Goal: Transaction & Acquisition: Purchase product/service

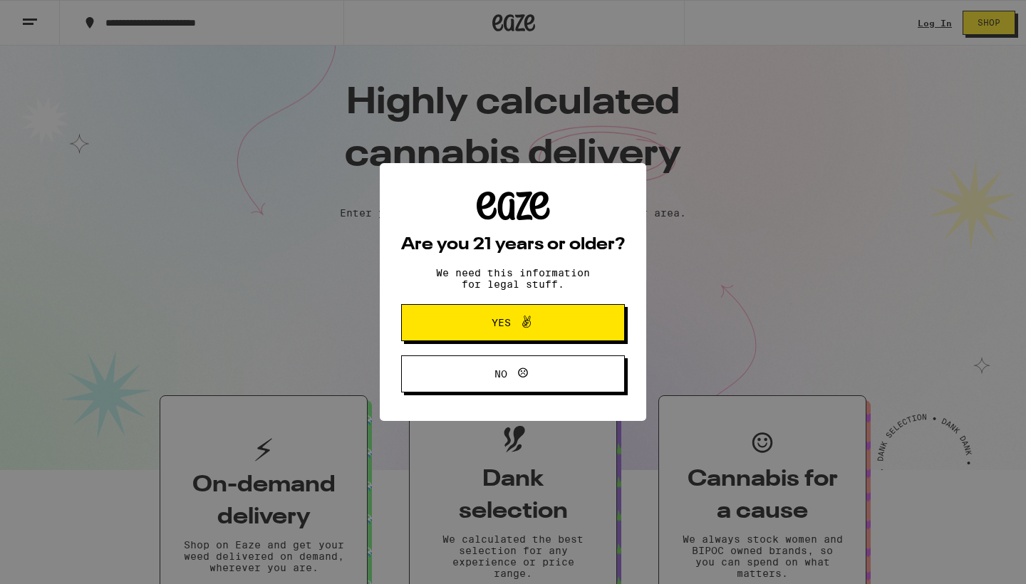
click at [493, 326] on span "Yes" at bounding box center [501, 323] width 19 height 10
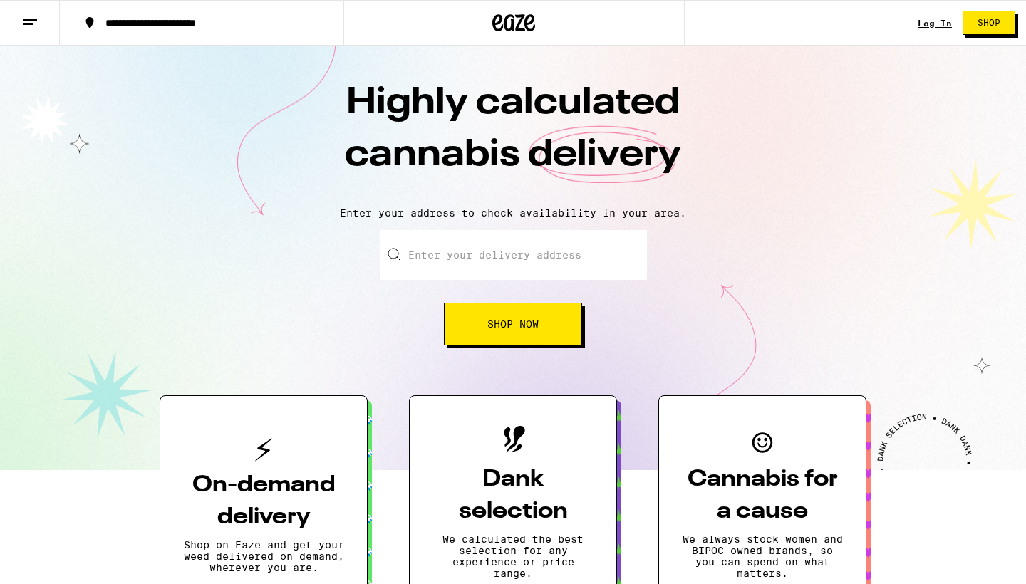
click at [438, 259] on input "Enter your delivery address" at bounding box center [513, 255] width 267 height 50
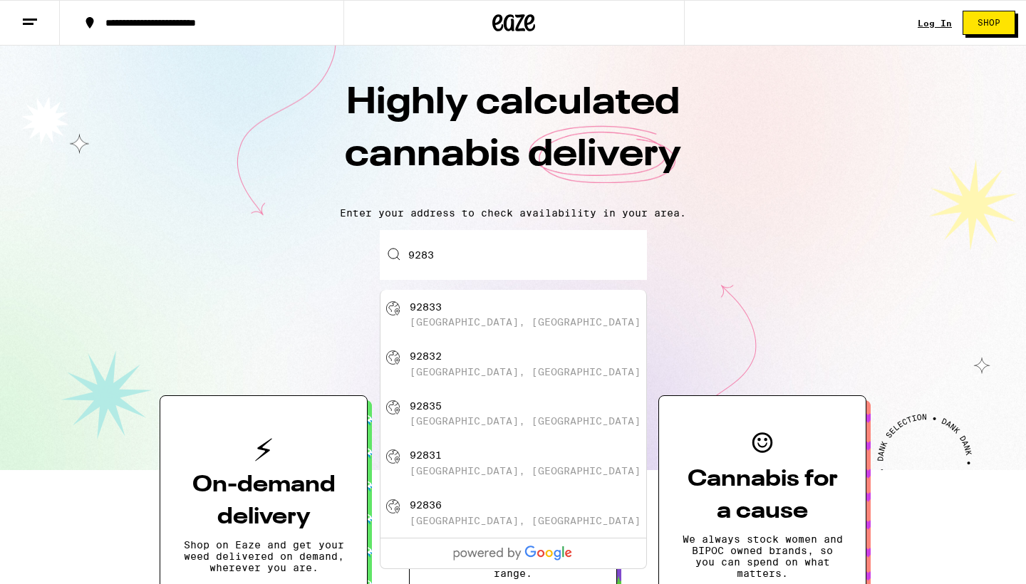
click at [439, 316] on div "92833 [GEOGRAPHIC_DATA], [GEOGRAPHIC_DATA]" at bounding box center [537, 314] width 254 height 27
type input "[GEOGRAPHIC_DATA]"
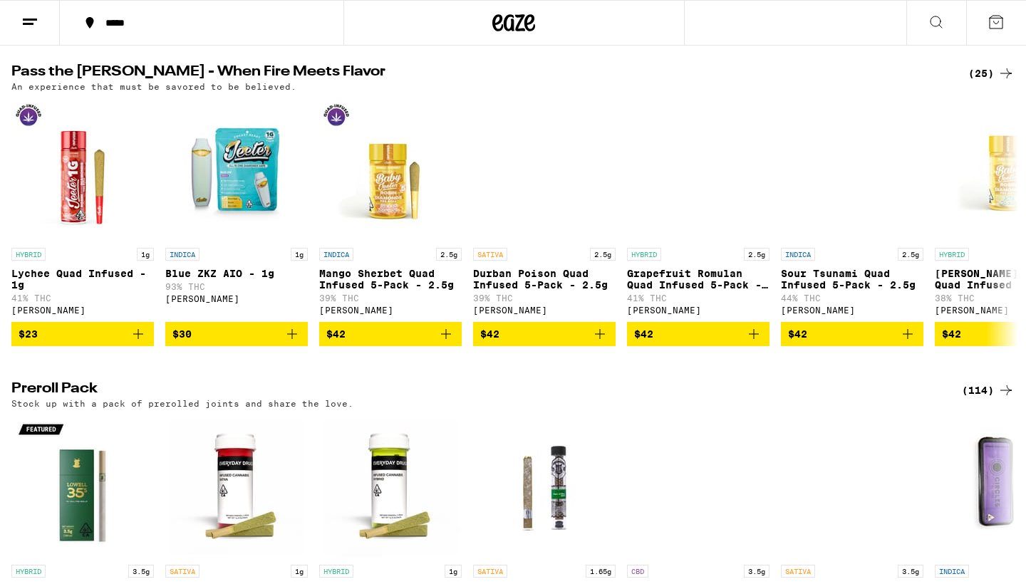
scroll to position [3370, 0]
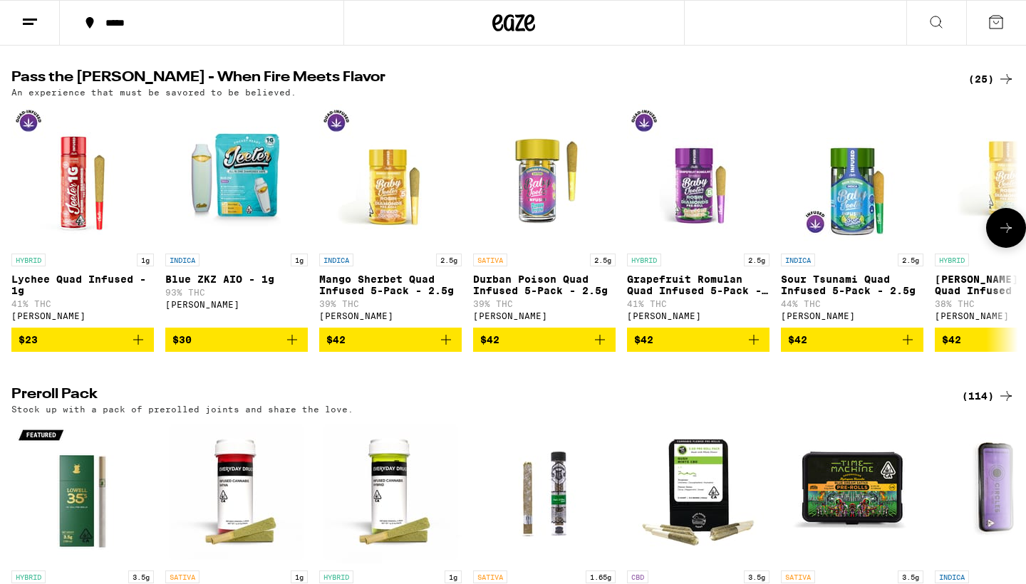
click at [1013, 237] on icon at bounding box center [1006, 227] width 17 height 17
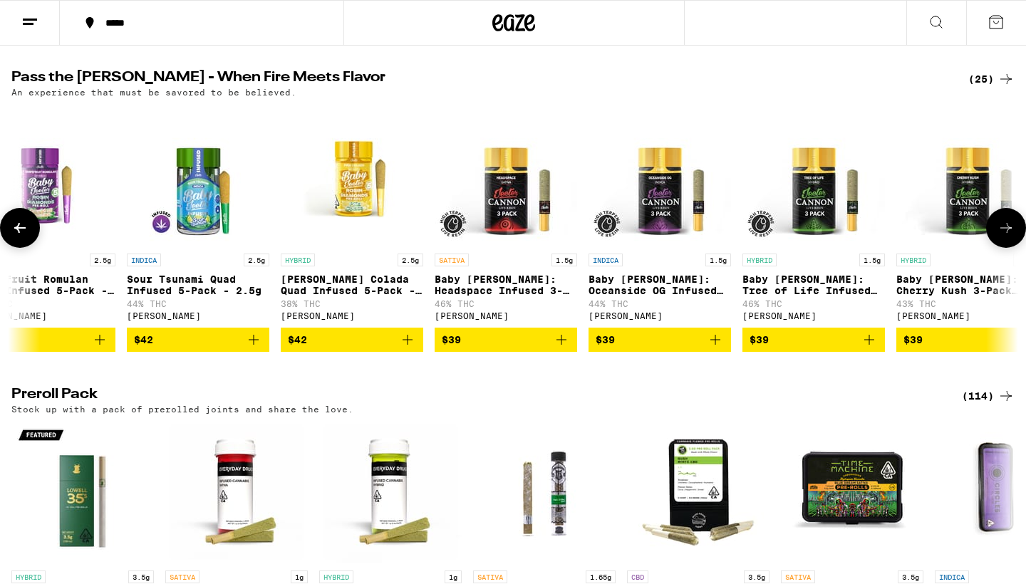
scroll to position [0, 848]
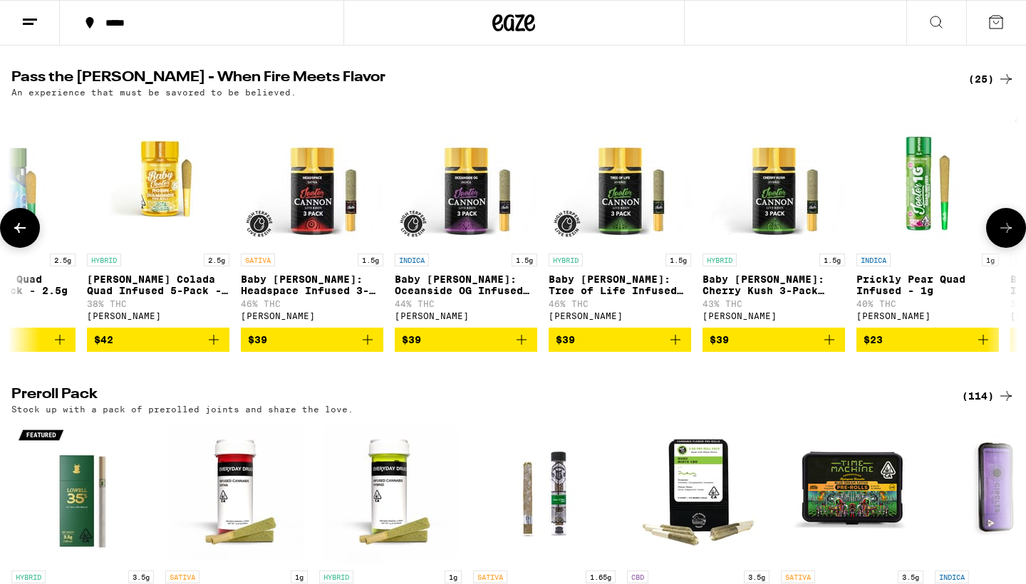
click at [1013, 237] on icon at bounding box center [1006, 227] width 17 height 17
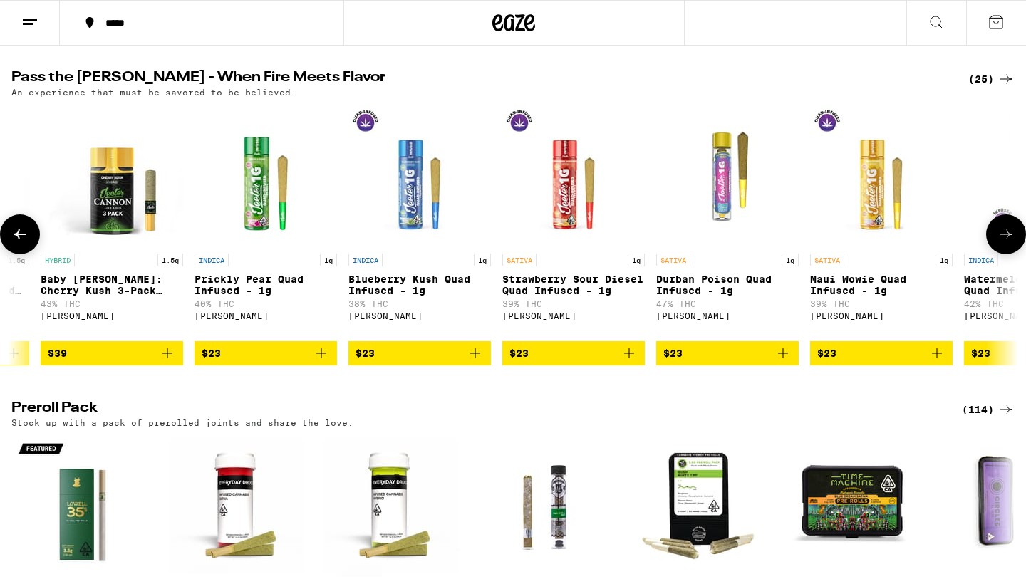
scroll to position [0, 1696]
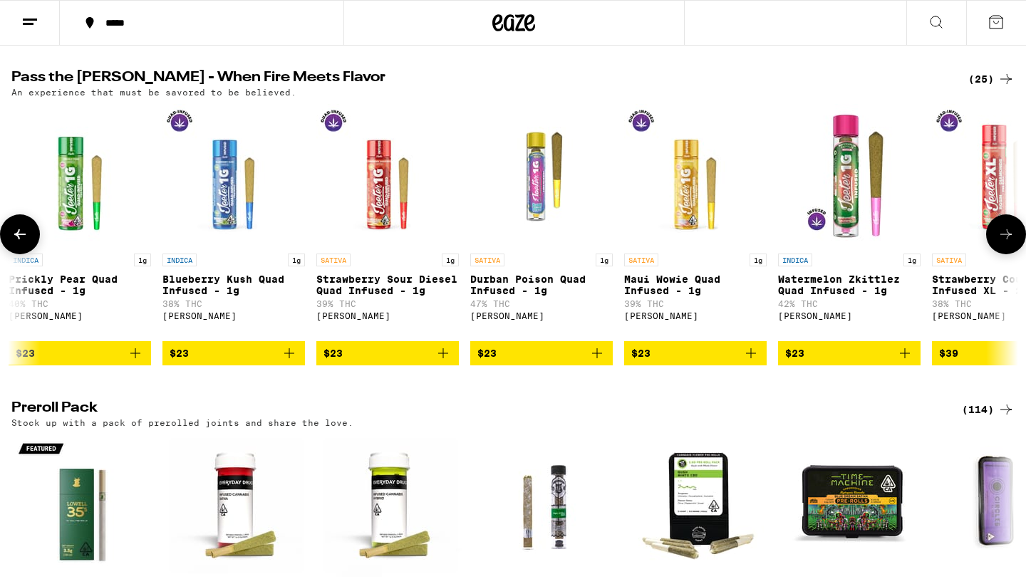
click at [1013, 243] on icon at bounding box center [1006, 234] width 17 height 17
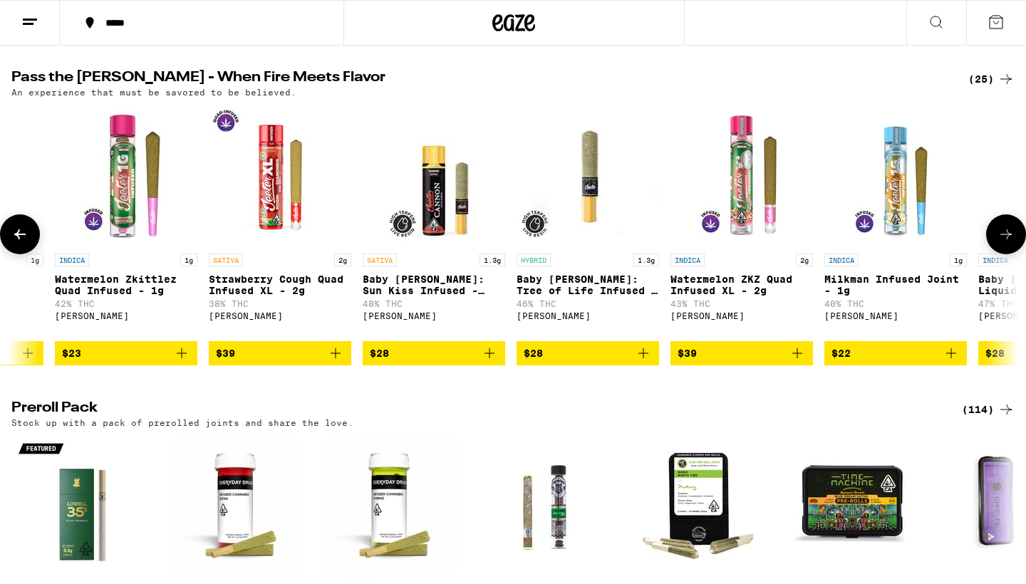
scroll to position [0, 2544]
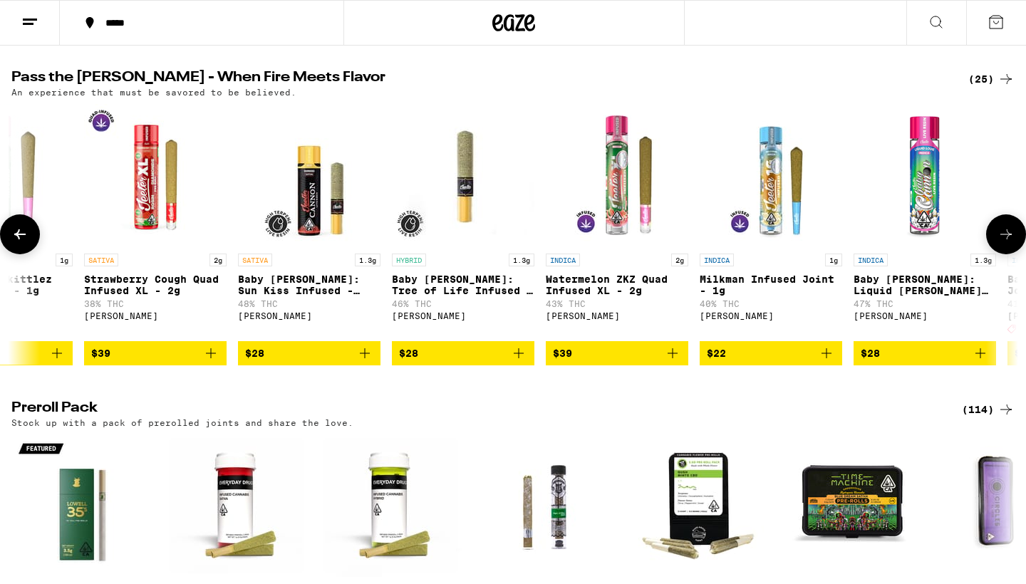
click at [1013, 243] on icon at bounding box center [1006, 234] width 17 height 17
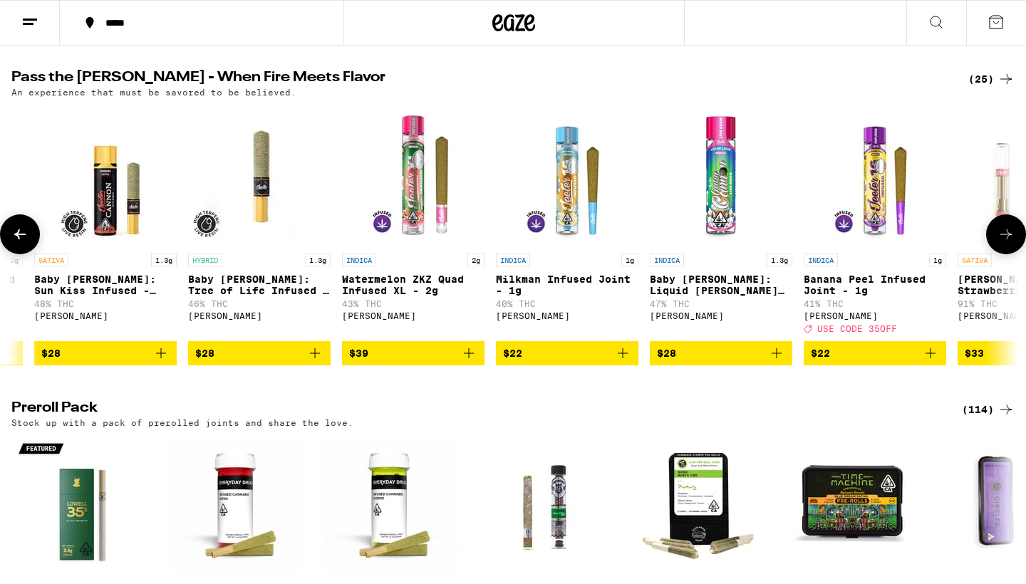
scroll to position [0, 2845]
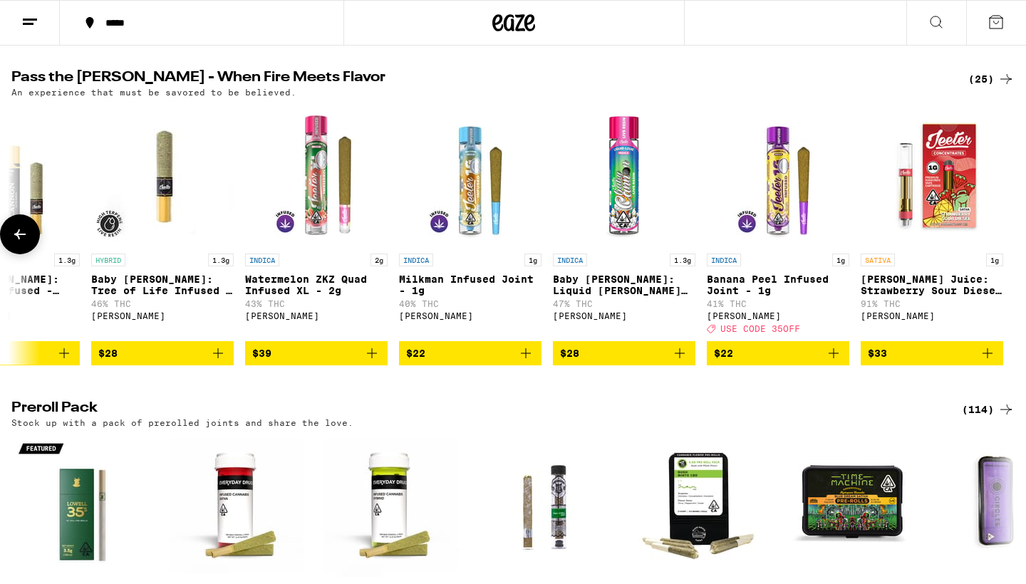
click at [16, 243] on icon at bounding box center [19, 234] width 17 height 17
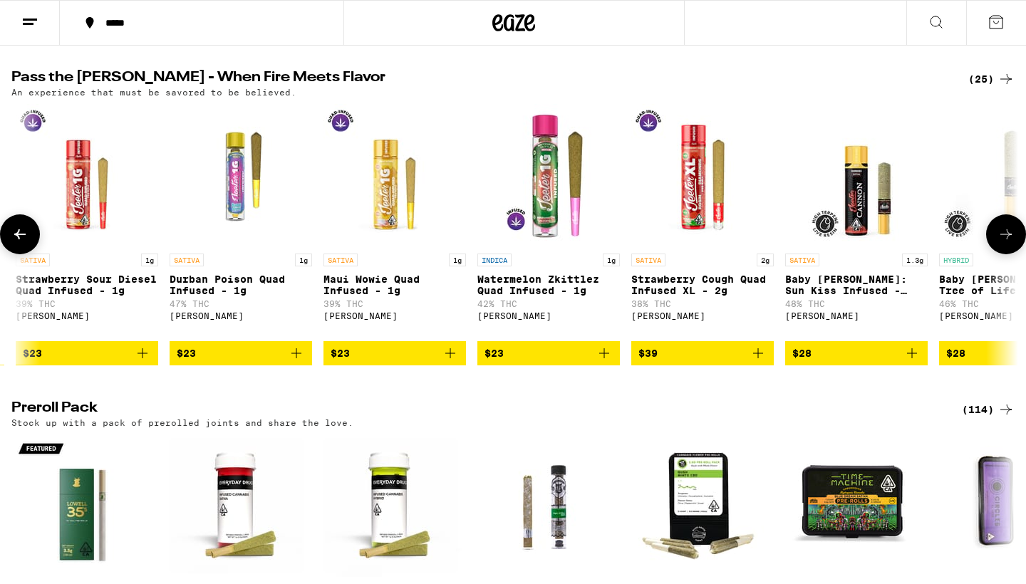
click at [16, 243] on icon at bounding box center [19, 234] width 17 height 17
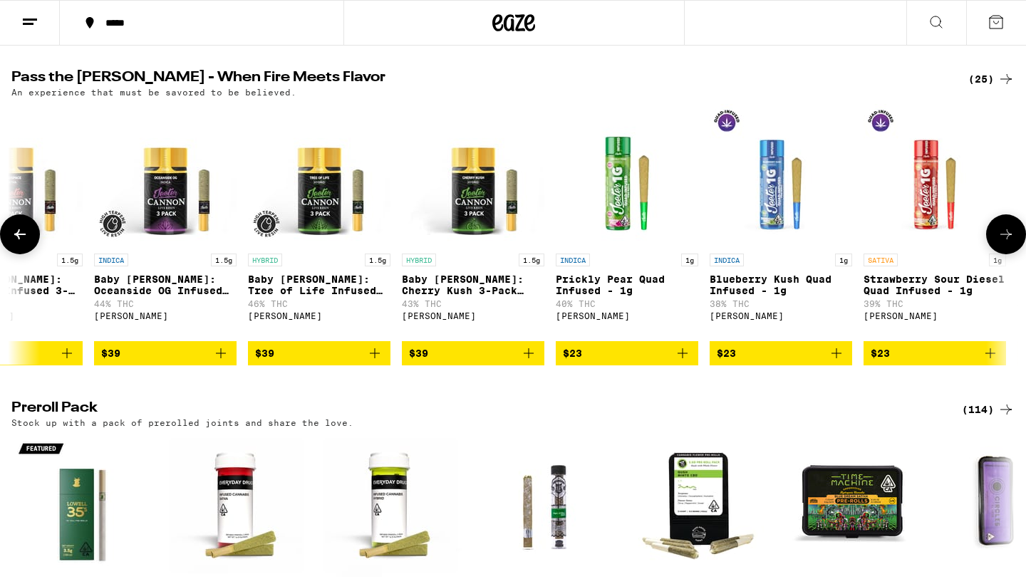
click at [16, 243] on icon at bounding box center [19, 234] width 17 height 17
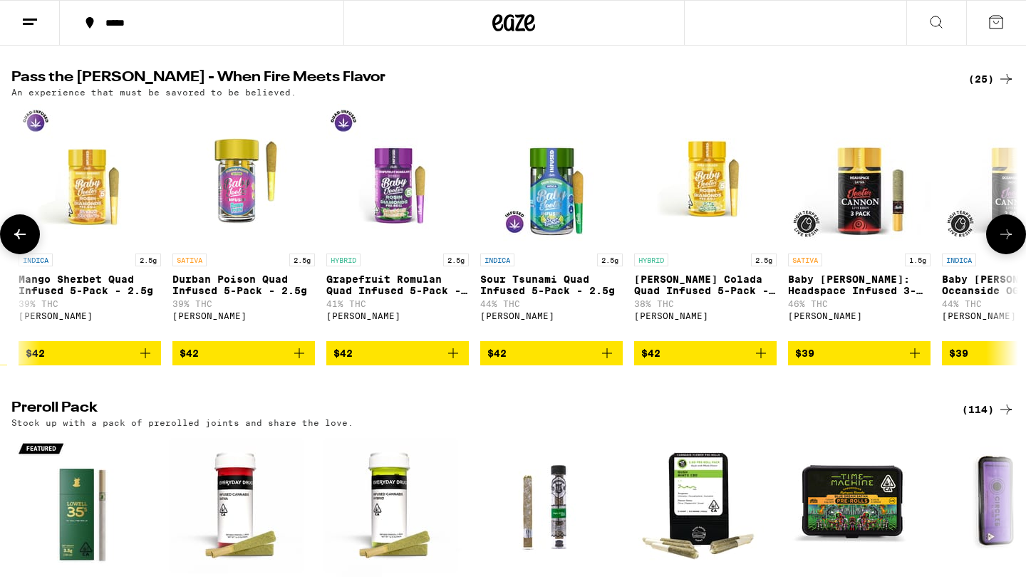
click at [16, 243] on icon at bounding box center [19, 234] width 17 height 17
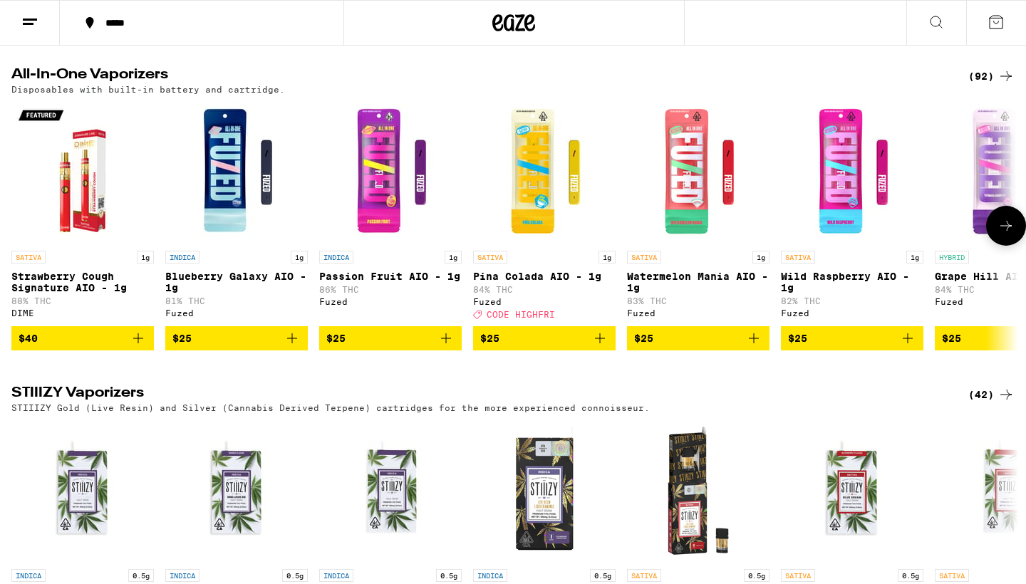
scroll to position [2387, 0]
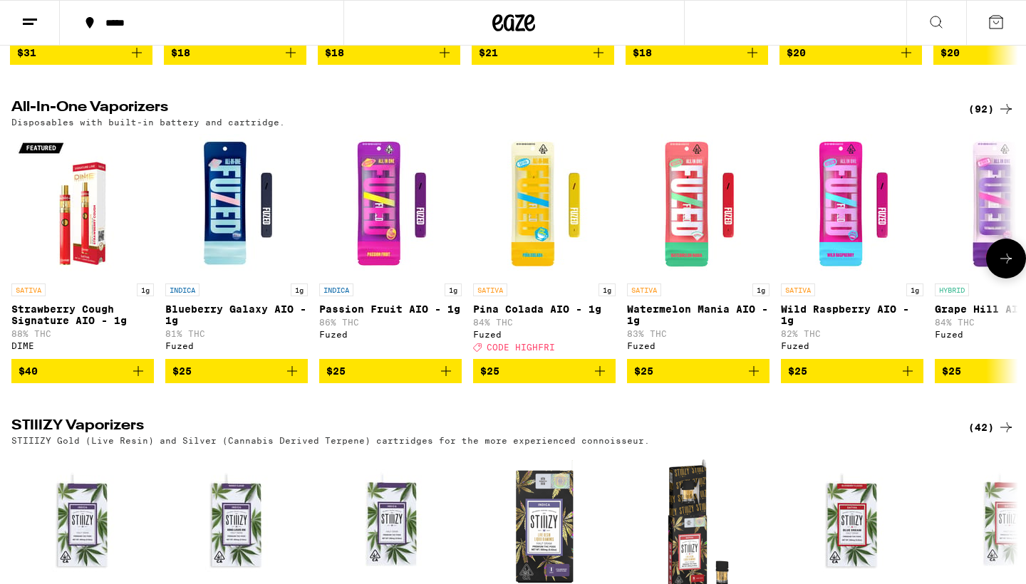
click at [1003, 267] on icon at bounding box center [1006, 258] width 17 height 17
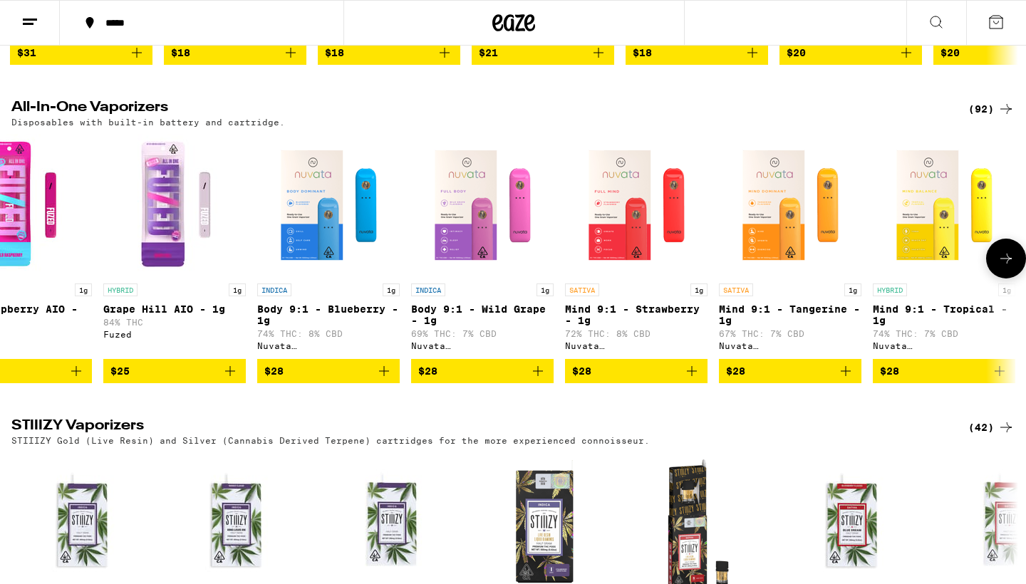
scroll to position [0, 848]
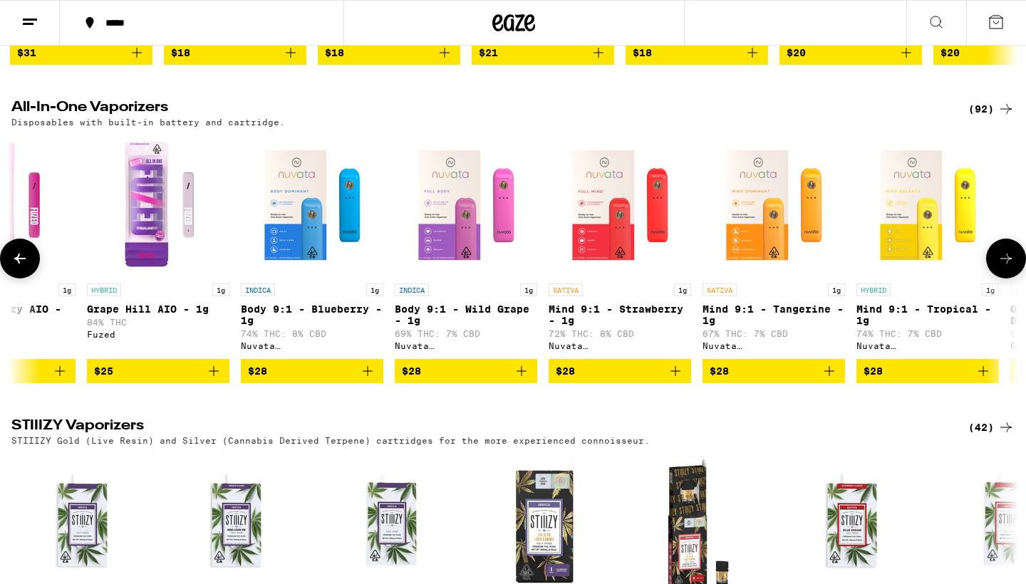
click at [1003, 267] on icon at bounding box center [1006, 258] width 17 height 17
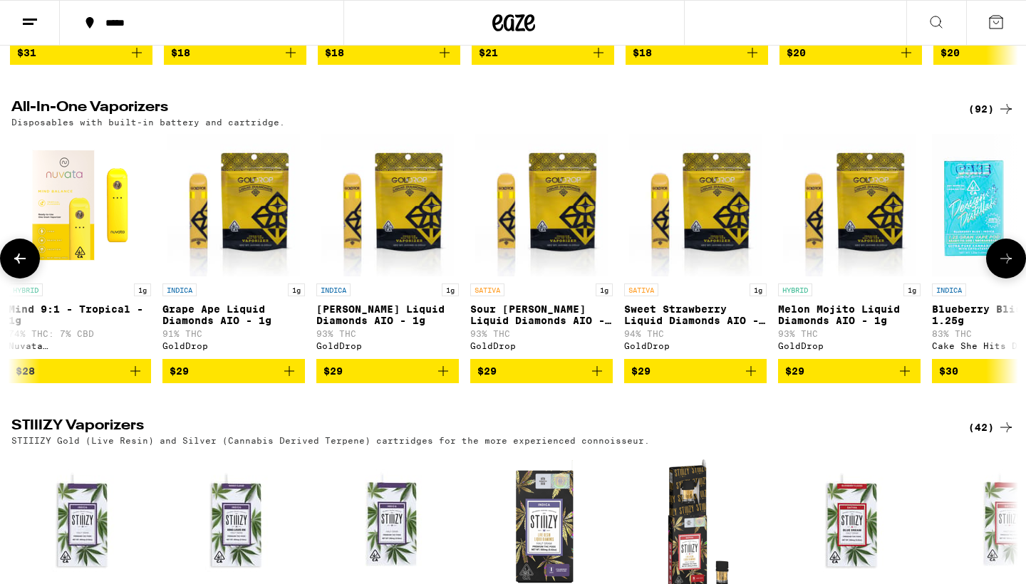
click at [1003, 267] on icon at bounding box center [1006, 258] width 17 height 17
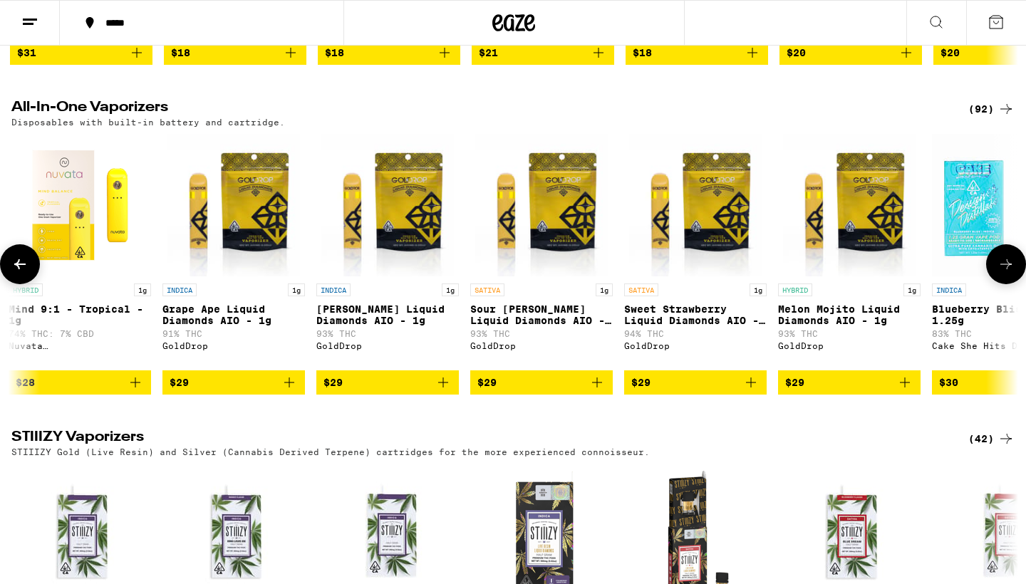
scroll to position [0, 2544]
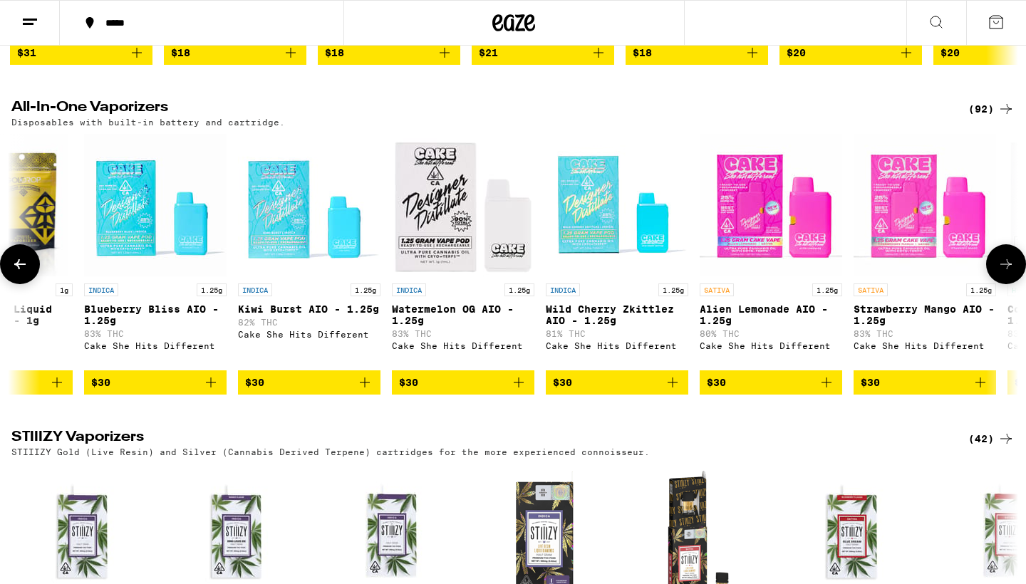
click at [1003, 284] on button at bounding box center [1006, 264] width 40 height 40
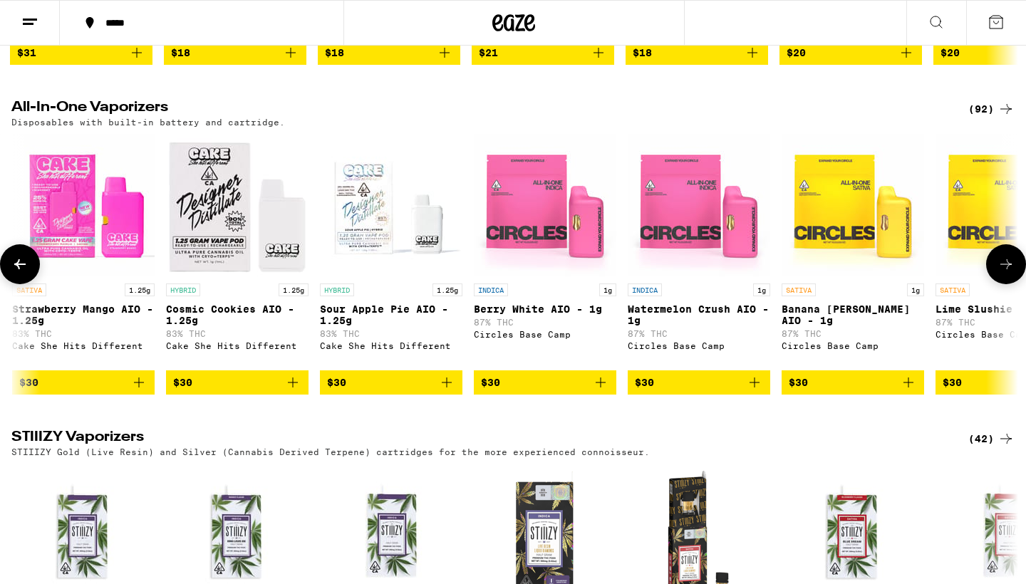
scroll to position [0, 3392]
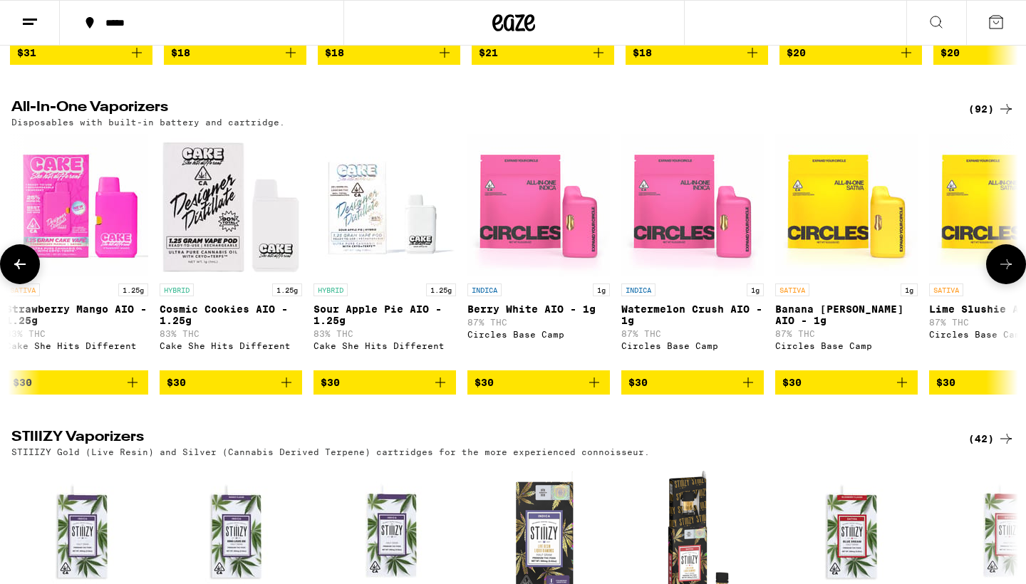
click at [1003, 284] on button at bounding box center [1006, 264] width 40 height 40
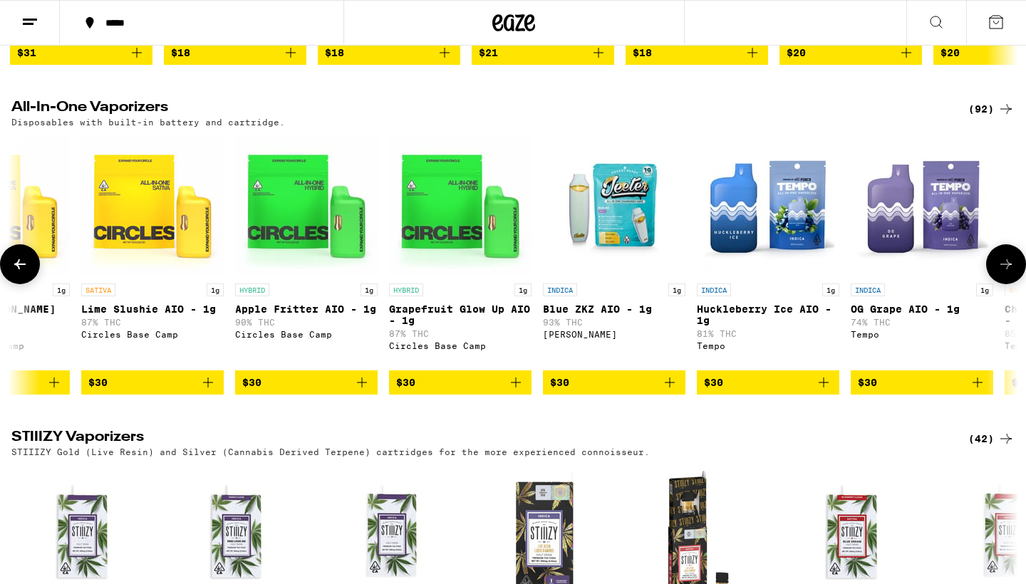
click at [1003, 284] on button at bounding box center [1006, 264] width 40 height 40
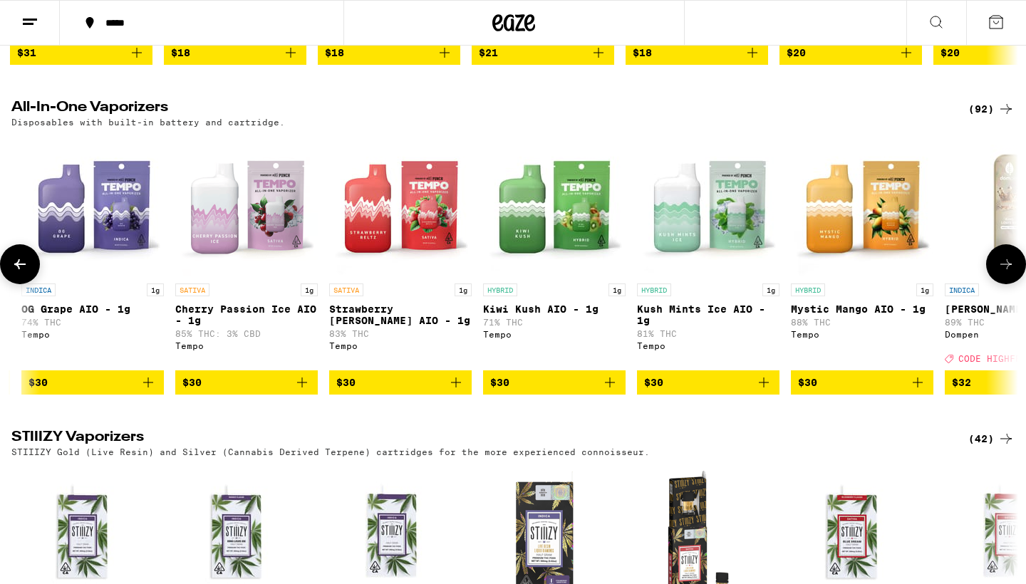
scroll to position [0, 5088]
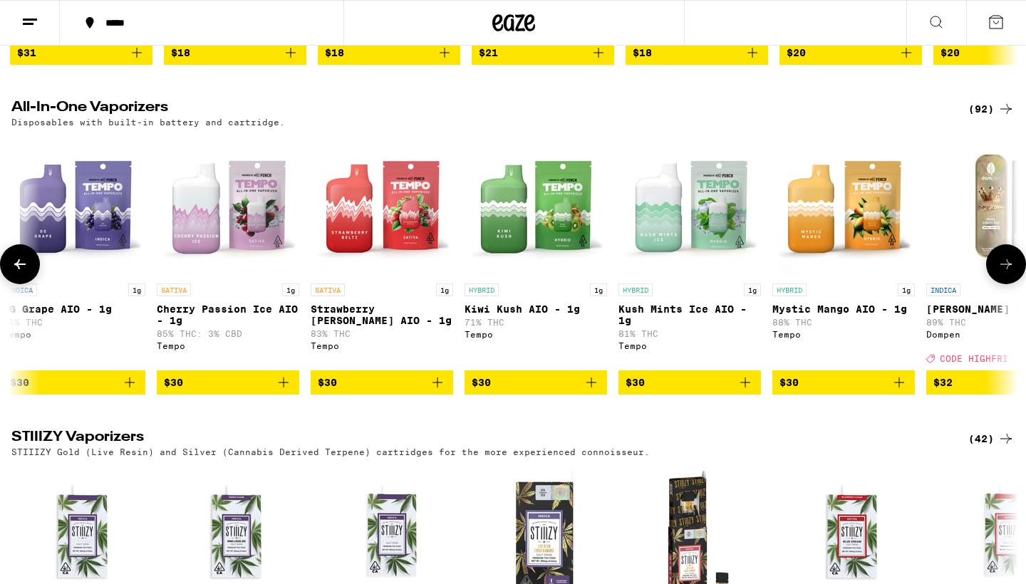
click at [1003, 284] on button at bounding box center [1006, 264] width 40 height 40
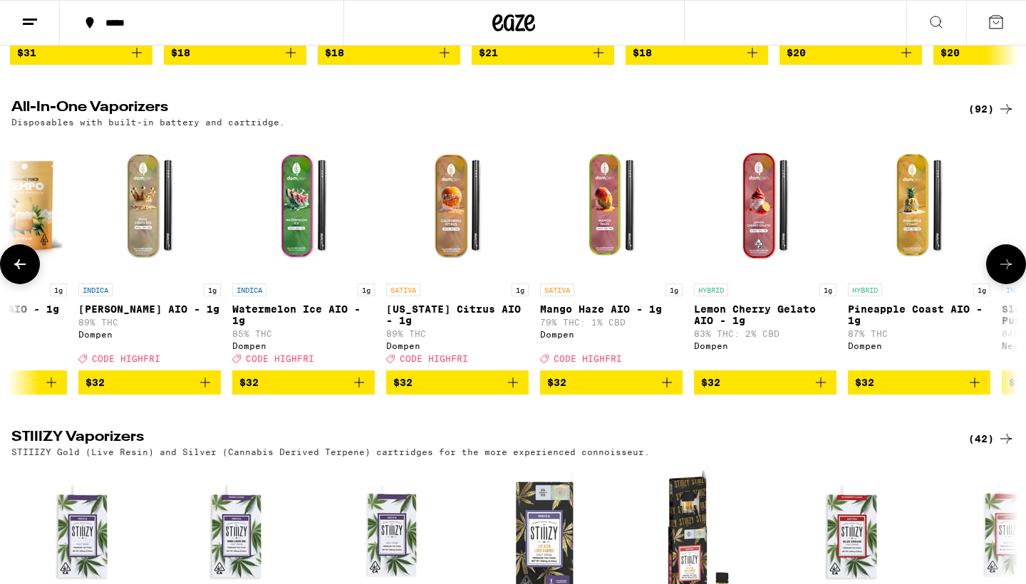
click at [1003, 284] on button at bounding box center [1006, 264] width 40 height 40
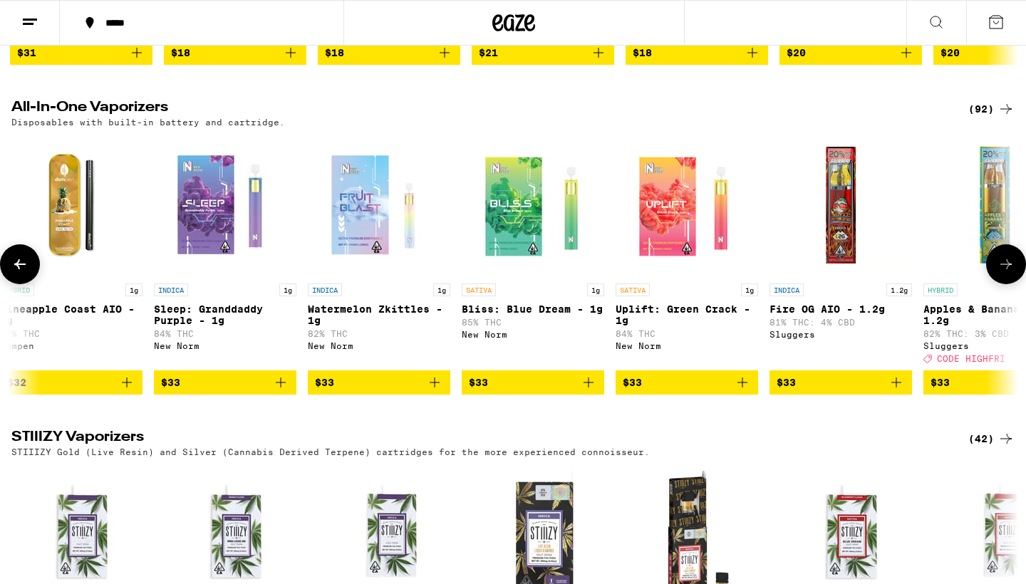
click at [1003, 284] on button at bounding box center [1006, 264] width 40 height 40
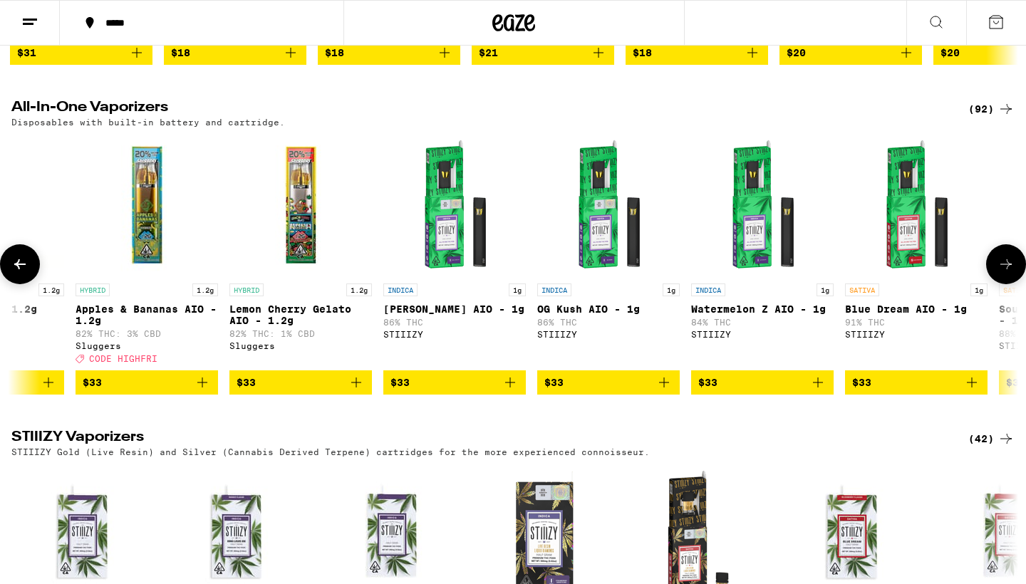
click at [1003, 284] on button at bounding box center [1006, 264] width 40 height 40
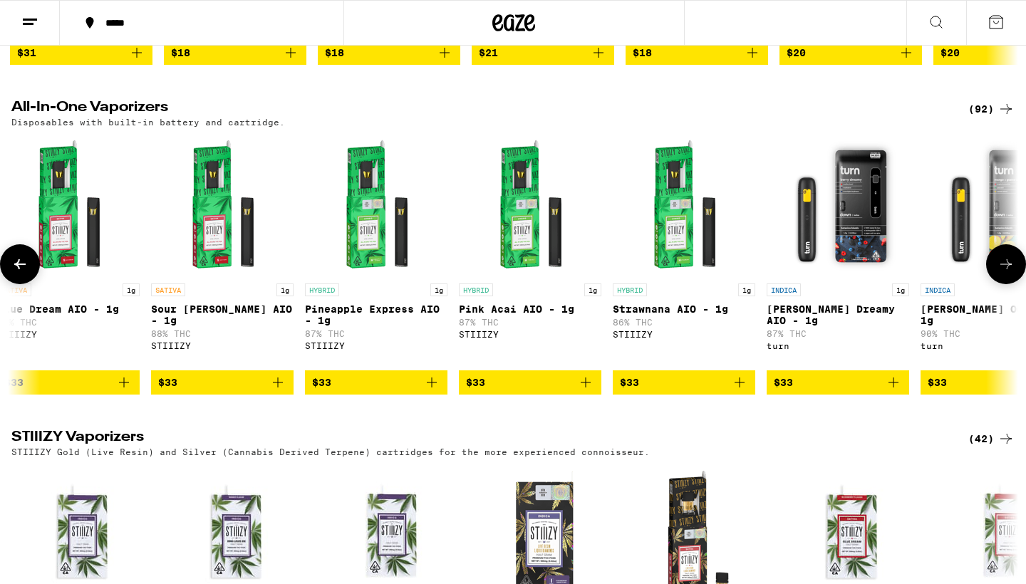
click at [1003, 284] on button at bounding box center [1006, 264] width 40 height 40
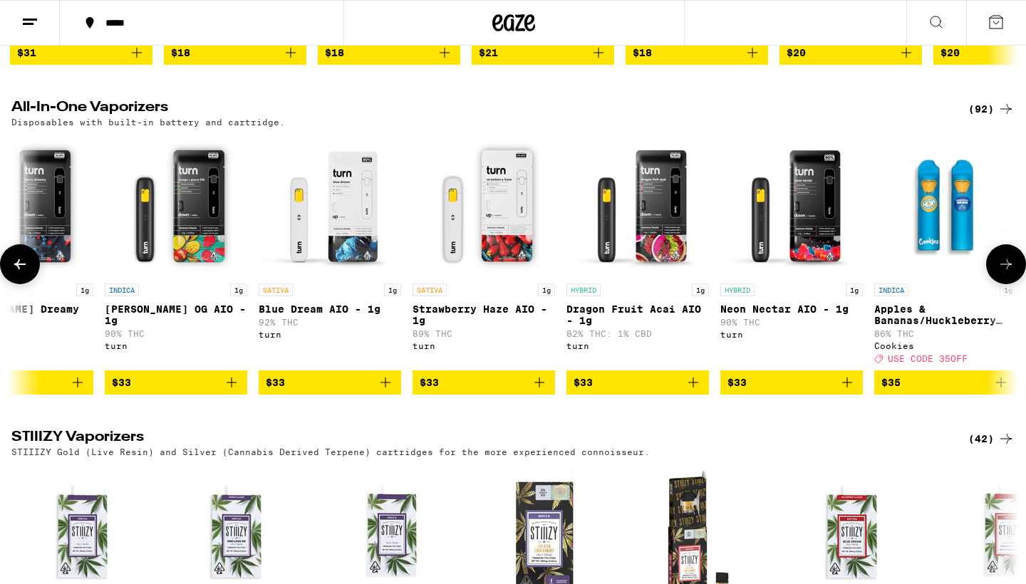
scroll to position [0, 9328]
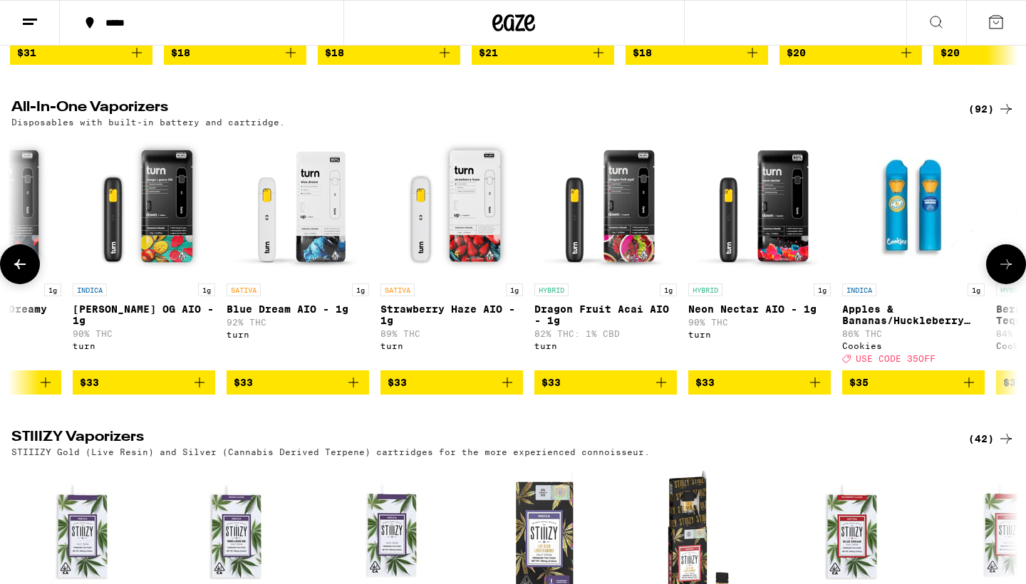
click at [1003, 284] on button at bounding box center [1006, 264] width 40 height 40
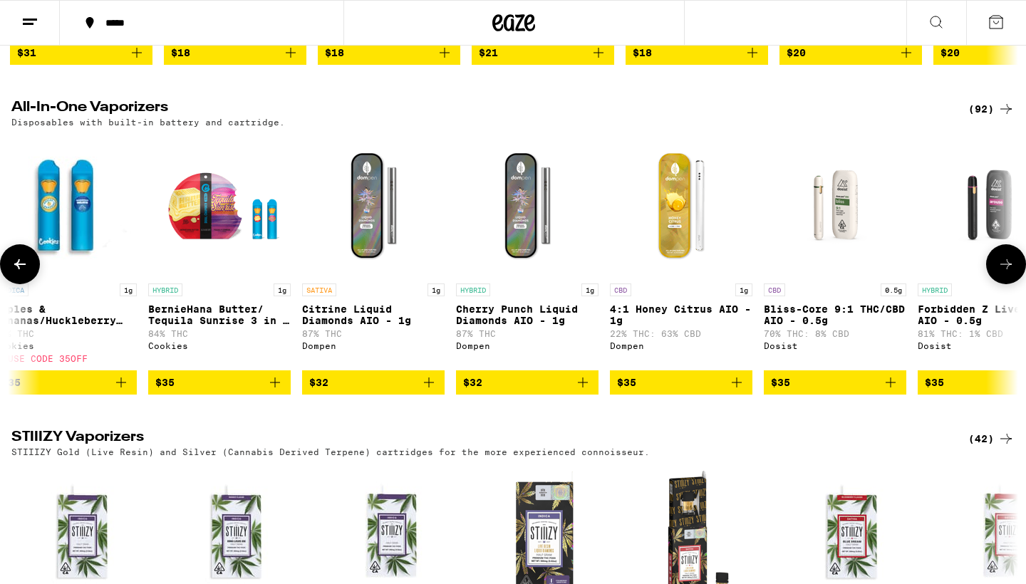
click at [1003, 284] on button at bounding box center [1006, 264] width 40 height 40
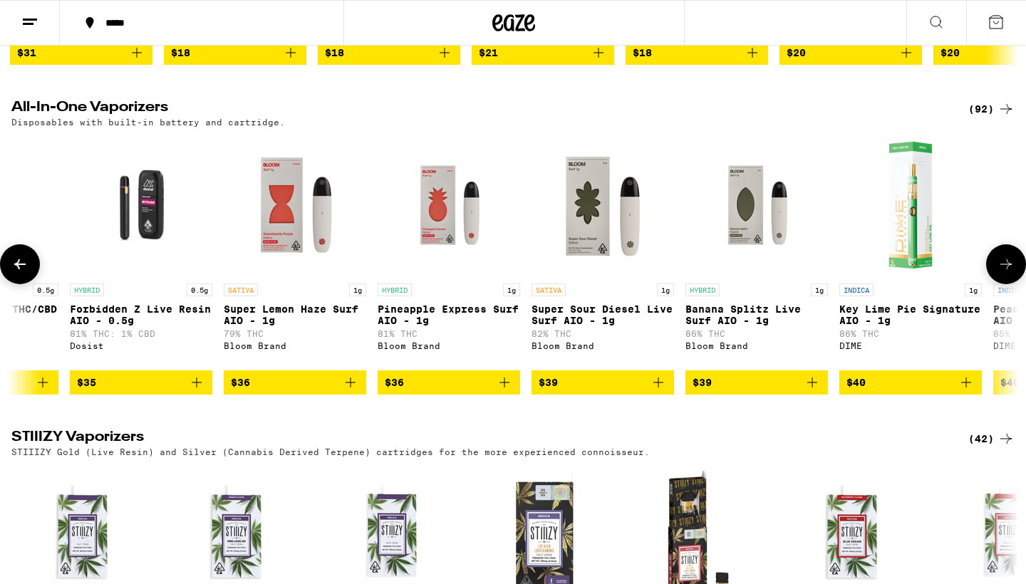
click at [1003, 284] on button at bounding box center [1006, 264] width 40 height 40
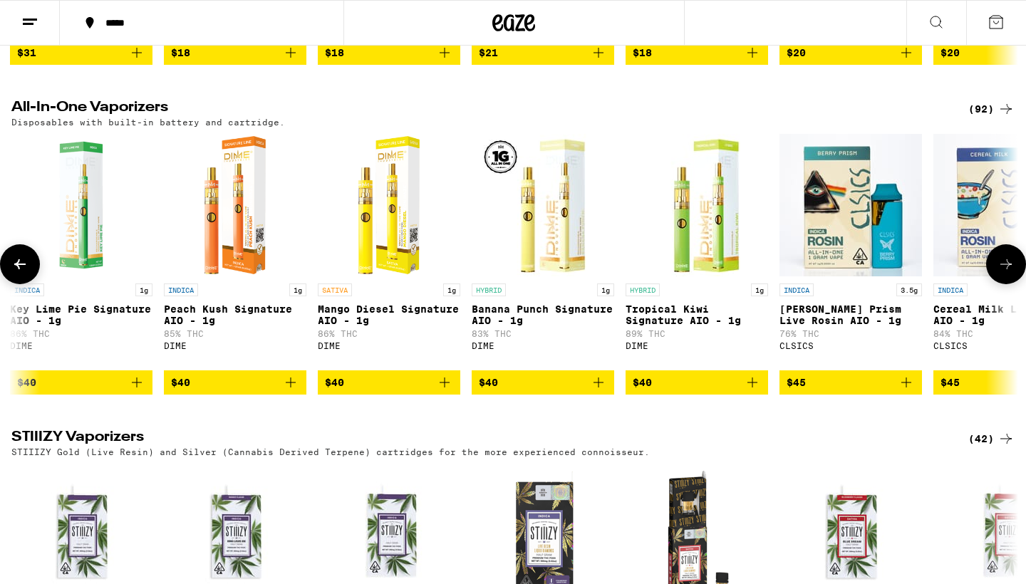
scroll to position [0, 11872]
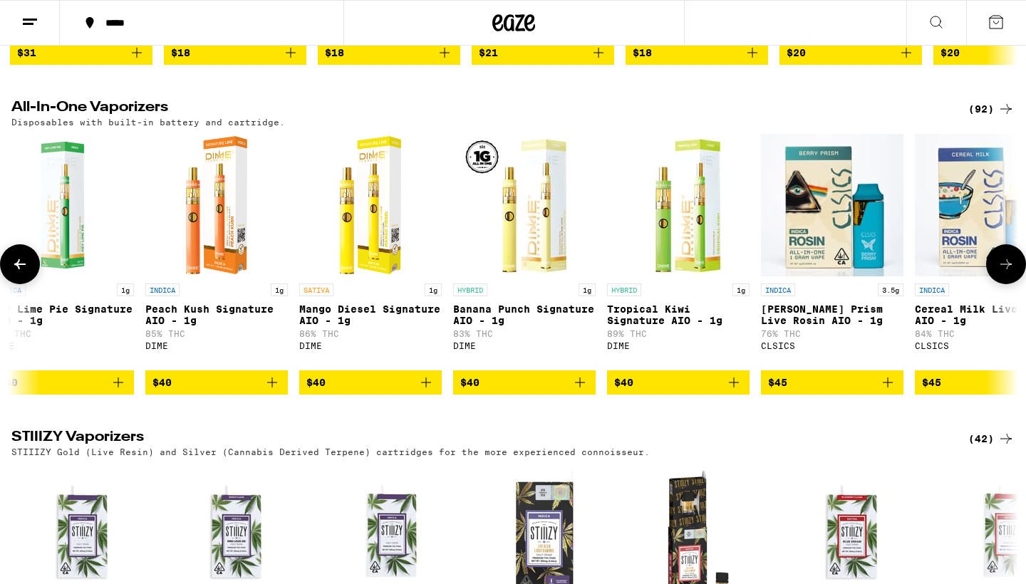
click at [1003, 284] on button at bounding box center [1006, 264] width 40 height 40
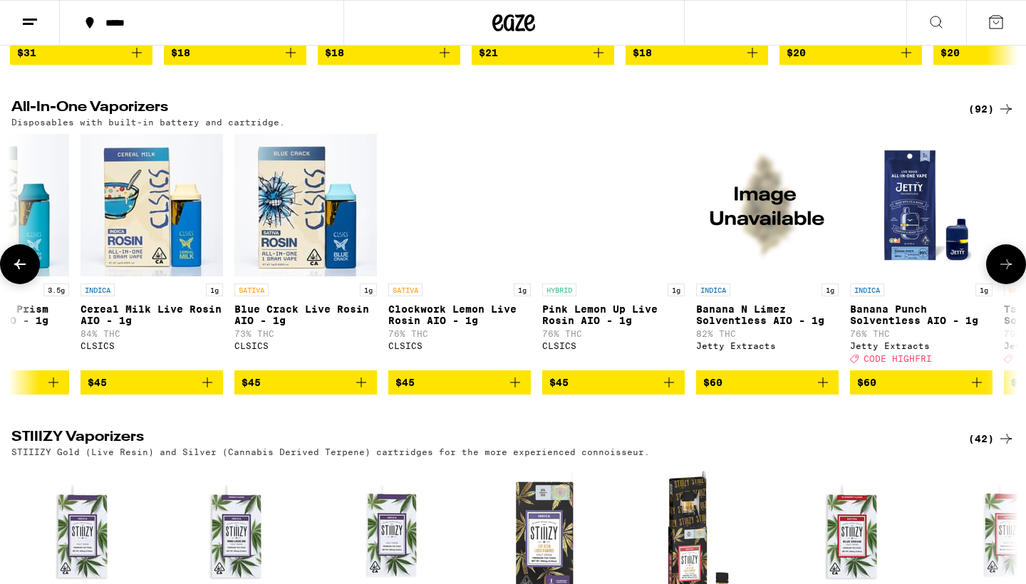
scroll to position [0, 12720]
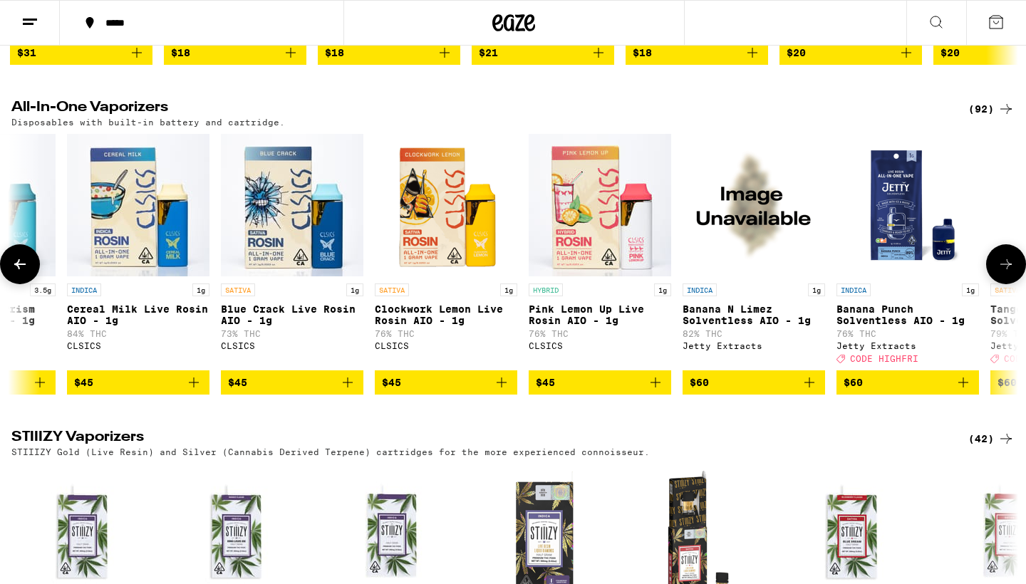
click at [1003, 284] on button at bounding box center [1006, 264] width 40 height 40
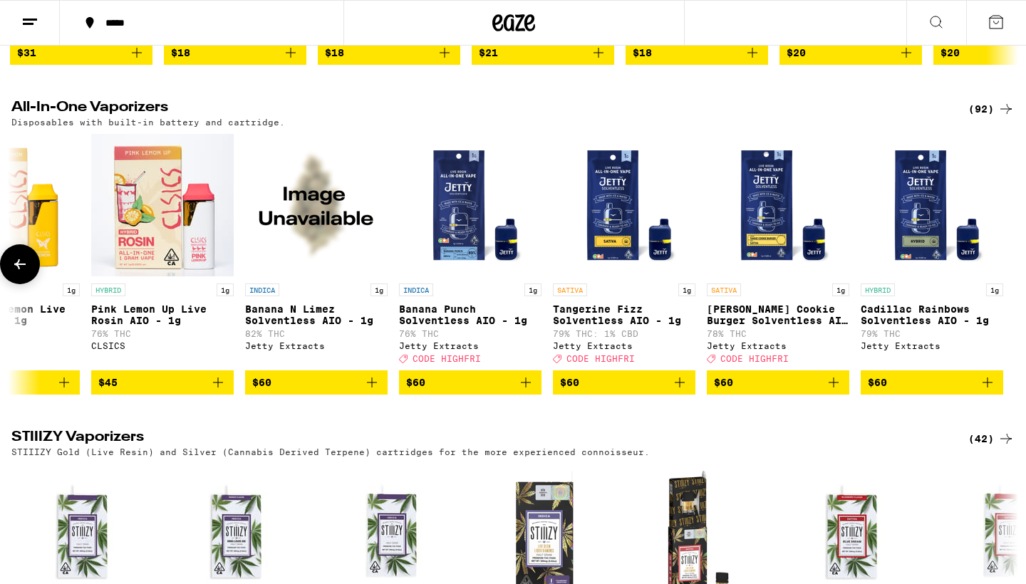
click at [1003, 284] on div at bounding box center [1006, 264] width 40 height 40
click at [26, 273] on icon at bounding box center [19, 264] width 17 height 17
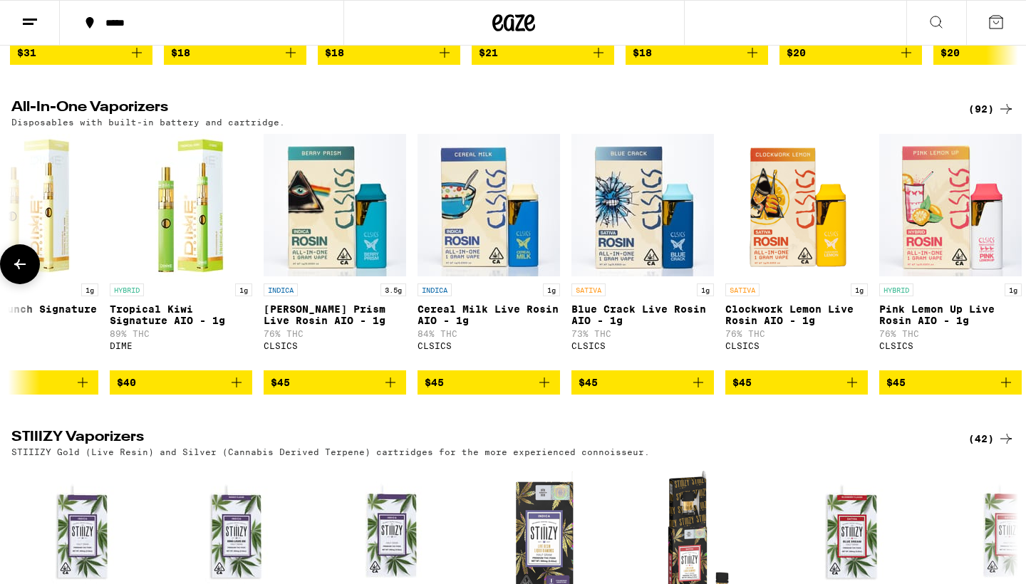
click at [26, 273] on icon at bounding box center [19, 264] width 17 height 17
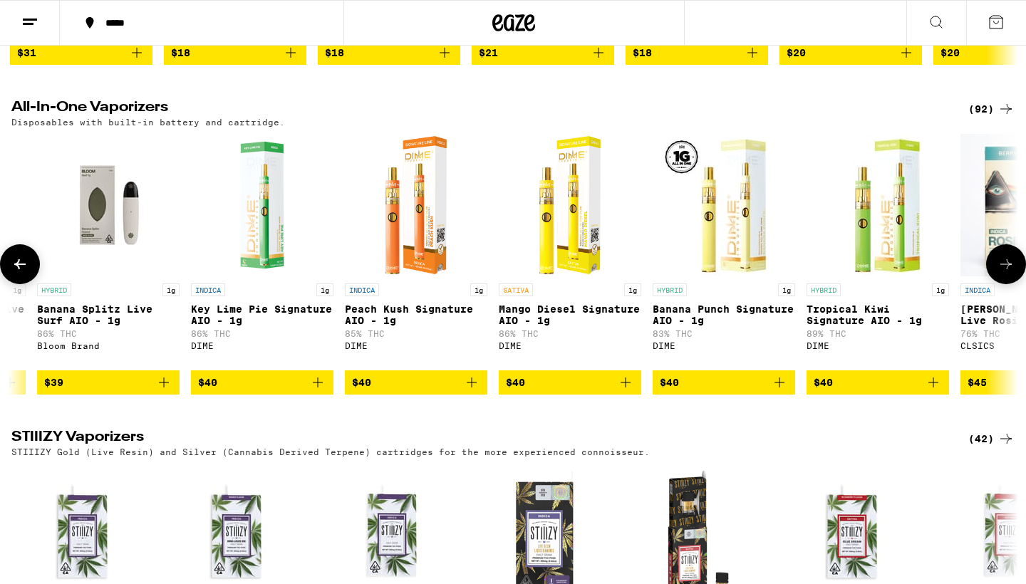
click at [26, 273] on icon at bounding box center [19, 264] width 17 height 17
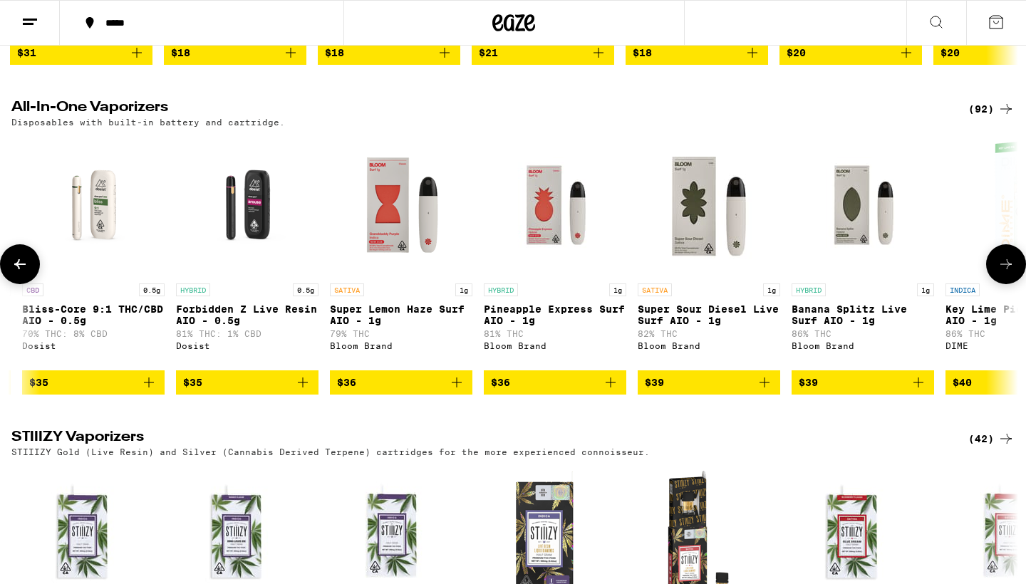
click at [26, 273] on icon at bounding box center [19, 264] width 17 height 17
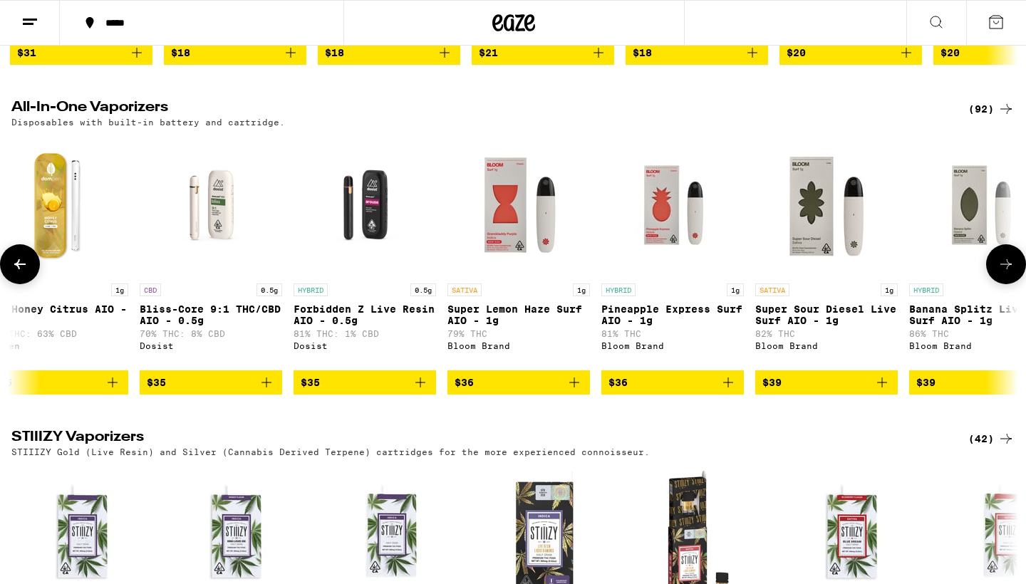
click at [26, 273] on icon at bounding box center [19, 264] width 17 height 17
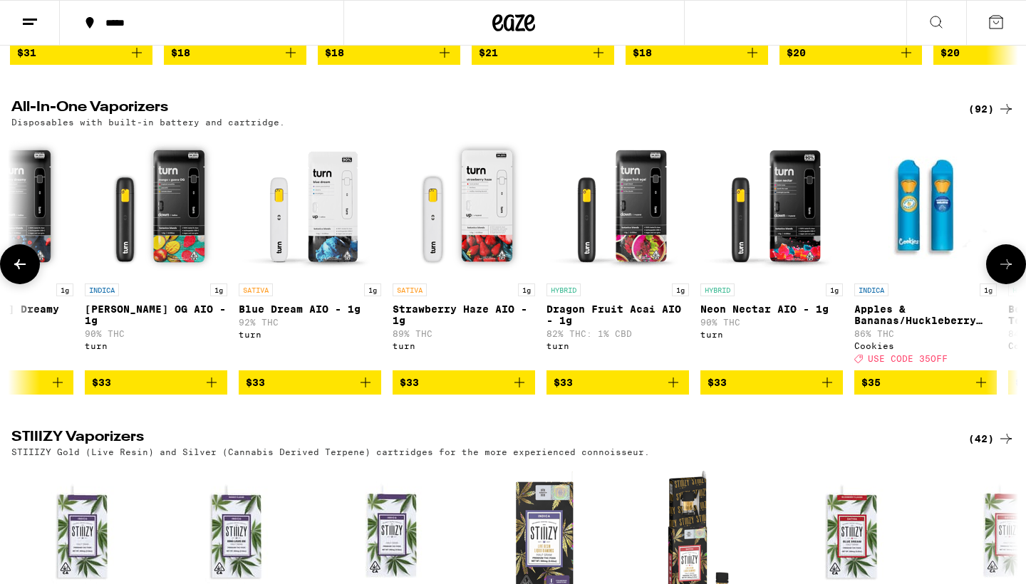
click at [26, 273] on icon at bounding box center [19, 264] width 17 height 17
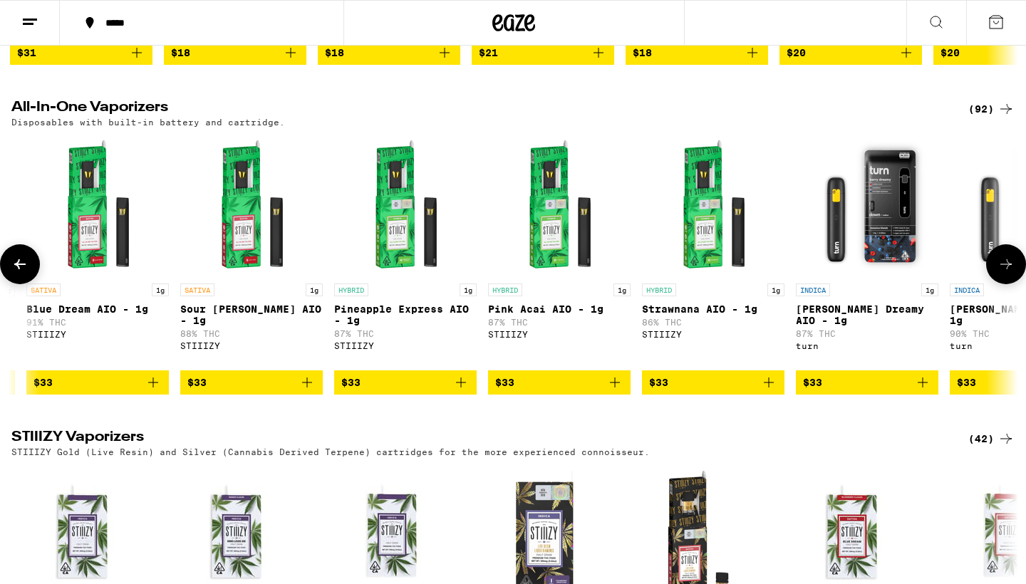
click at [26, 273] on icon at bounding box center [19, 264] width 17 height 17
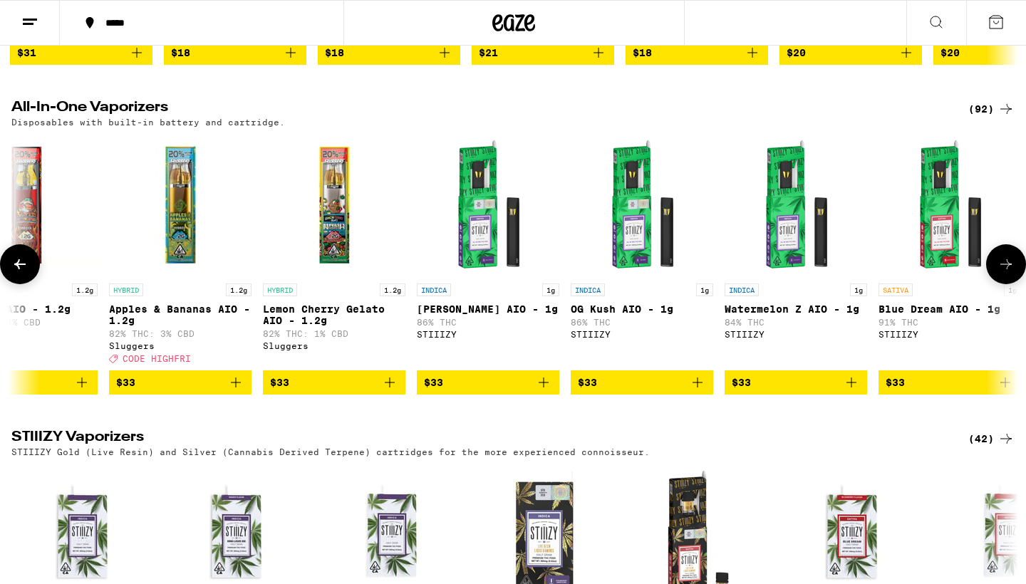
click at [26, 273] on icon at bounding box center [19, 264] width 17 height 17
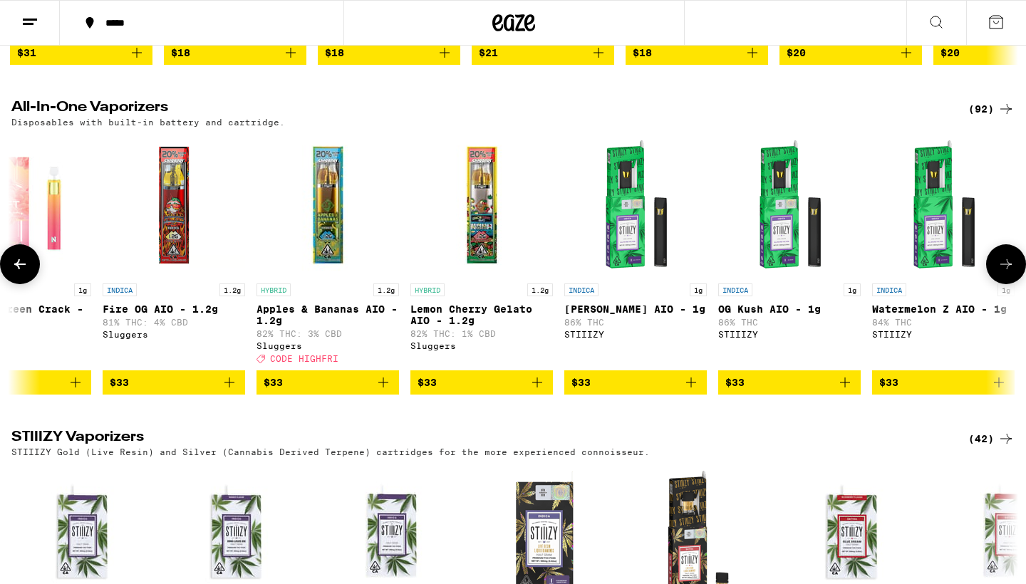
click at [26, 273] on icon at bounding box center [19, 264] width 17 height 17
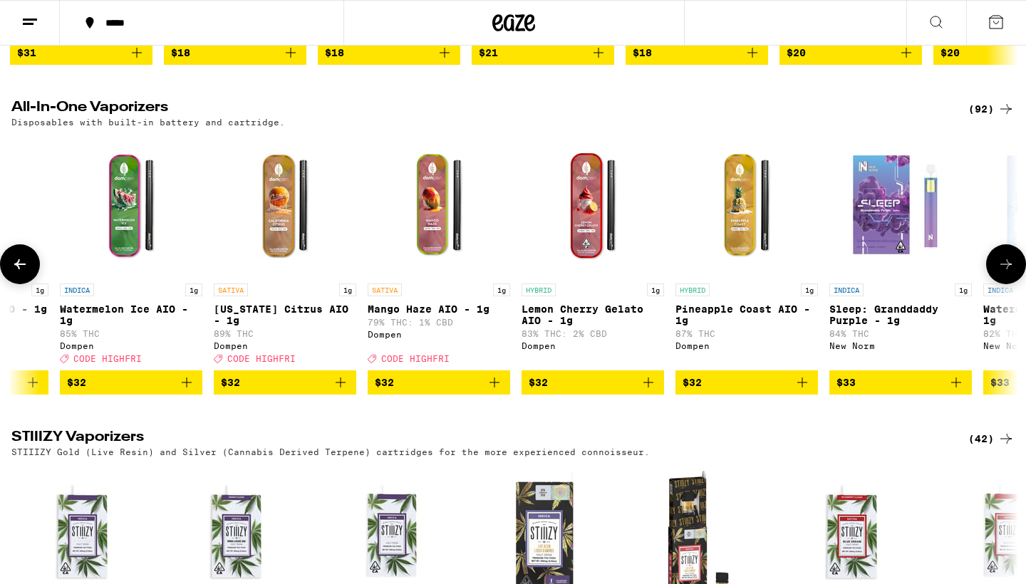
click at [26, 273] on icon at bounding box center [19, 264] width 17 height 17
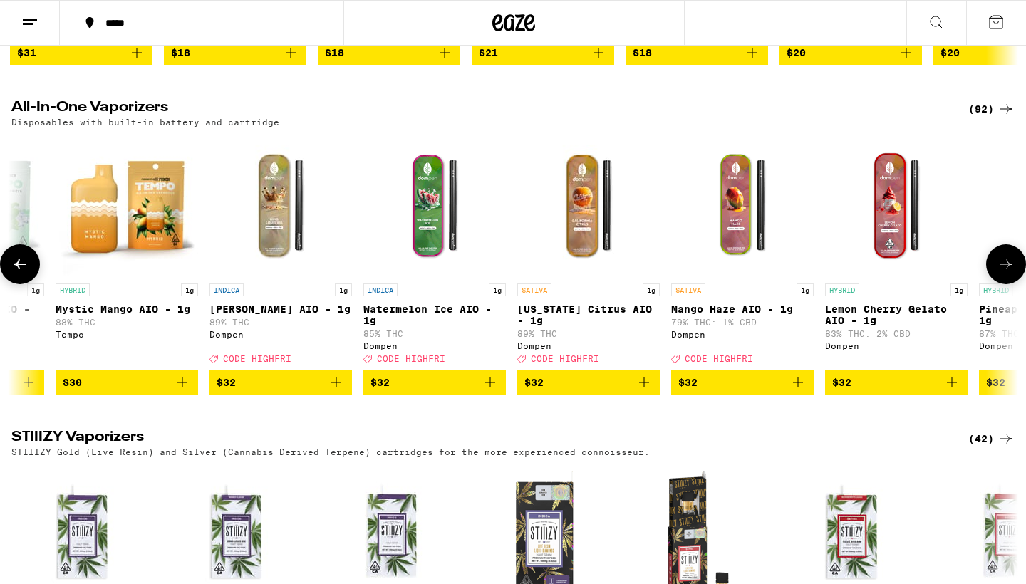
click at [26, 273] on icon at bounding box center [19, 264] width 17 height 17
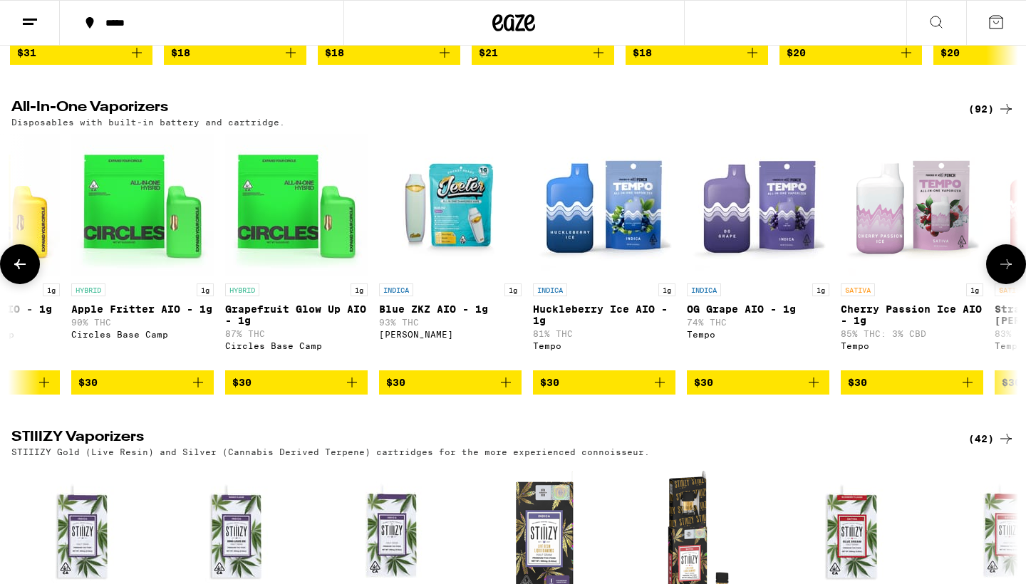
click at [26, 273] on icon at bounding box center [19, 264] width 17 height 17
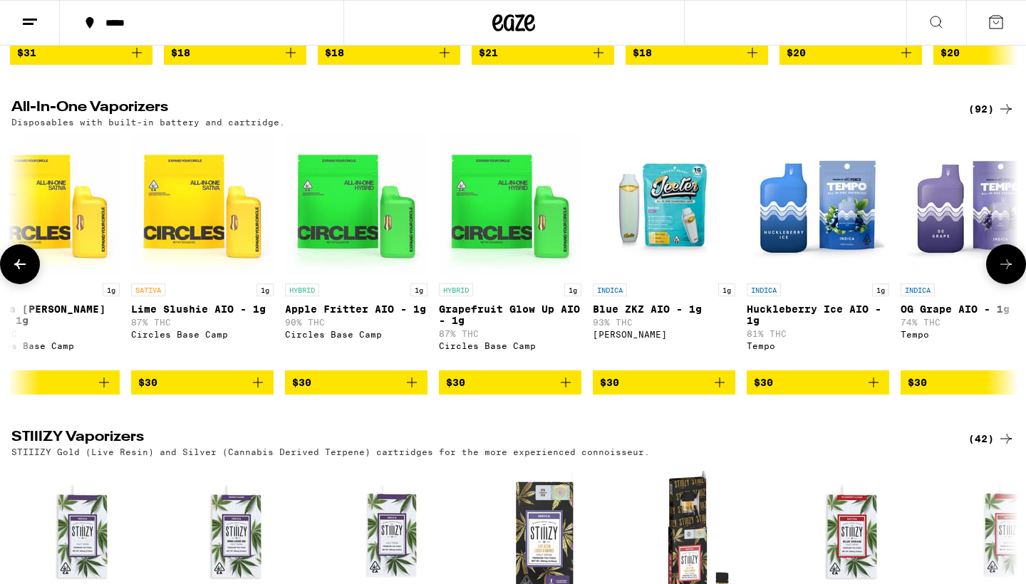
click at [26, 273] on icon at bounding box center [19, 264] width 17 height 17
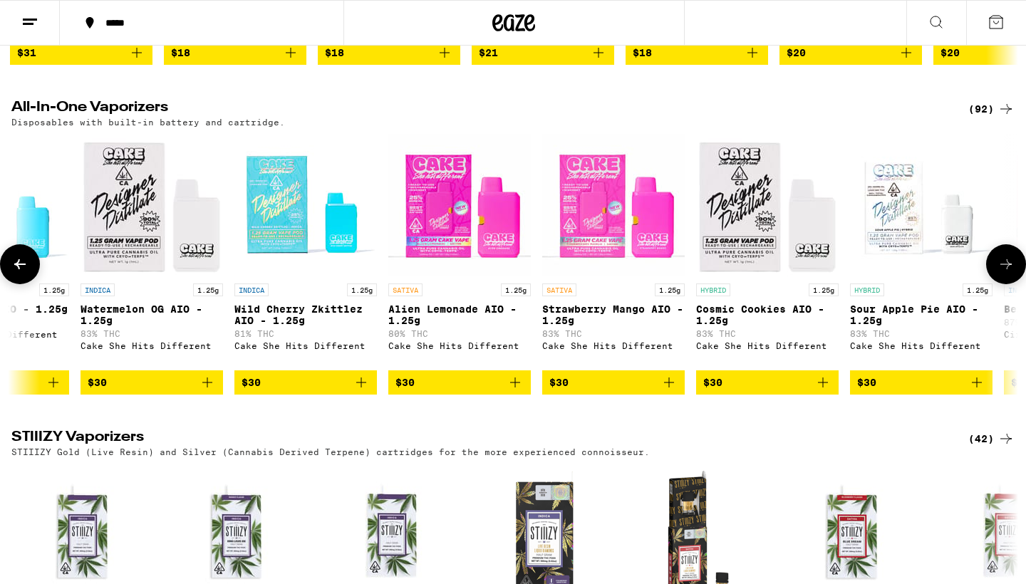
scroll to position [0, 2800]
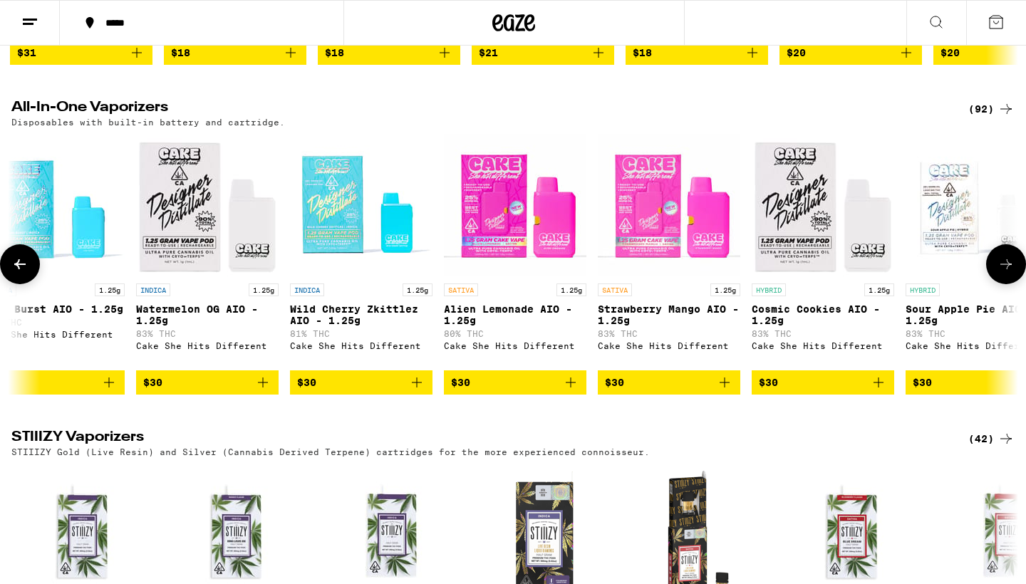
click at [26, 273] on icon at bounding box center [19, 264] width 17 height 17
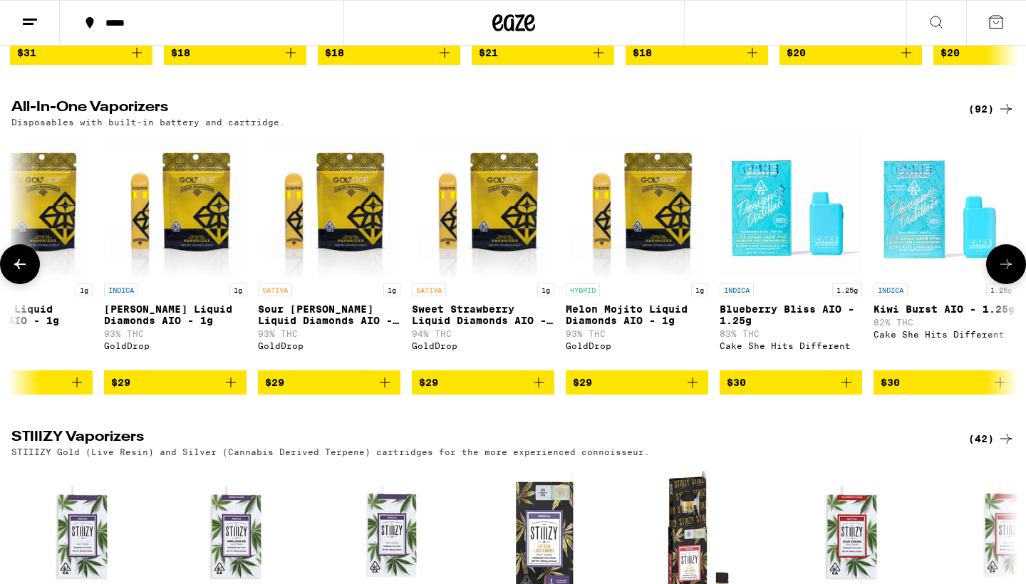
click at [26, 273] on icon at bounding box center [19, 264] width 17 height 17
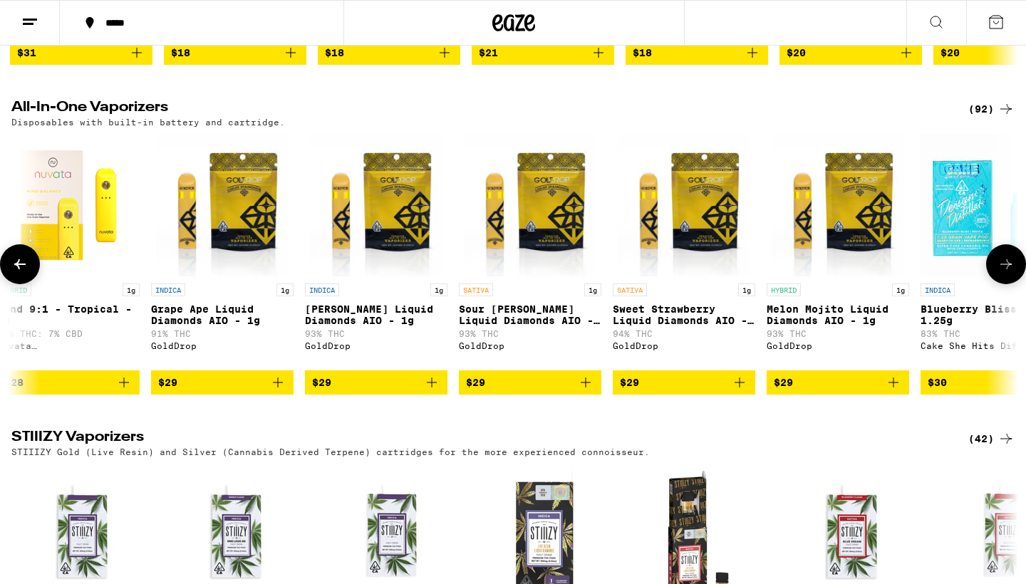
click at [26, 273] on icon at bounding box center [19, 264] width 17 height 17
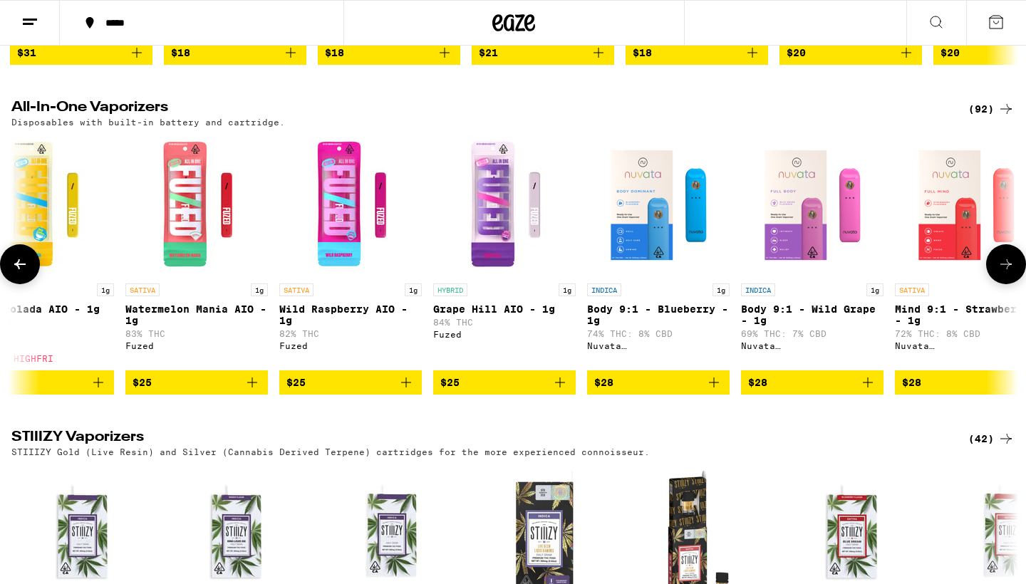
click at [26, 273] on icon at bounding box center [19, 264] width 17 height 17
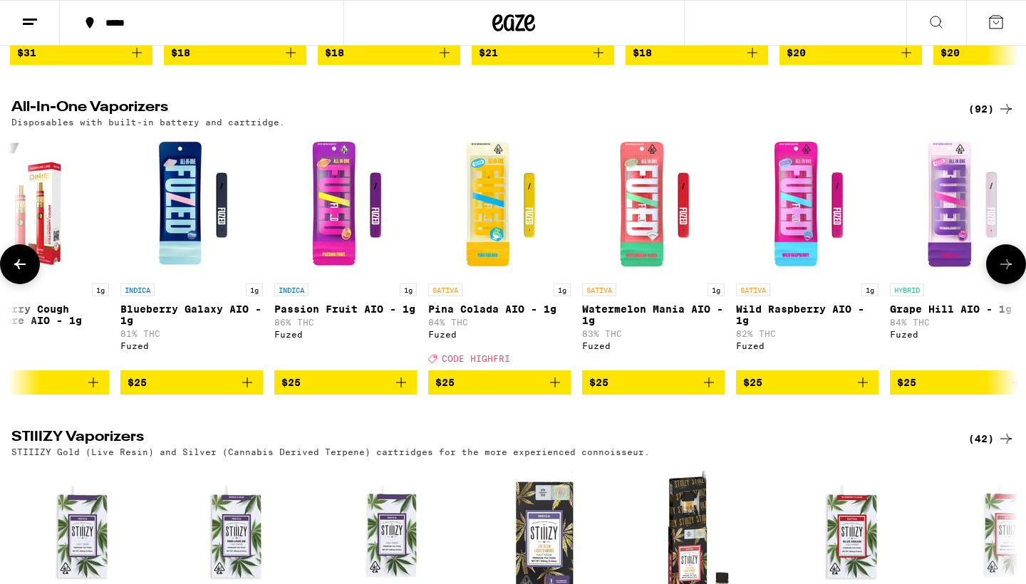
click at [26, 273] on icon at bounding box center [19, 264] width 17 height 17
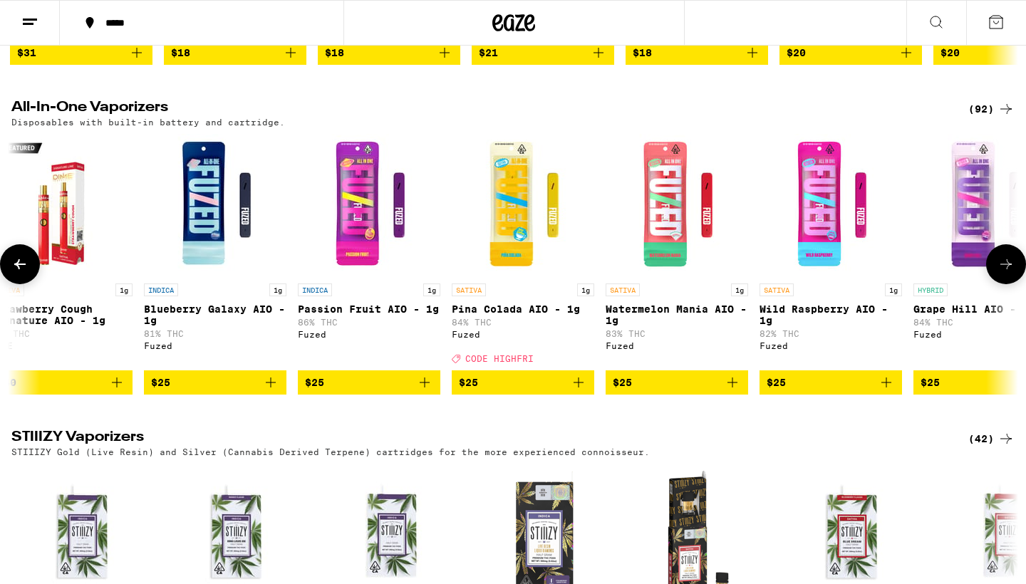
scroll to position [0, 0]
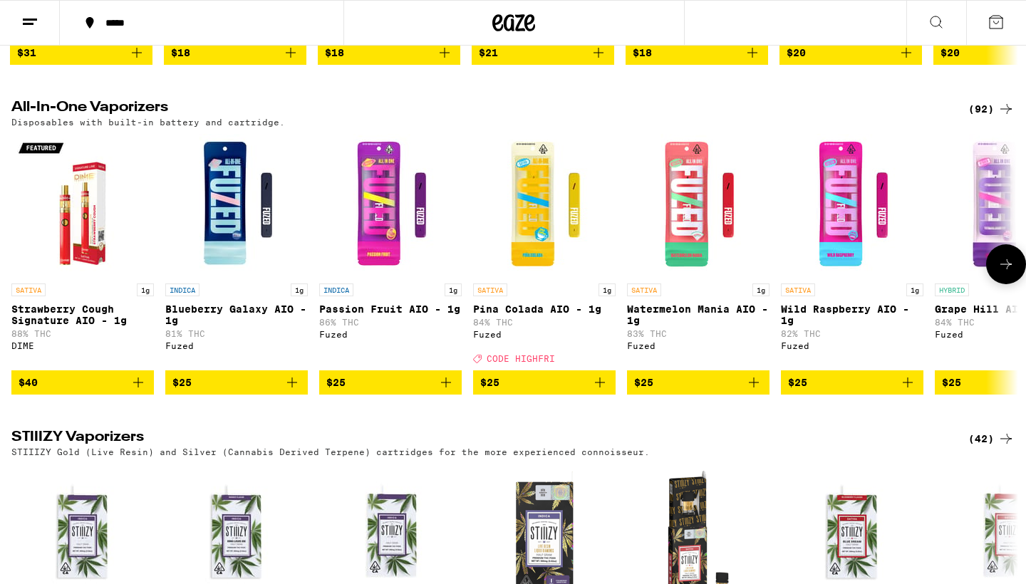
click at [1006, 284] on button at bounding box center [1006, 264] width 40 height 40
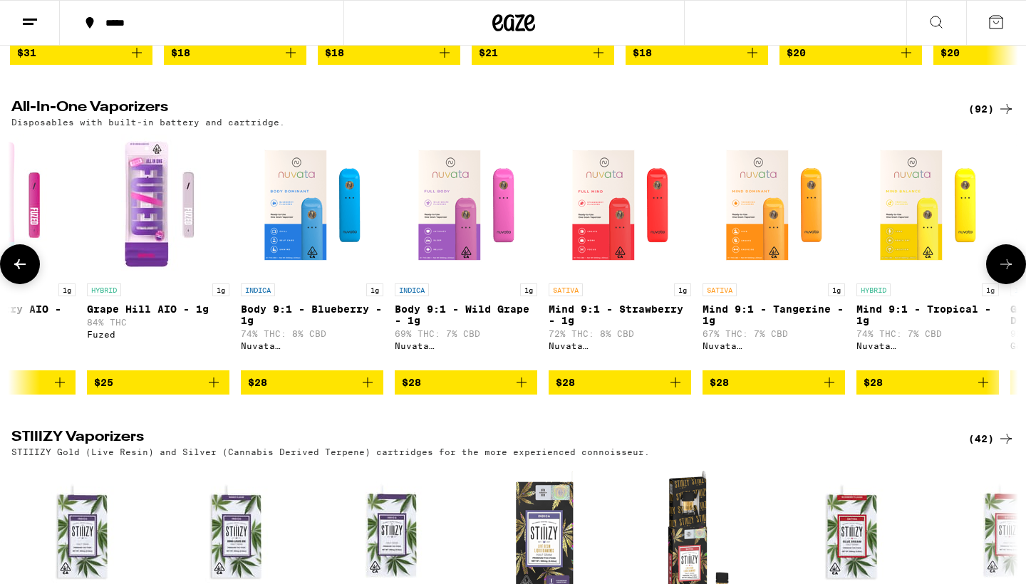
click at [1006, 284] on button at bounding box center [1006, 264] width 40 height 40
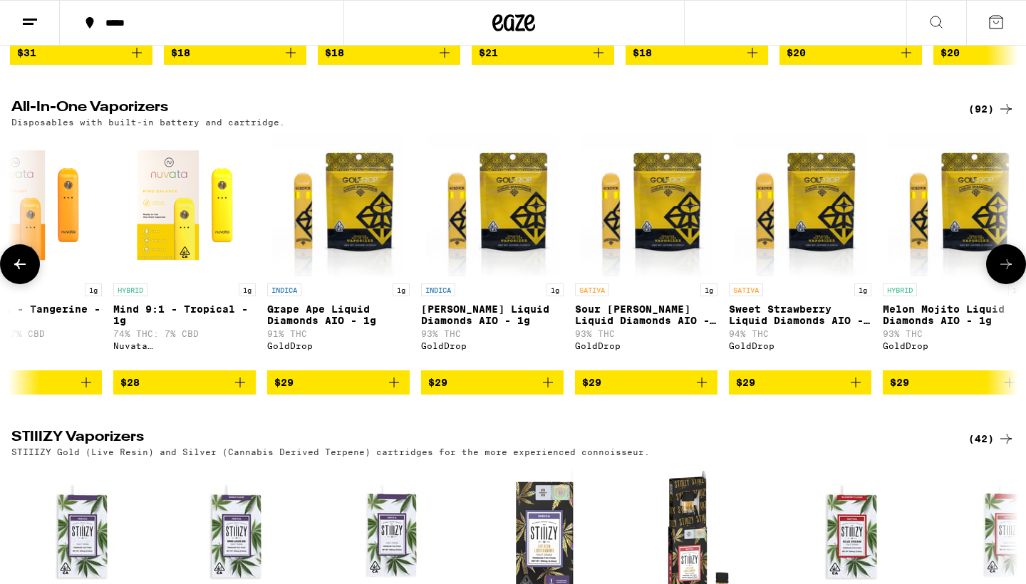
scroll to position [0, 1696]
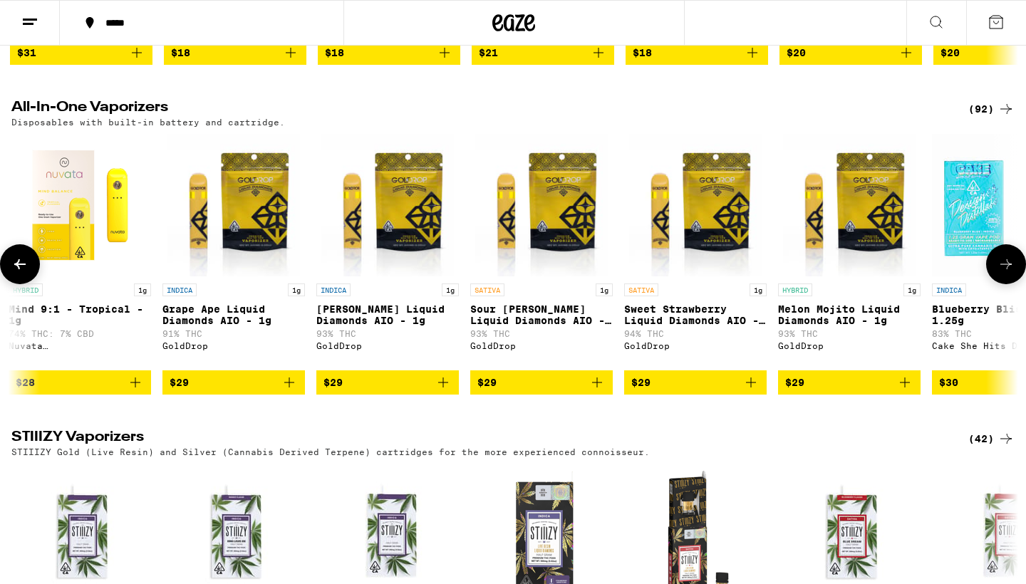
click at [1006, 284] on button at bounding box center [1006, 264] width 40 height 40
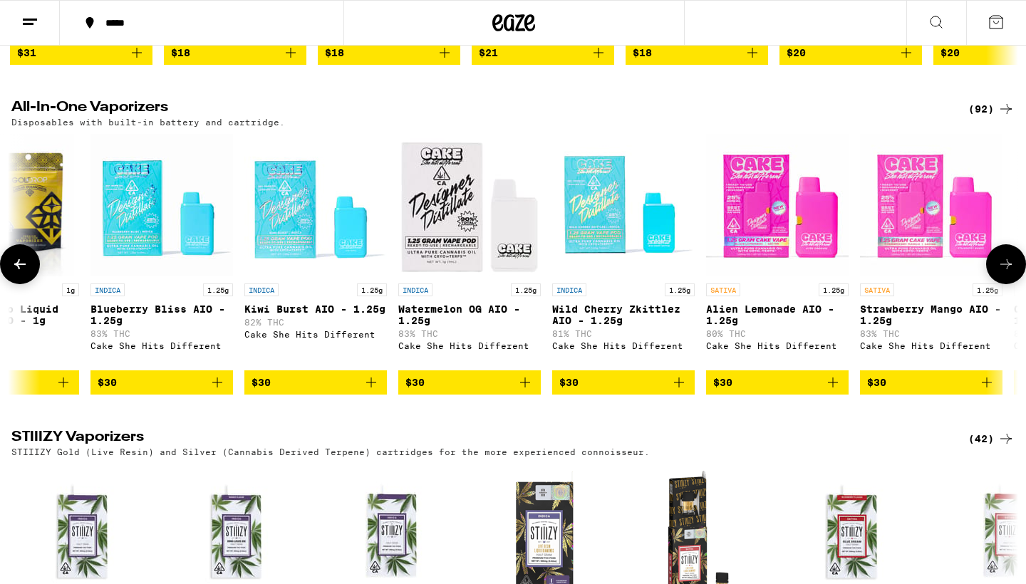
scroll to position [0, 2544]
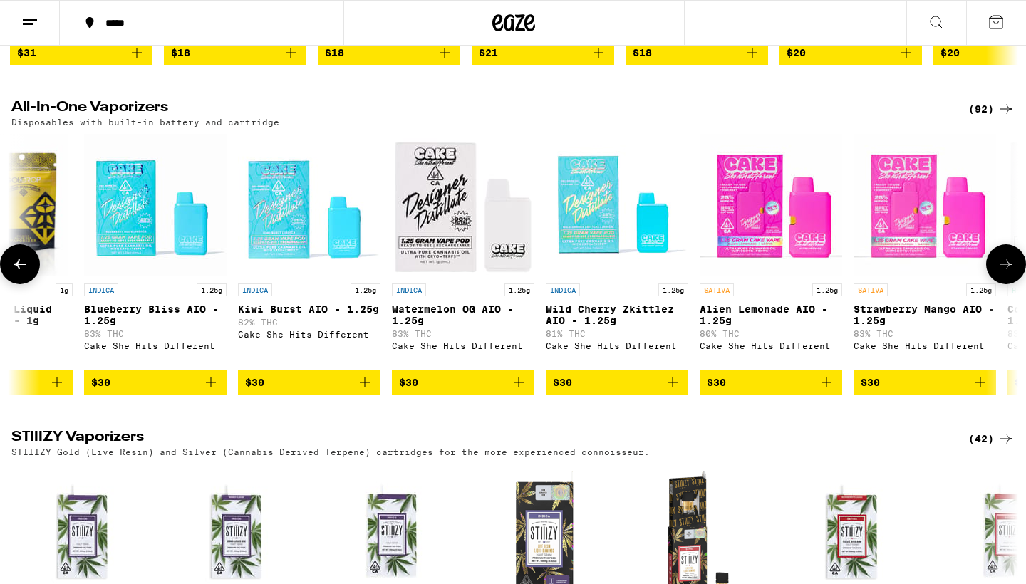
click at [1006, 284] on button at bounding box center [1006, 264] width 40 height 40
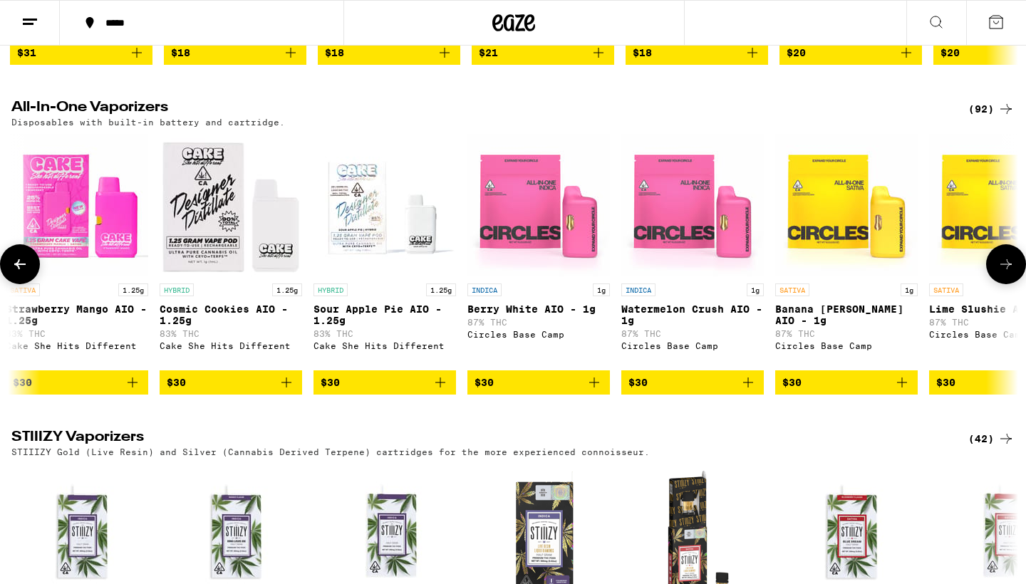
click at [1006, 284] on button at bounding box center [1006, 264] width 40 height 40
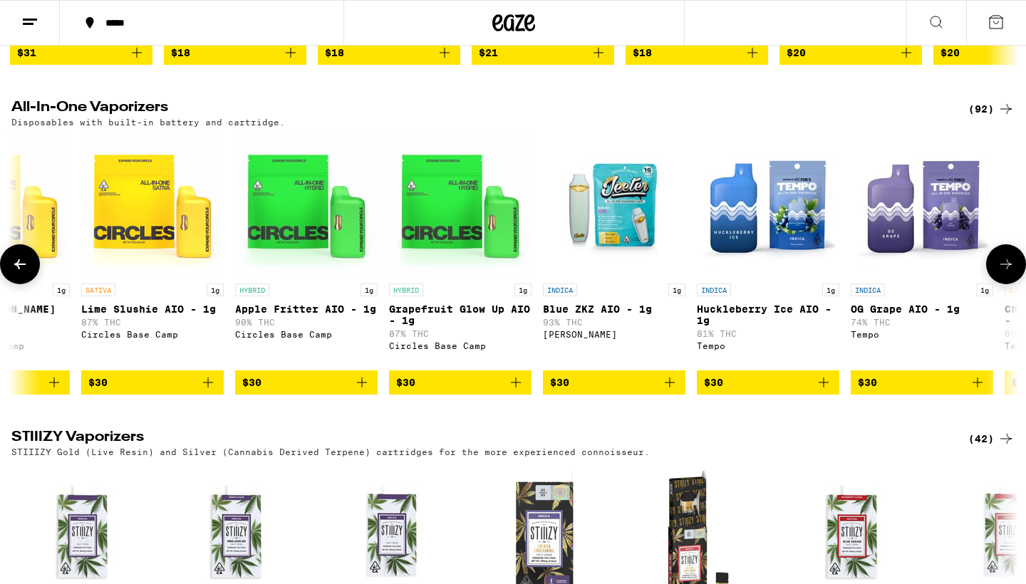
click at [1006, 284] on button at bounding box center [1006, 264] width 40 height 40
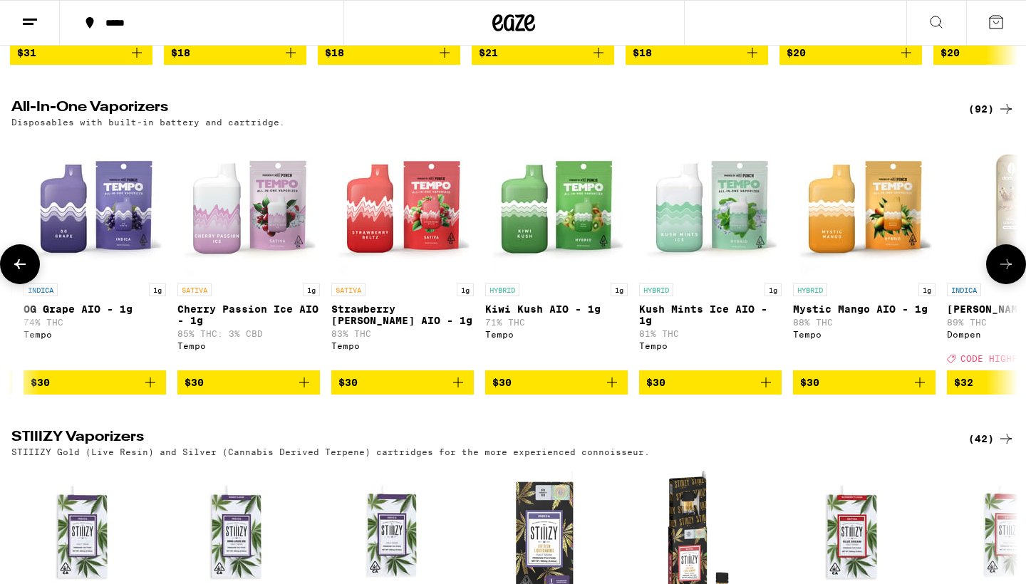
scroll to position [0, 5088]
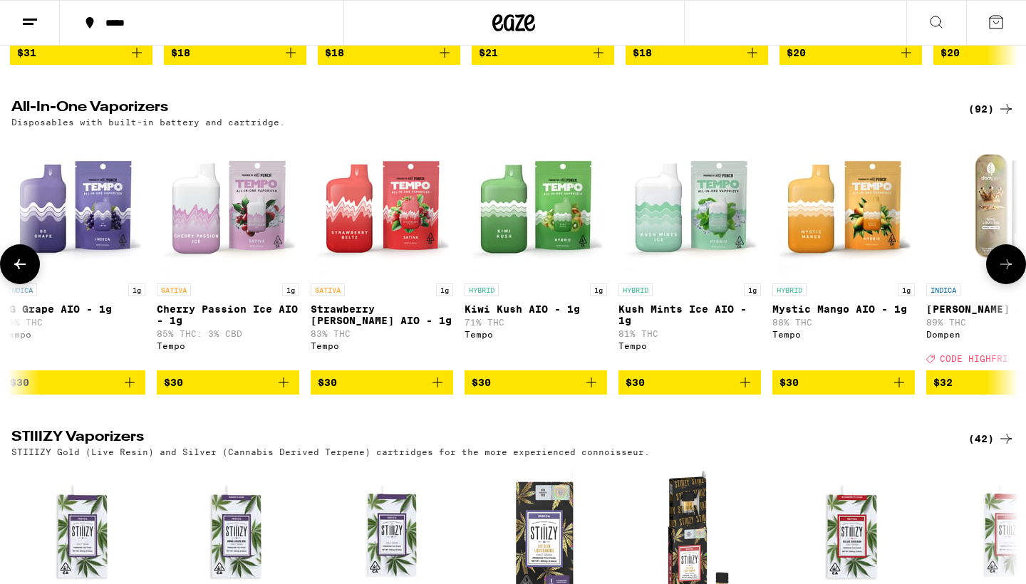
click at [21, 273] on icon at bounding box center [19, 264] width 17 height 17
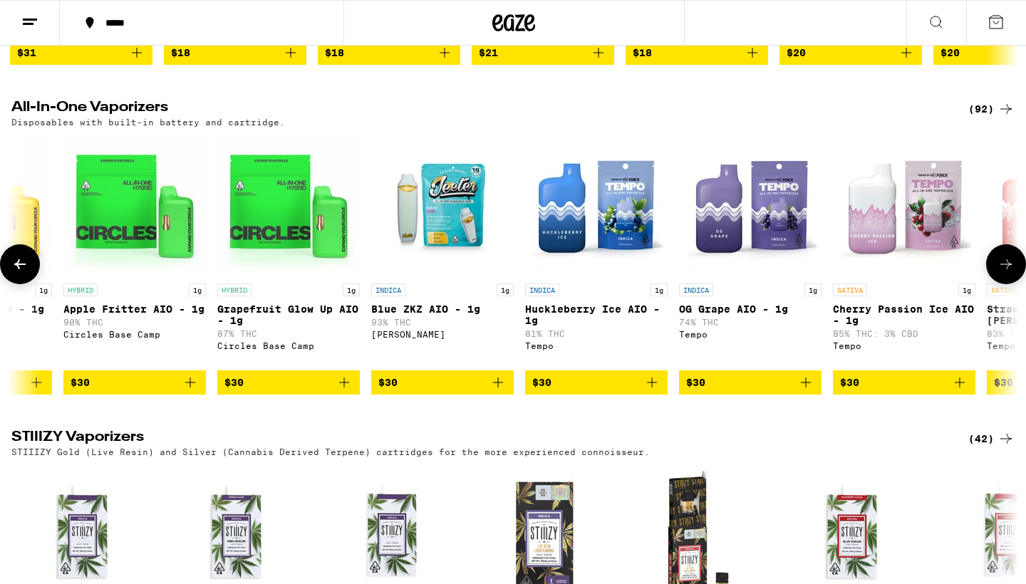
click at [21, 273] on icon at bounding box center [19, 264] width 17 height 17
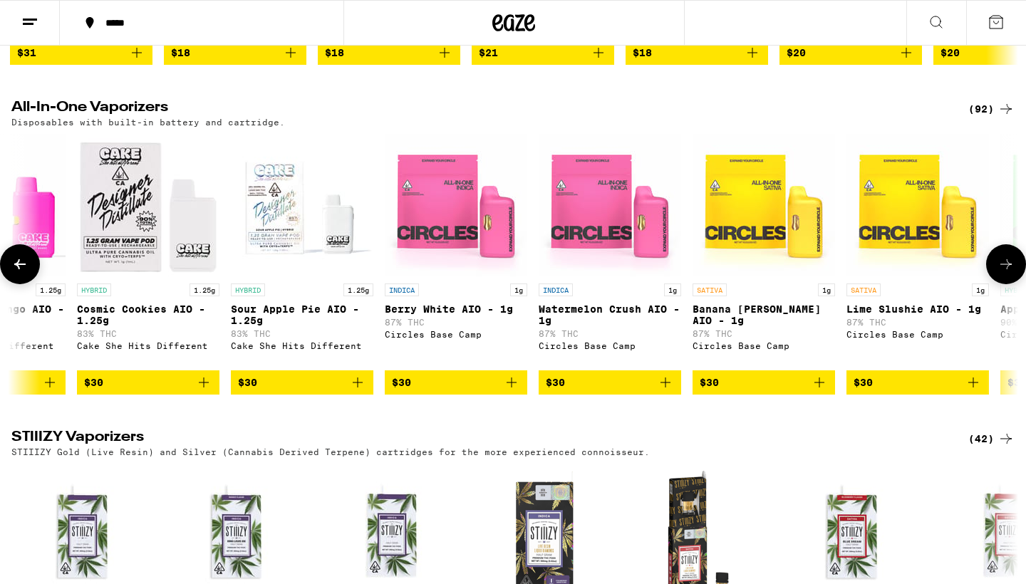
scroll to position [0, 3427]
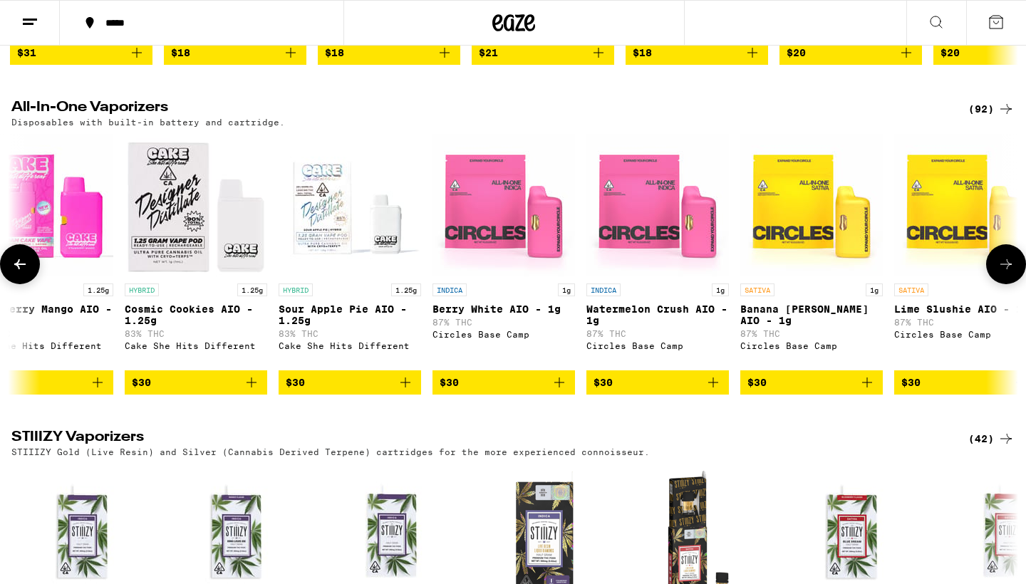
click at [21, 273] on icon at bounding box center [19, 264] width 17 height 17
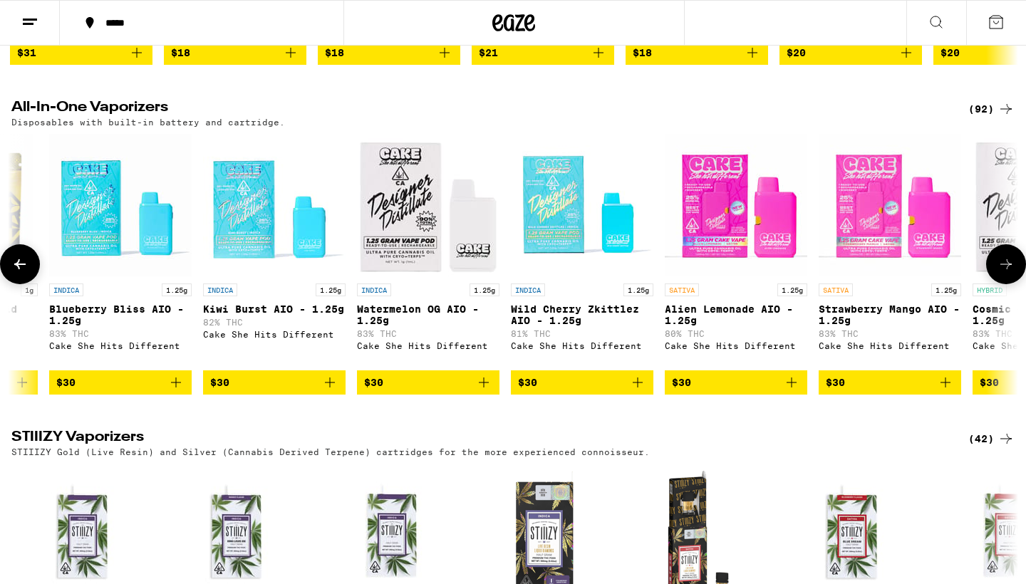
click at [329, 391] on icon "Add to bag" at bounding box center [329, 382] width 17 height 17
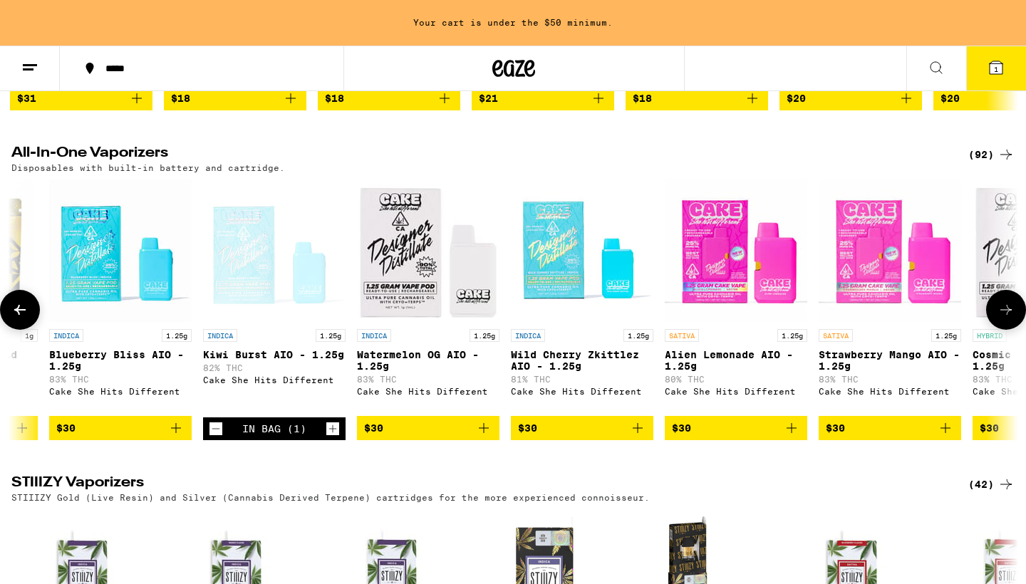
click at [797, 433] on icon "Add to bag" at bounding box center [792, 428] width 10 height 10
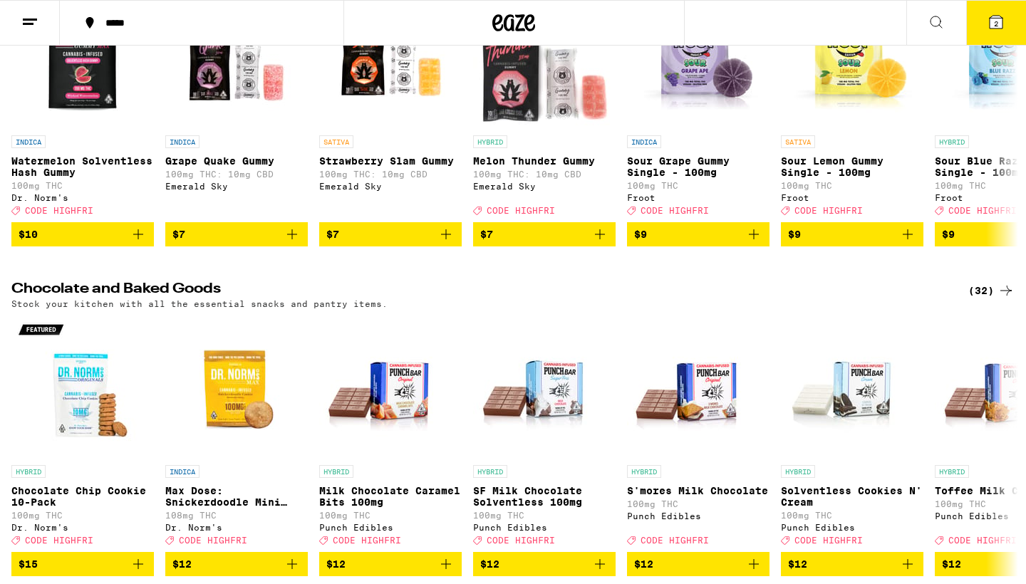
scroll to position [4470, 0]
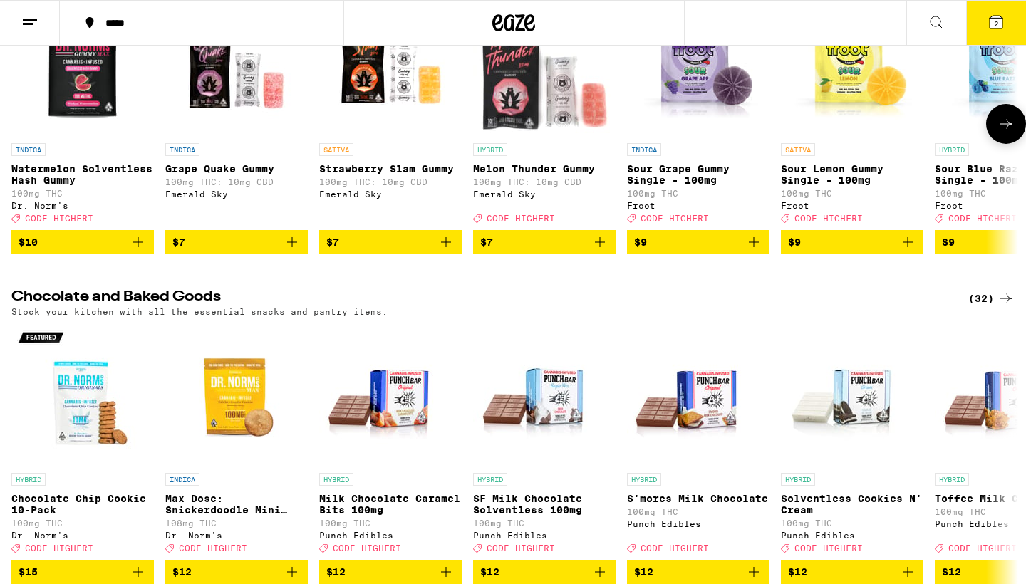
click at [1008, 129] on icon at bounding box center [1006, 124] width 11 height 10
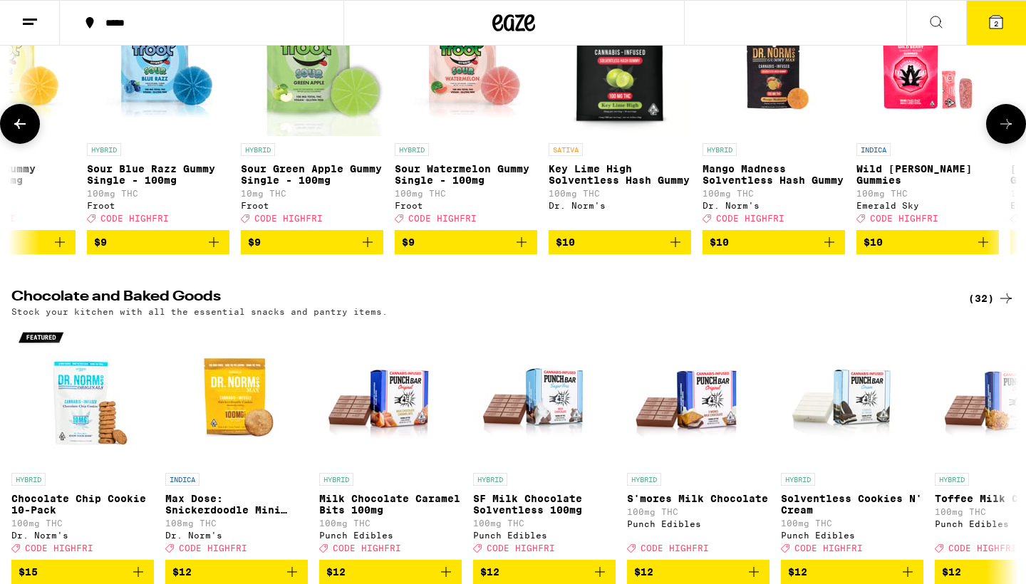
click at [1008, 129] on icon at bounding box center [1006, 124] width 11 height 10
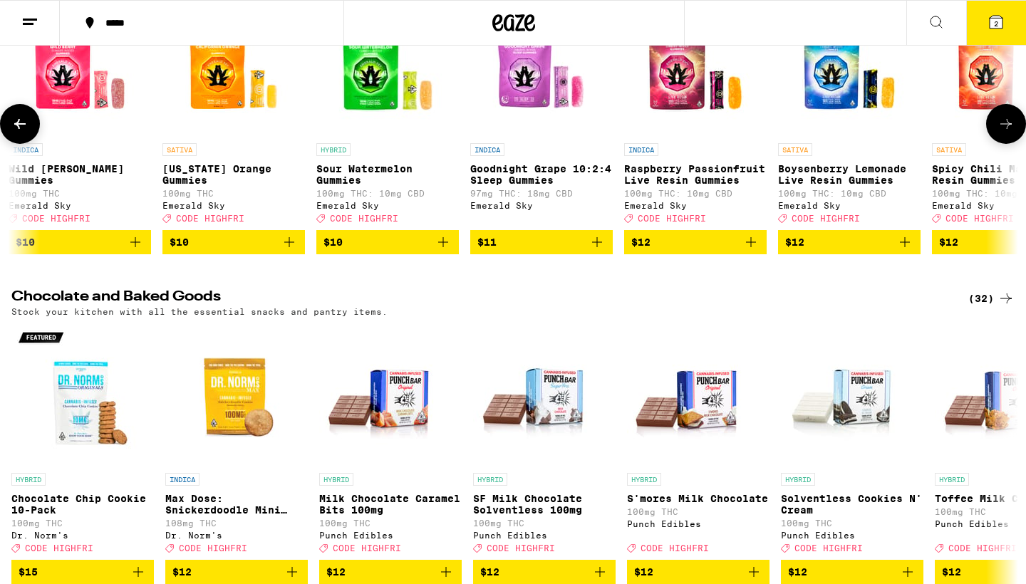
click at [1008, 129] on icon at bounding box center [1006, 124] width 11 height 10
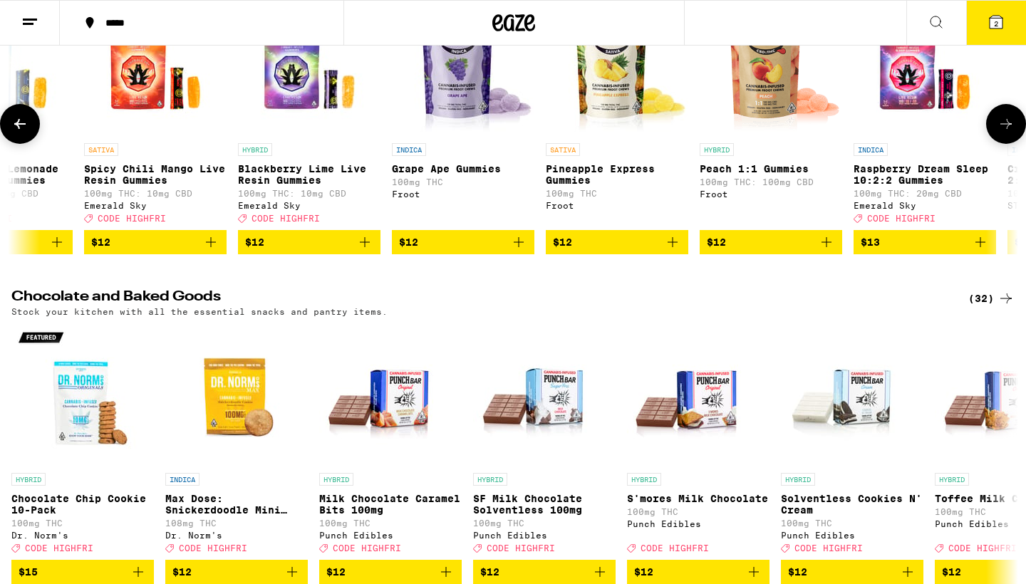
click at [1008, 129] on icon at bounding box center [1006, 124] width 11 height 10
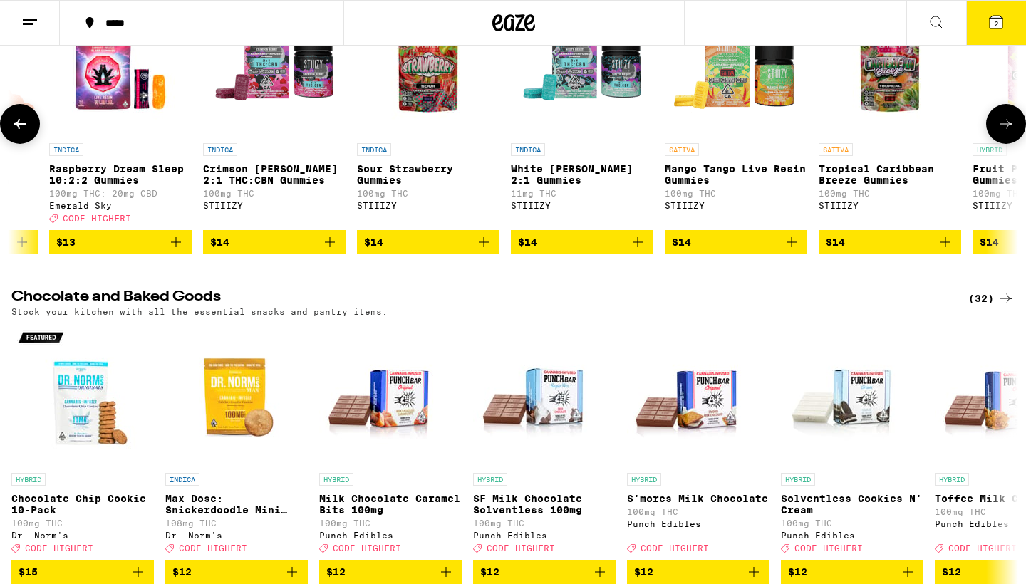
scroll to position [0, 3392]
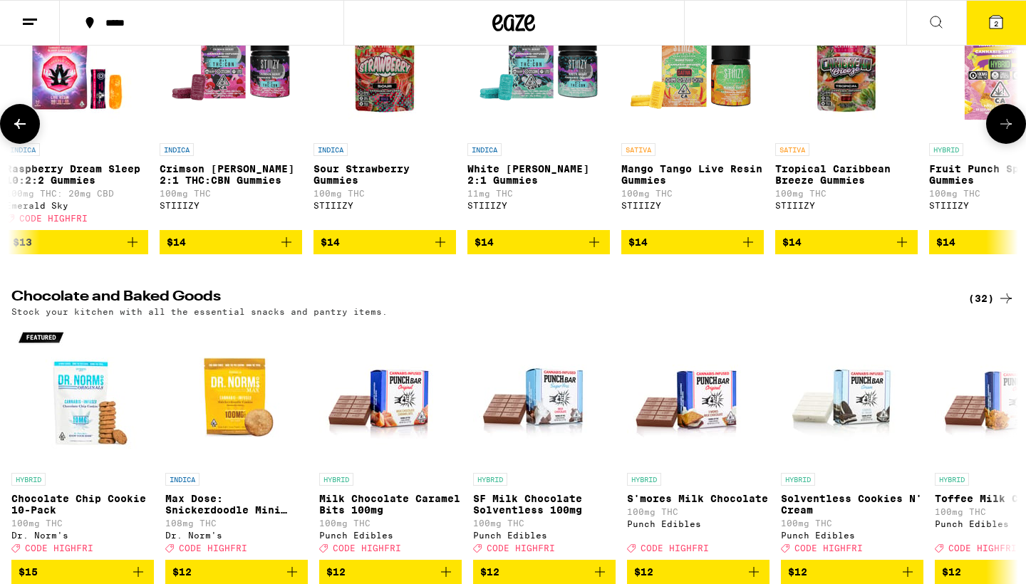
click at [1008, 129] on icon at bounding box center [1006, 124] width 11 height 10
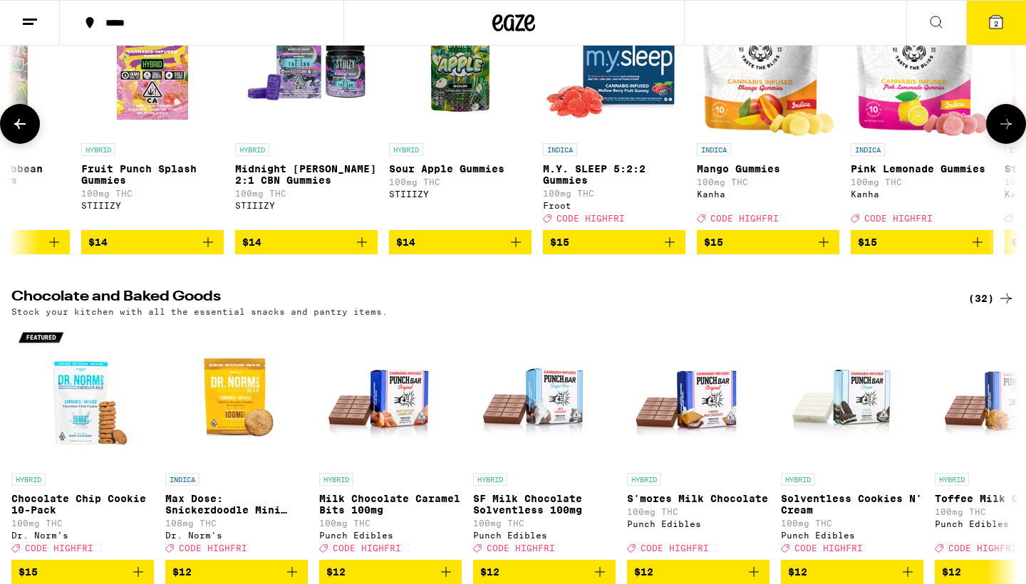
click at [1008, 129] on icon at bounding box center [1006, 124] width 11 height 10
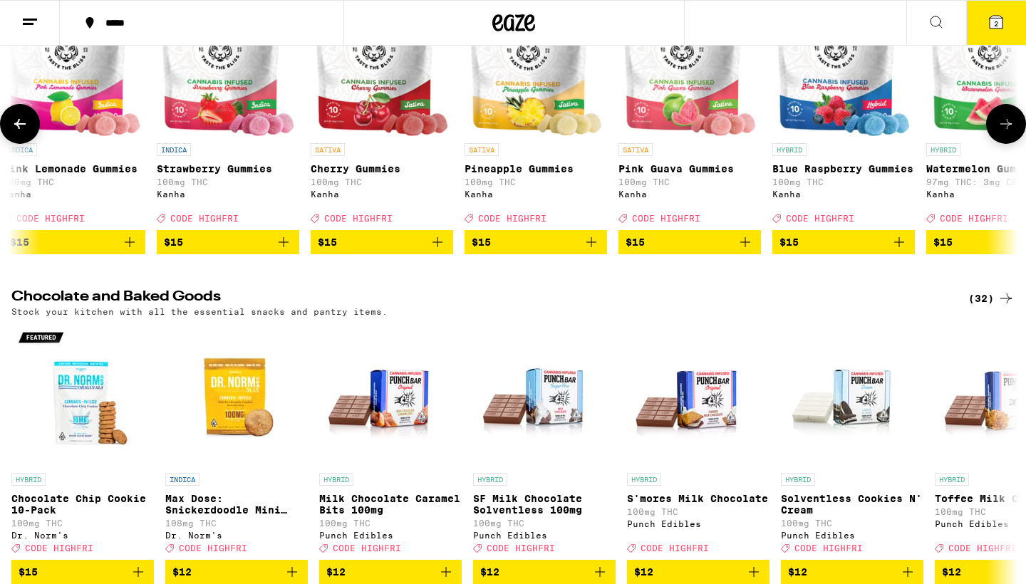
click at [1008, 129] on icon at bounding box center [1006, 124] width 11 height 10
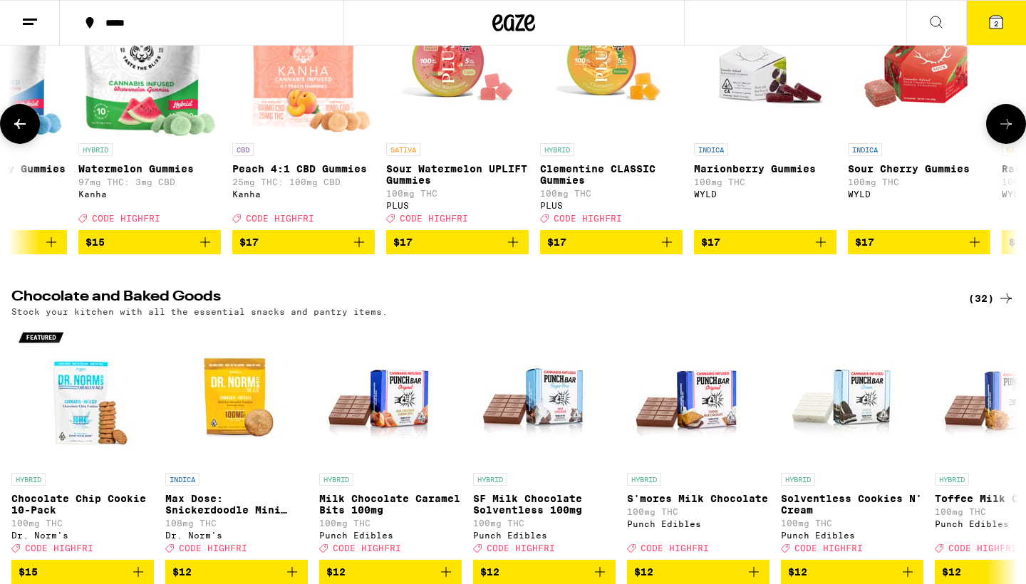
click at [1008, 129] on icon at bounding box center [1006, 124] width 11 height 10
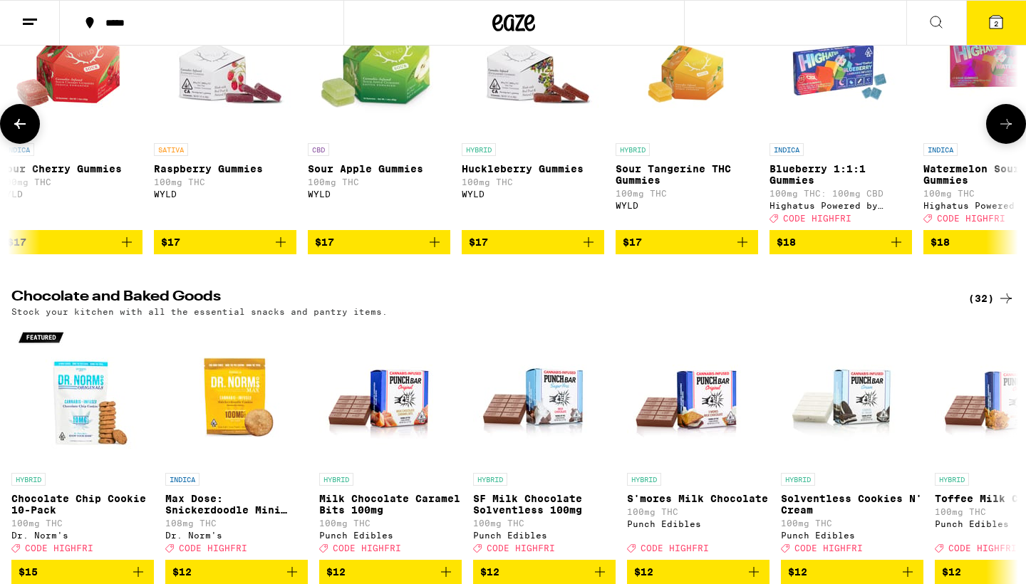
click at [1008, 129] on icon at bounding box center [1006, 124] width 11 height 10
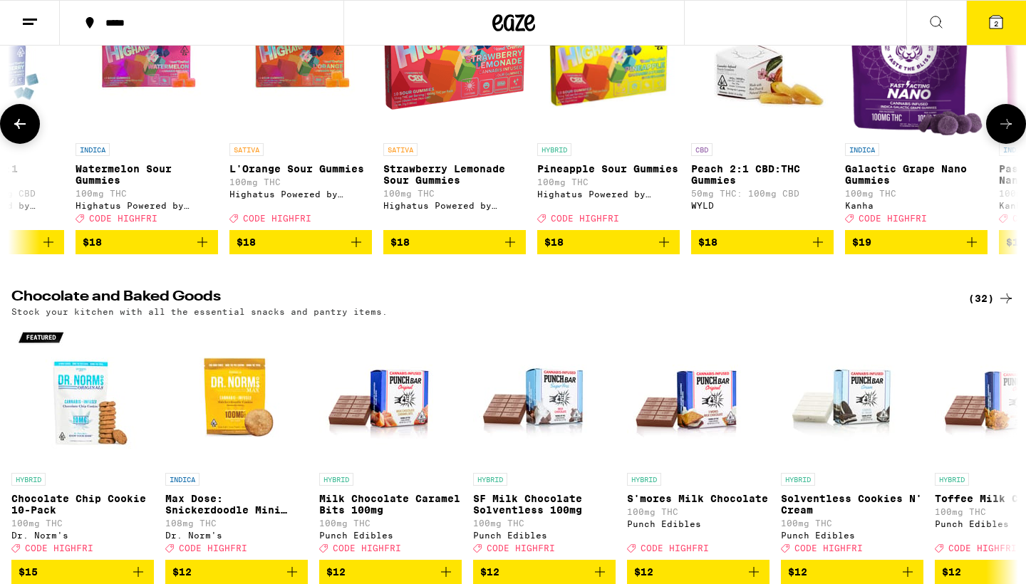
click at [1008, 129] on icon at bounding box center [1006, 124] width 11 height 10
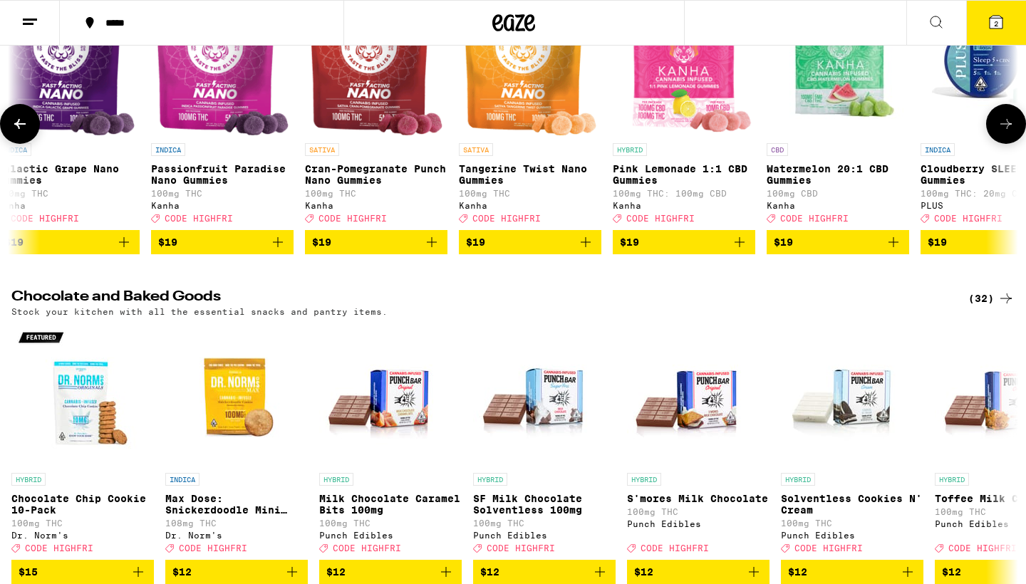
click at [1008, 129] on icon at bounding box center [1006, 124] width 11 height 10
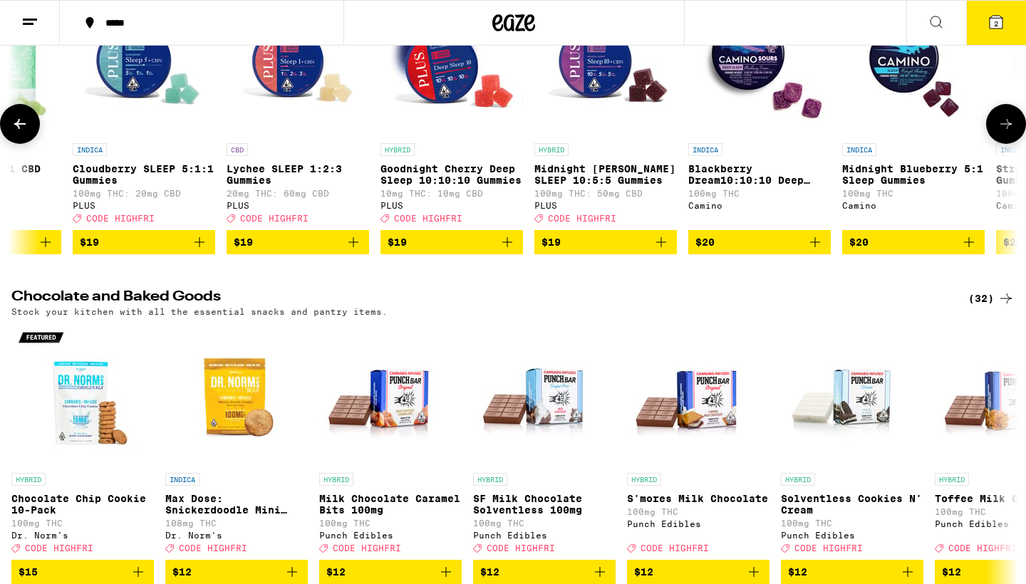
click at [1008, 129] on icon at bounding box center [1006, 124] width 11 height 10
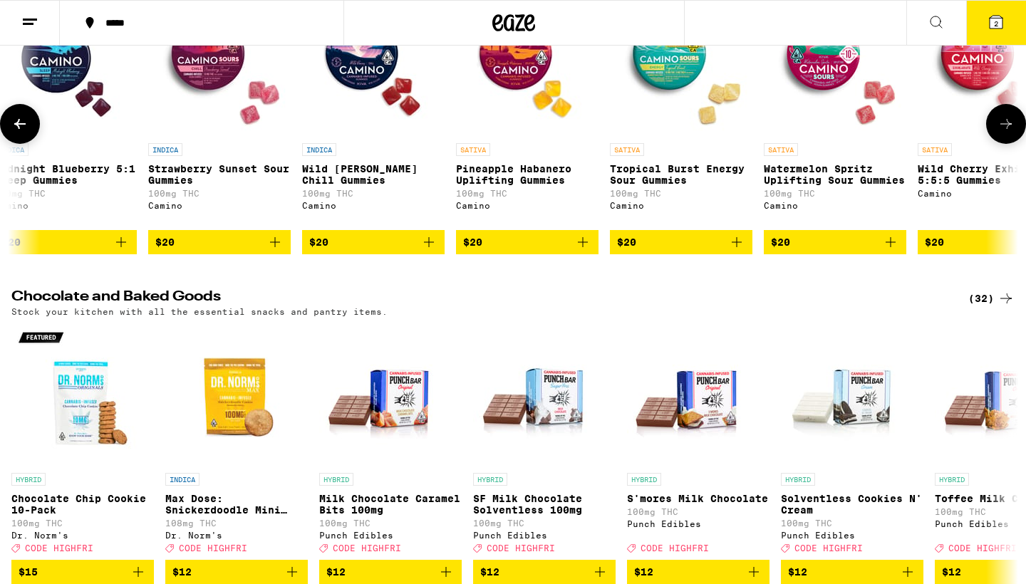
click at [1008, 129] on icon at bounding box center [1006, 124] width 11 height 10
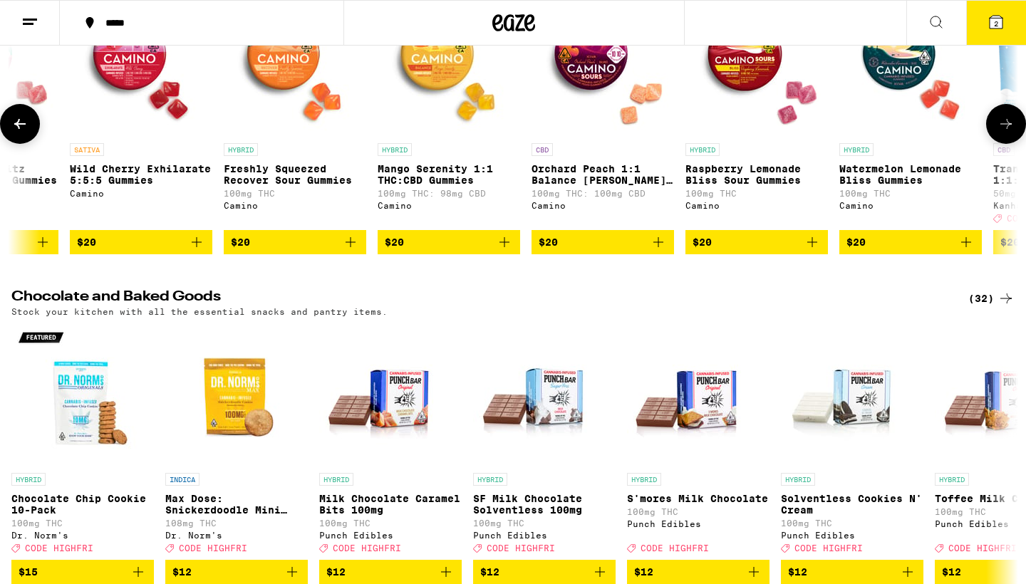
click at [1008, 129] on icon at bounding box center [1006, 124] width 11 height 10
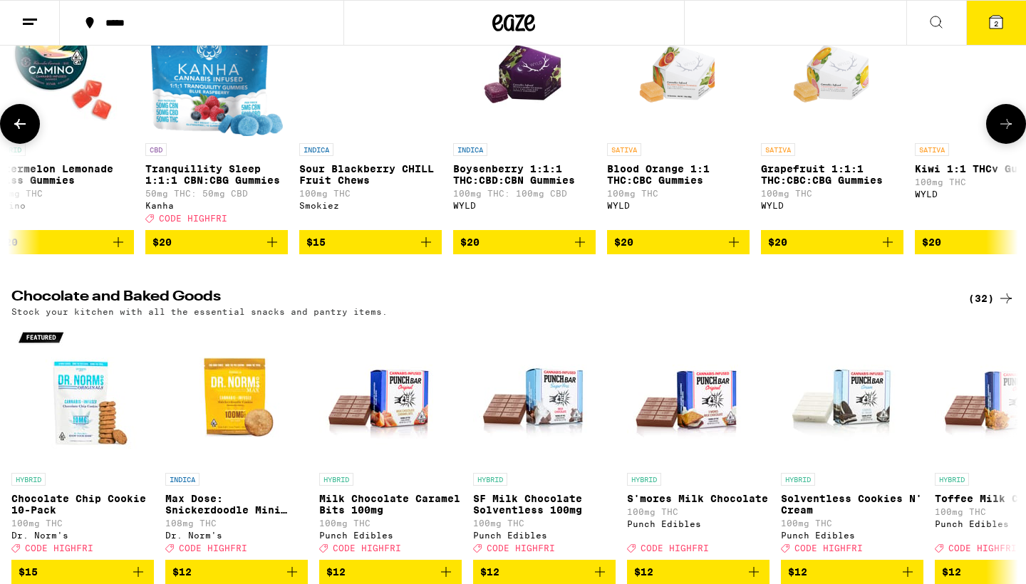
click at [1008, 129] on icon at bounding box center [1006, 124] width 11 height 10
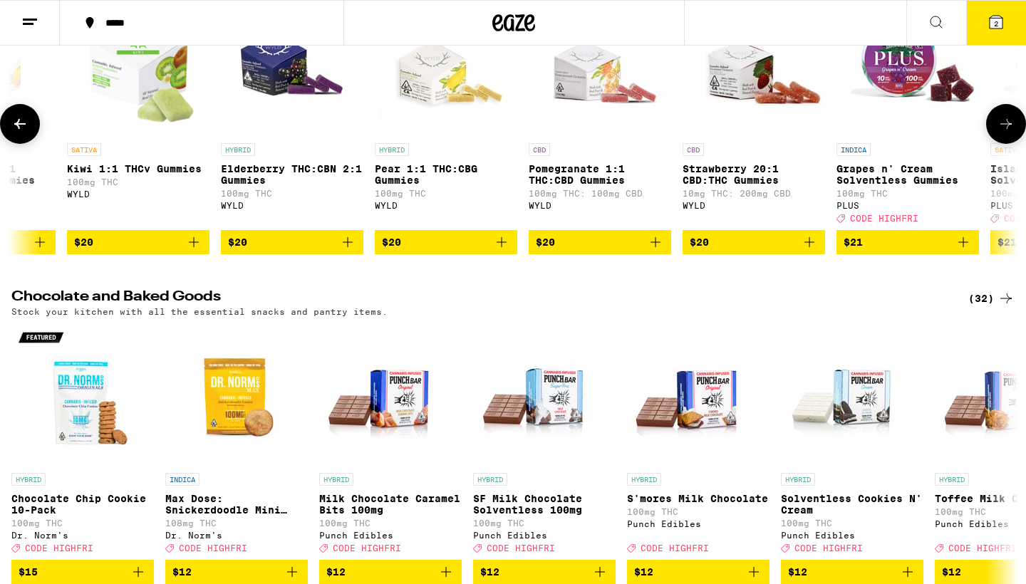
click at [1008, 129] on icon at bounding box center [1006, 124] width 11 height 10
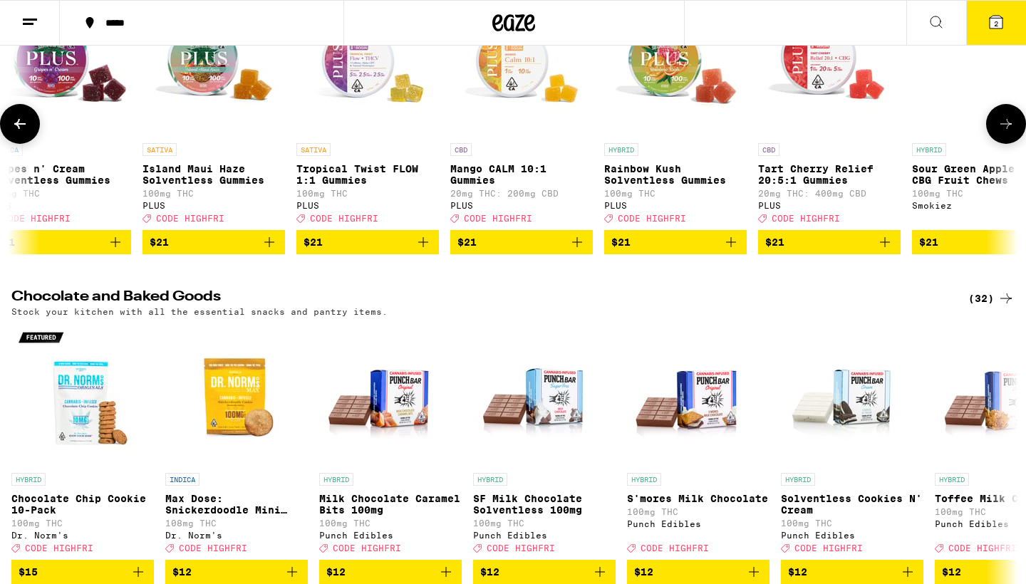
click at [1008, 129] on icon at bounding box center [1006, 124] width 11 height 10
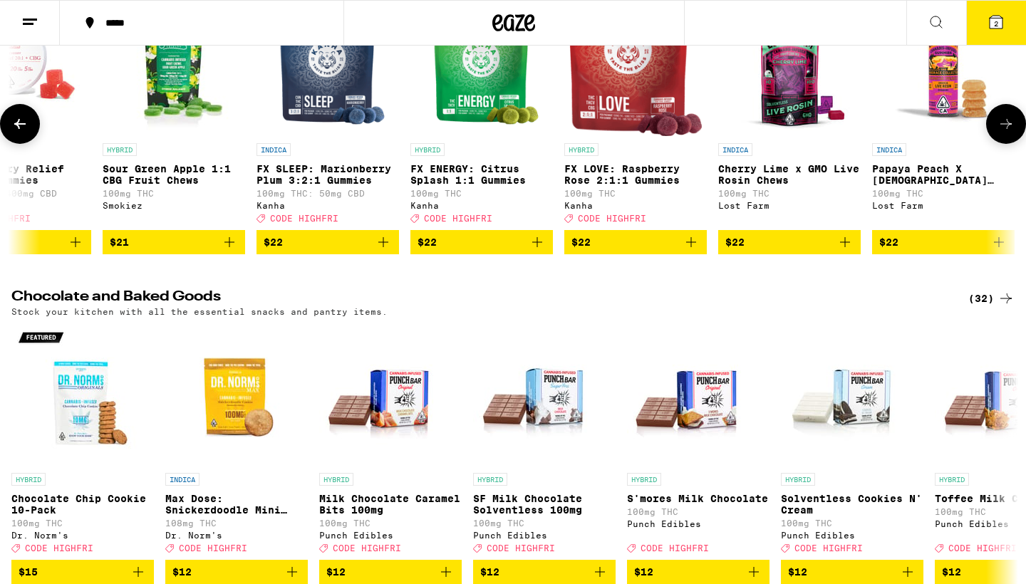
scroll to position [0, 14416]
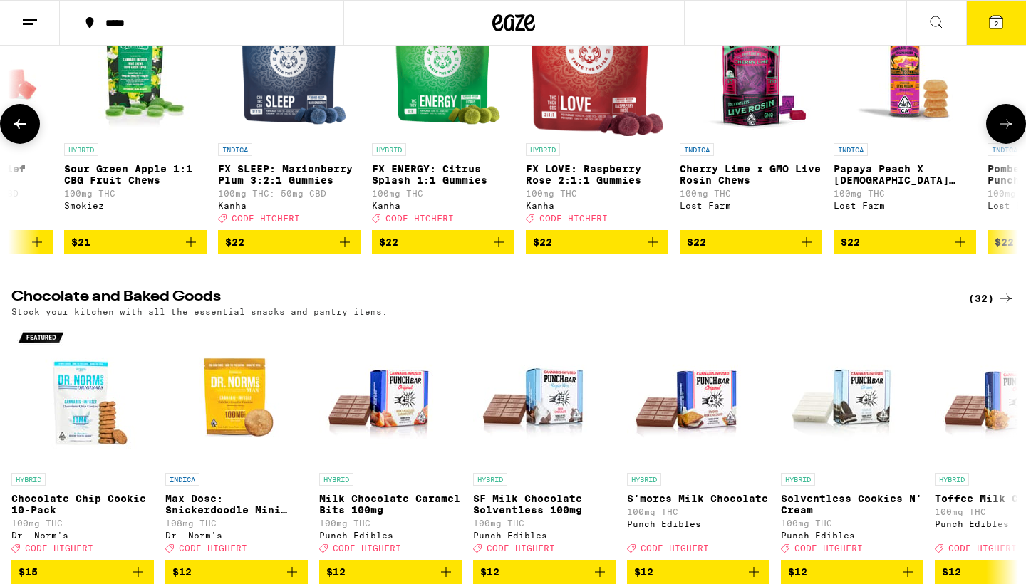
click at [1008, 129] on icon at bounding box center [1006, 124] width 11 height 10
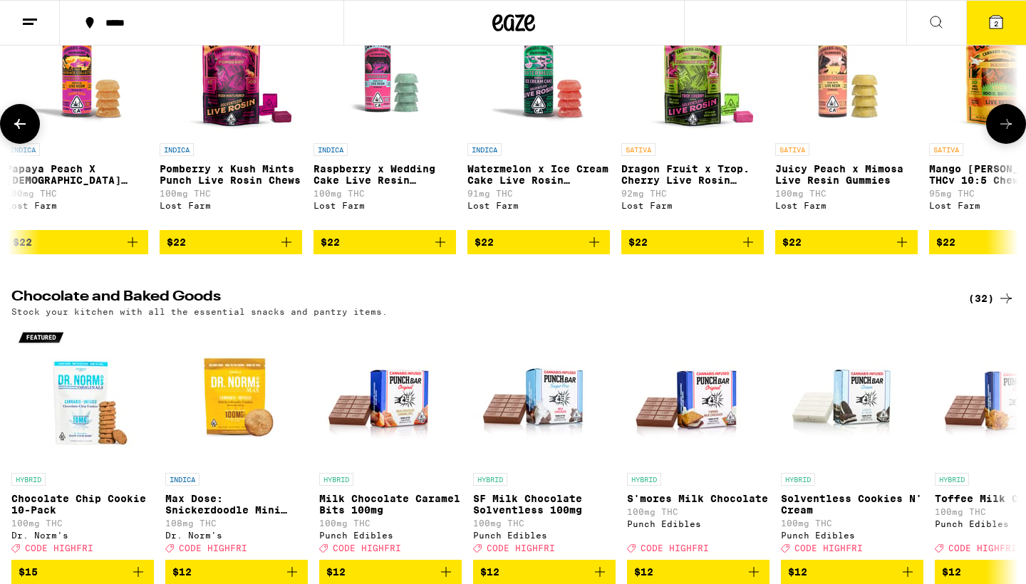
scroll to position [0, 15264]
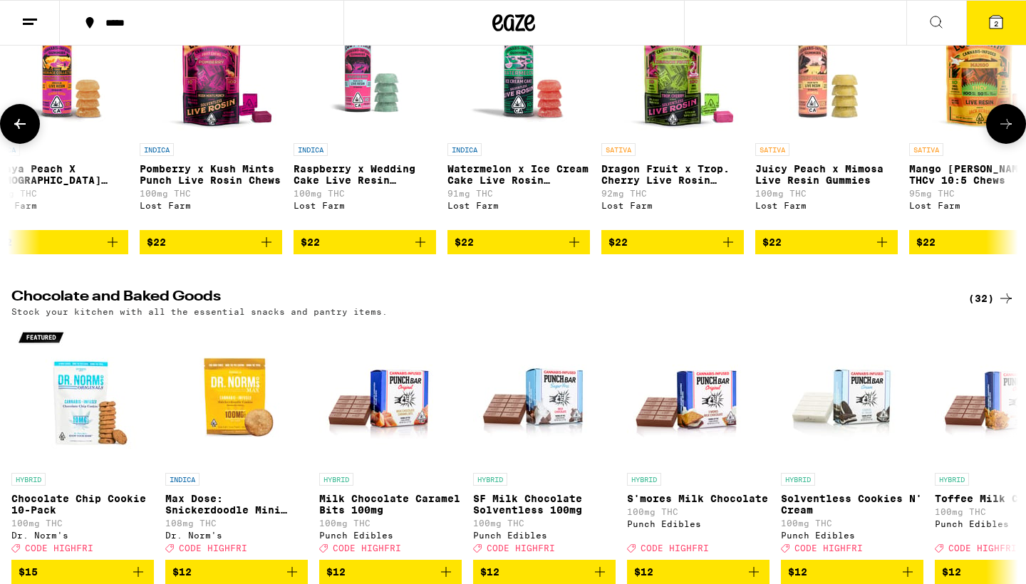
click at [1008, 129] on icon at bounding box center [1006, 124] width 11 height 10
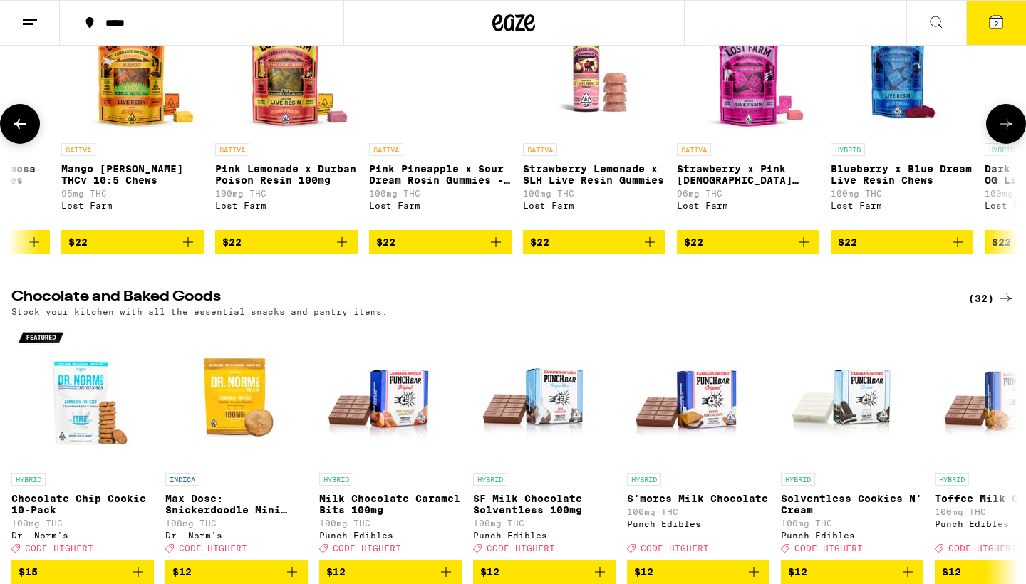
click at [1008, 129] on icon at bounding box center [1006, 124] width 11 height 10
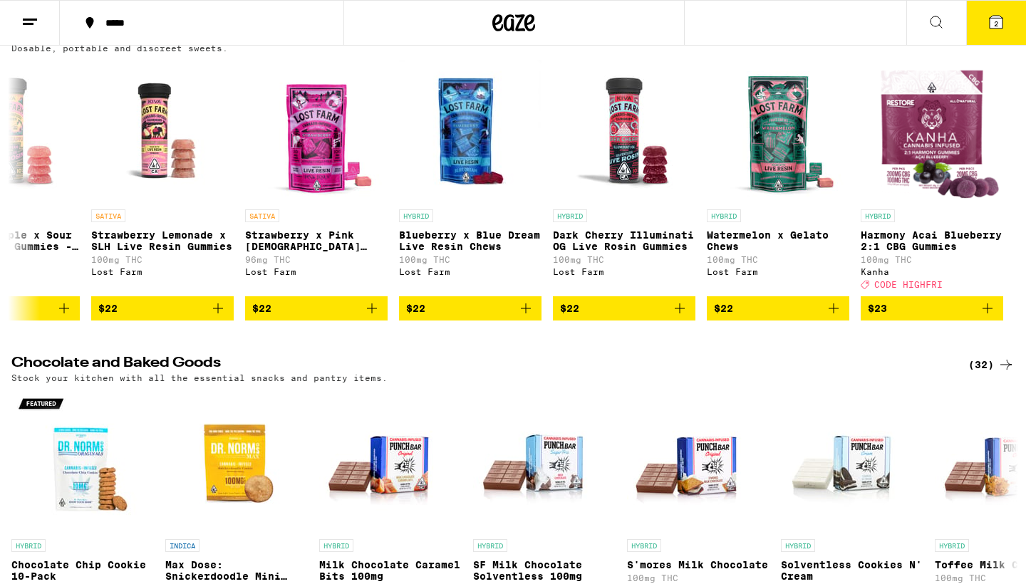
scroll to position [4402, 0]
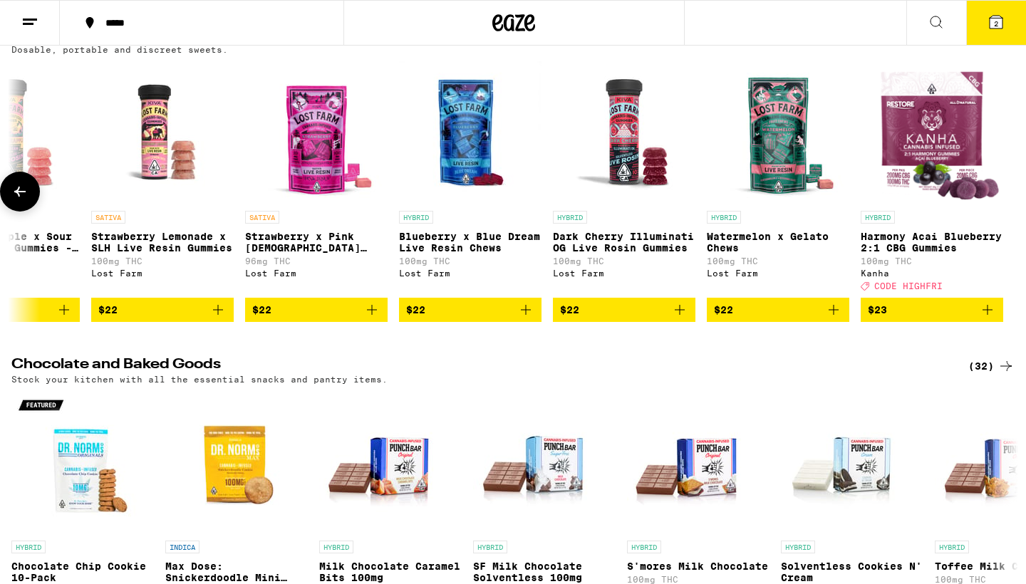
click at [26, 200] on icon at bounding box center [19, 191] width 17 height 17
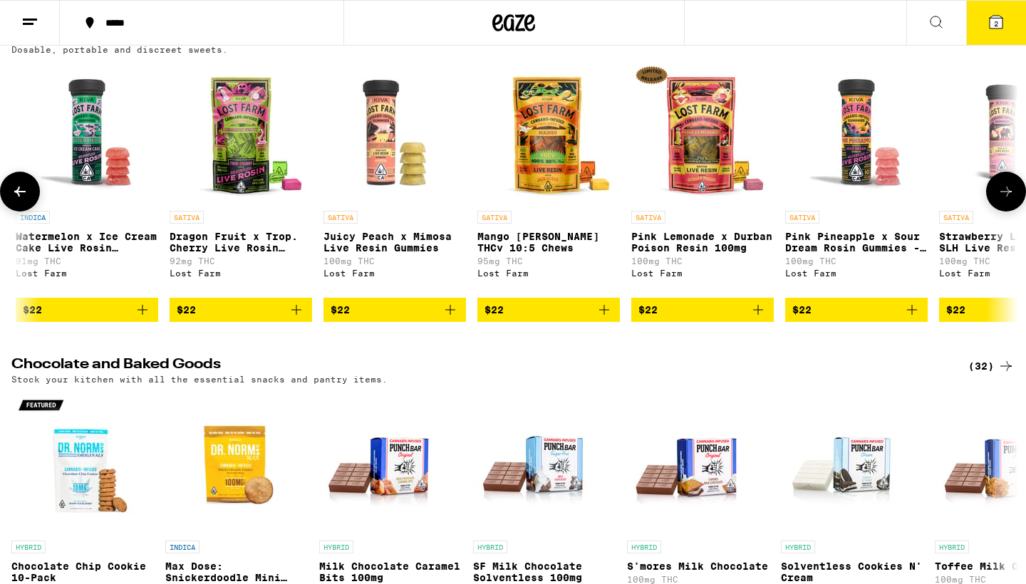
click at [26, 200] on icon at bounding box center [19, 191] width 17 height 17
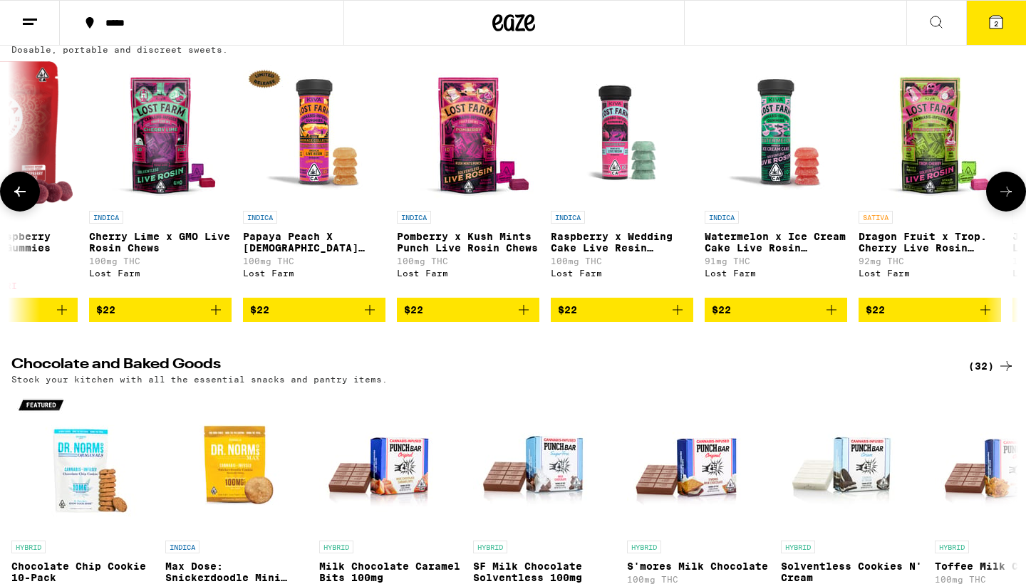
scroll to position [0, 14848]
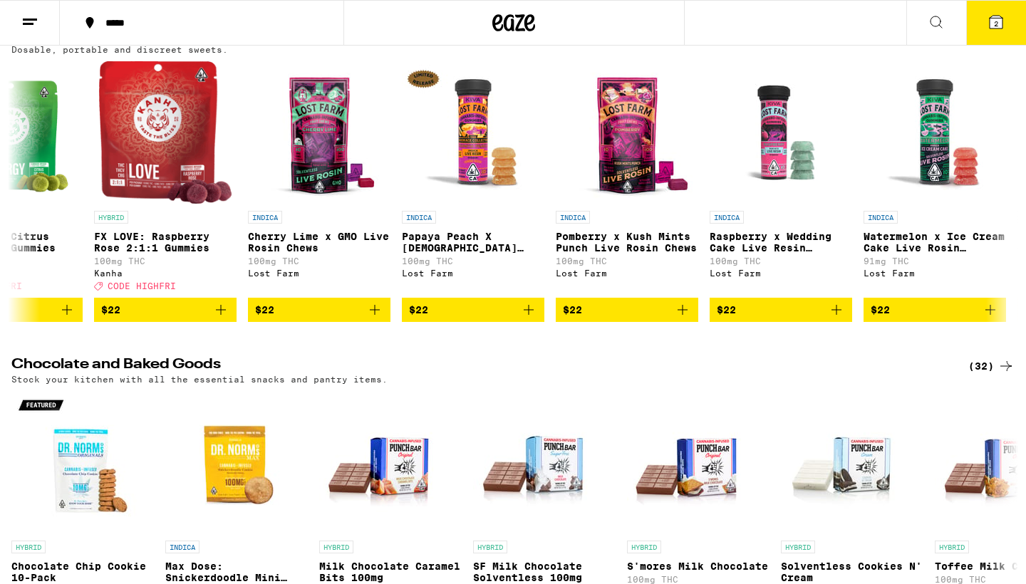
click at [1006, 20] on button "2" at bounding box center [996, 23] width 60 height 44
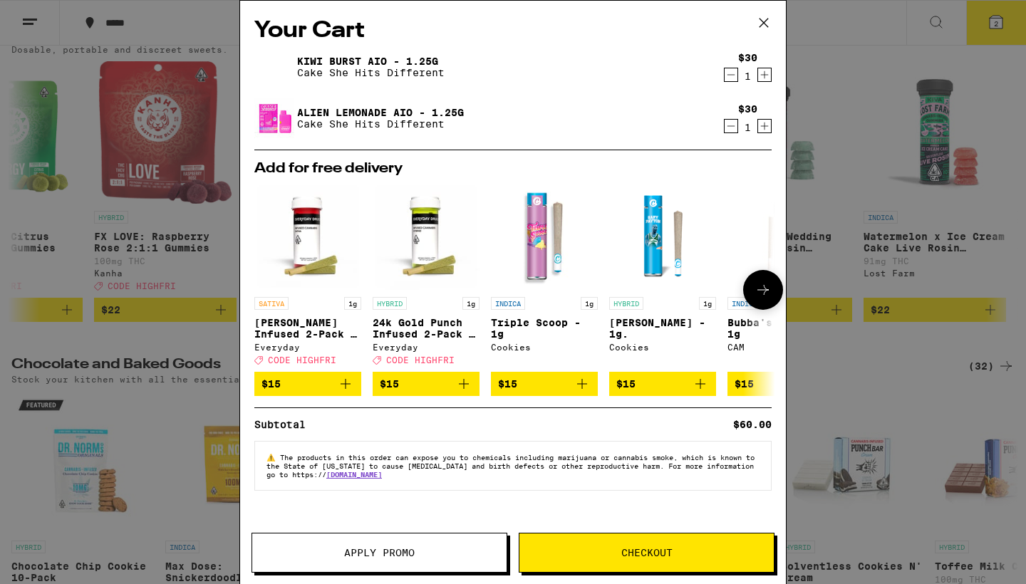
click at [768, 291] on icon at bounding box center [763, 289] width 17 height 17
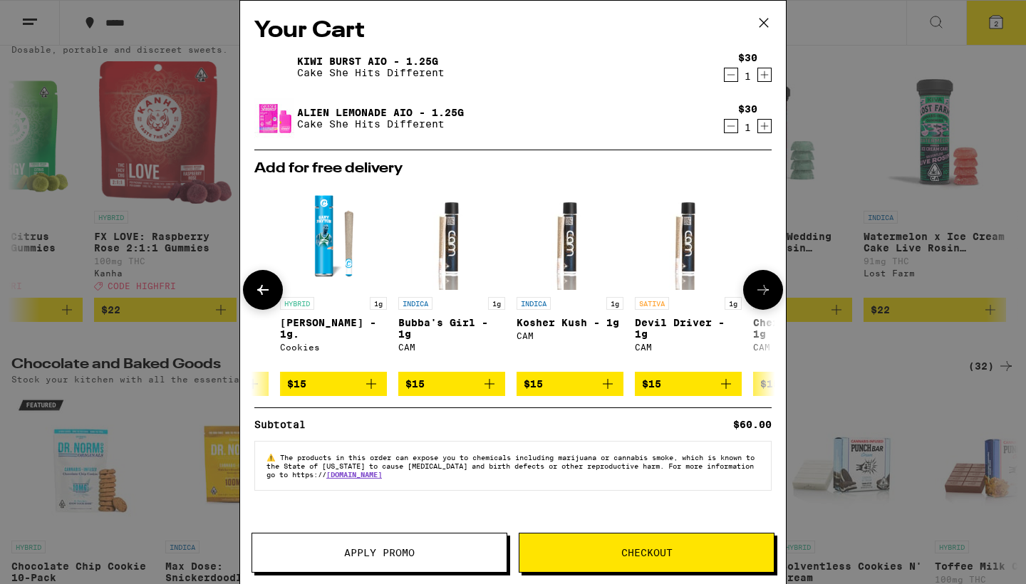
scroll to position [0, 362]
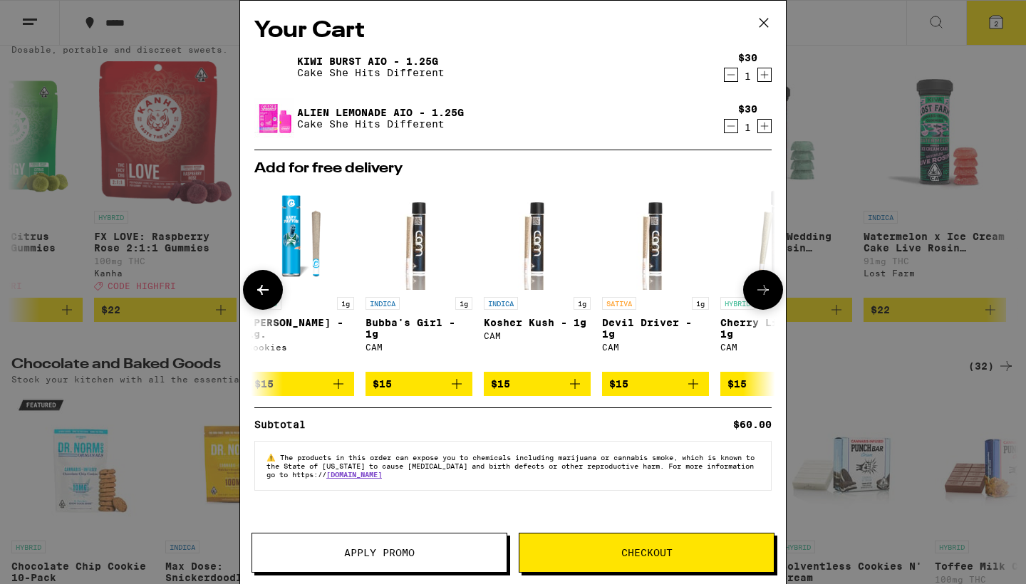
click at [768, 291] on icon at bounding box center [763, 289] width 17 height 17
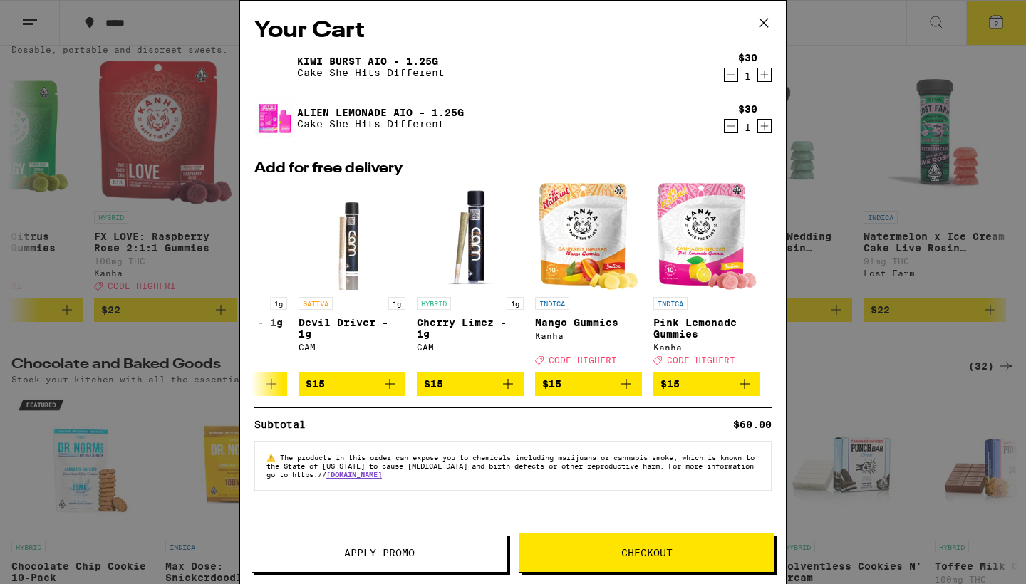
click at [765, 15] on icon at bounding box center [763, 22] width 21 height 21
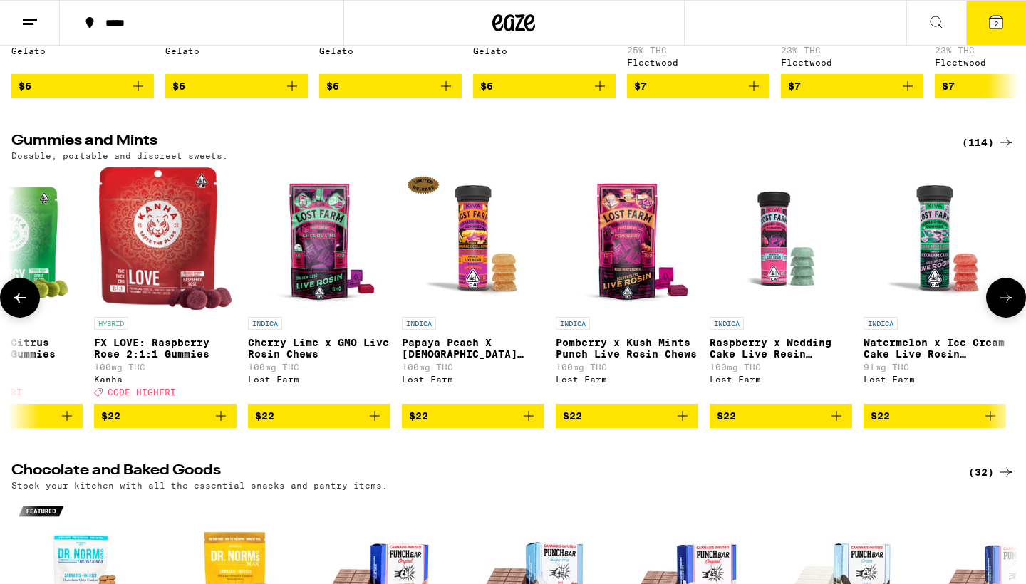
click at [27, 318] on button at bounding box center [20, 298] width 40 height 40
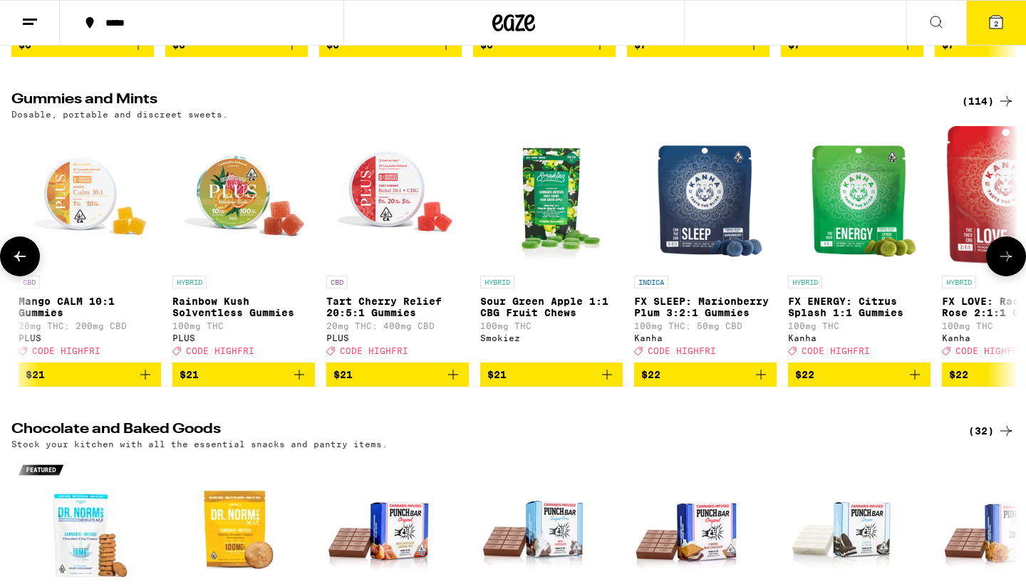
scroll to position [4461, 0]
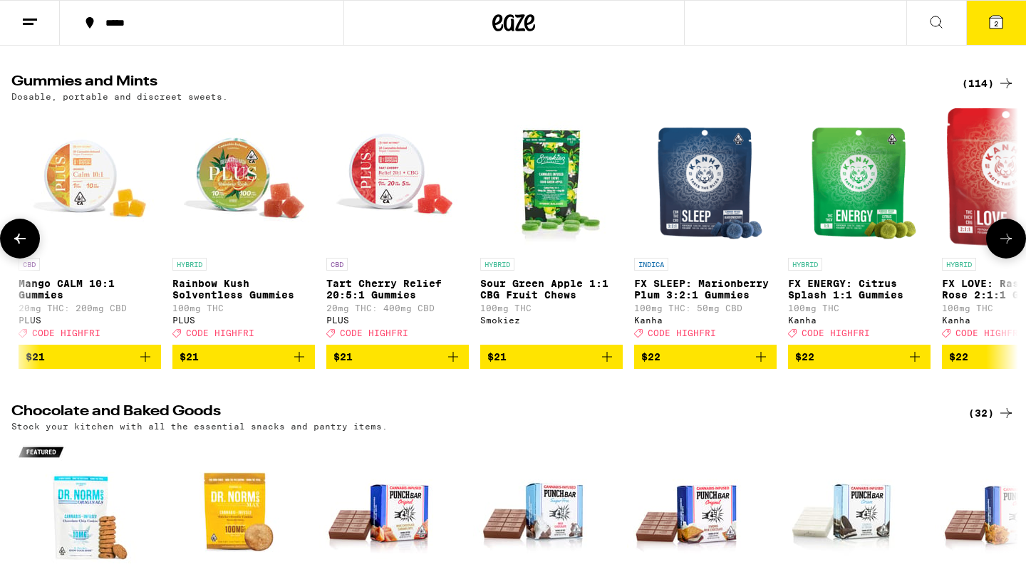
click at [19, 244] on icon at bounding box center [19, 239] width 11 height 10
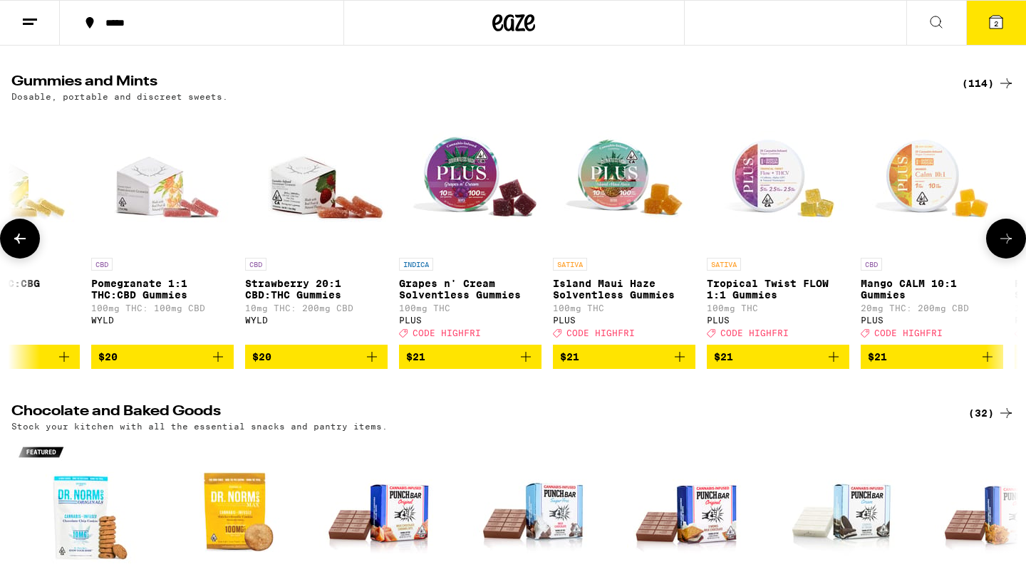
scroll to position [0, 13152]
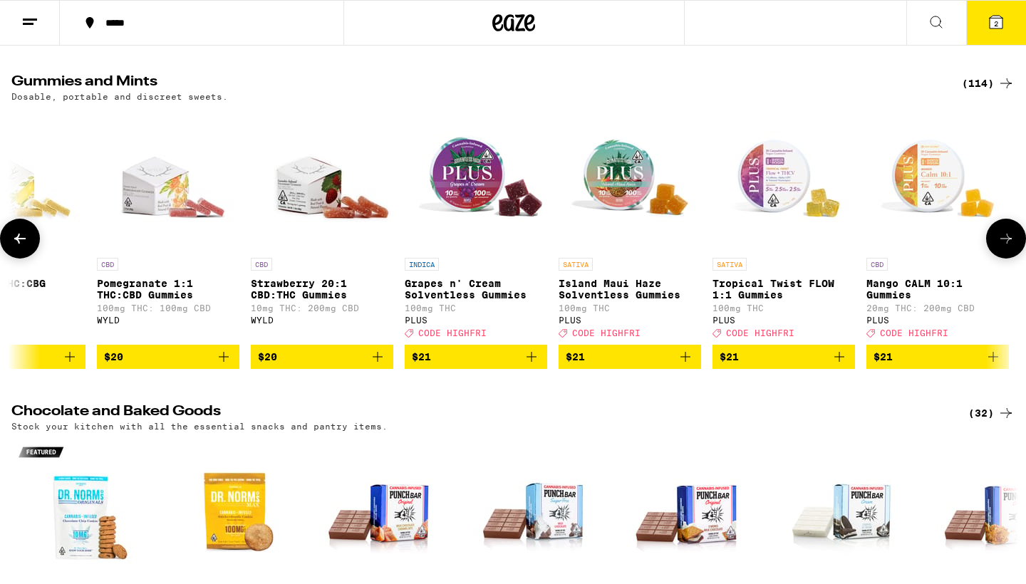
click at [19, 244] on icon at bounding box center [19, 239] width 11 height 10
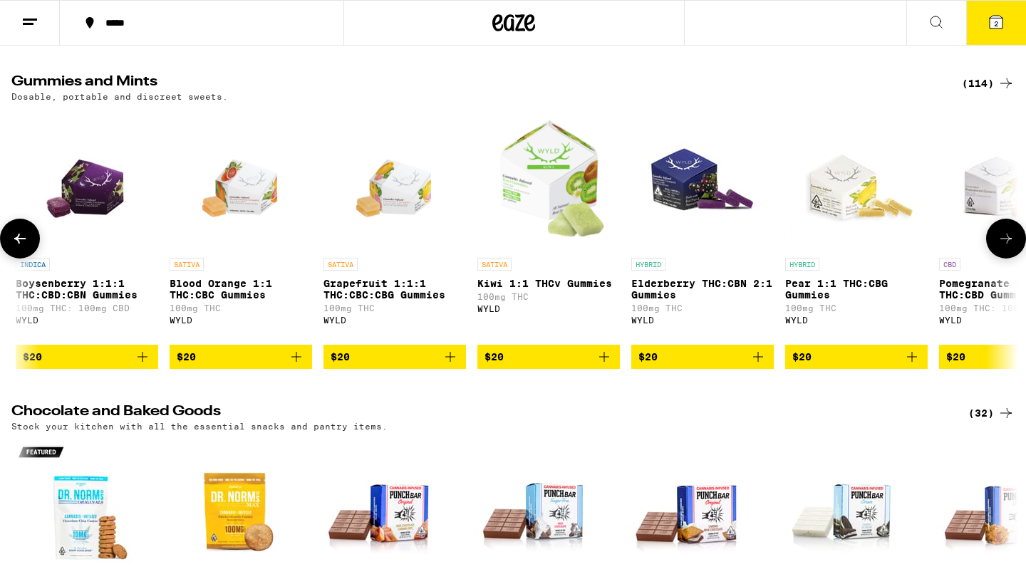
scroll to position [0, 12304]
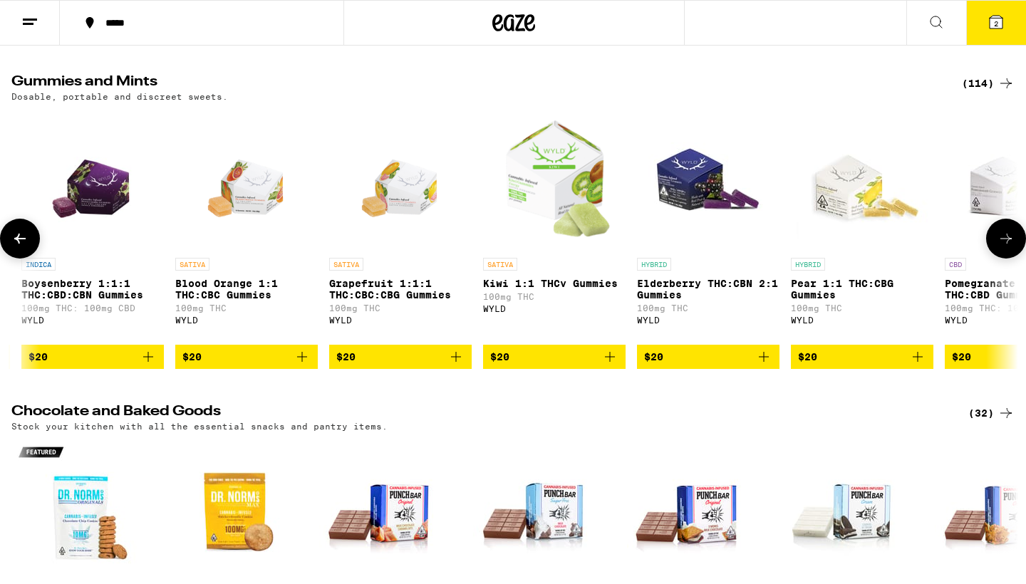
click at [19, 244] on icon at bounding box center [19, 239] width 11 height 10
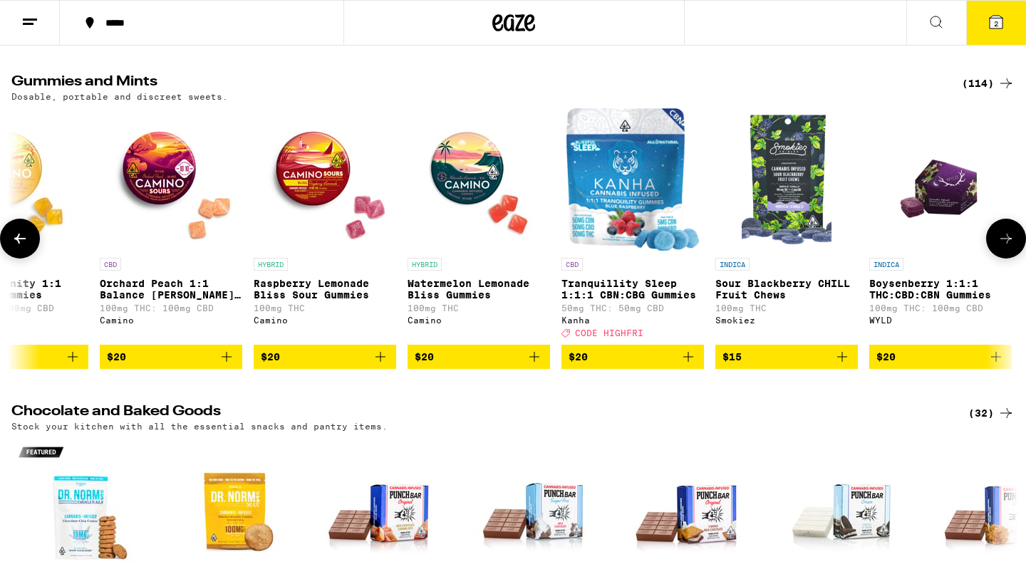
scroll to position [0, 0]
click at [19, 244] on icon at bounding box center [19, 239] width 11 height 10
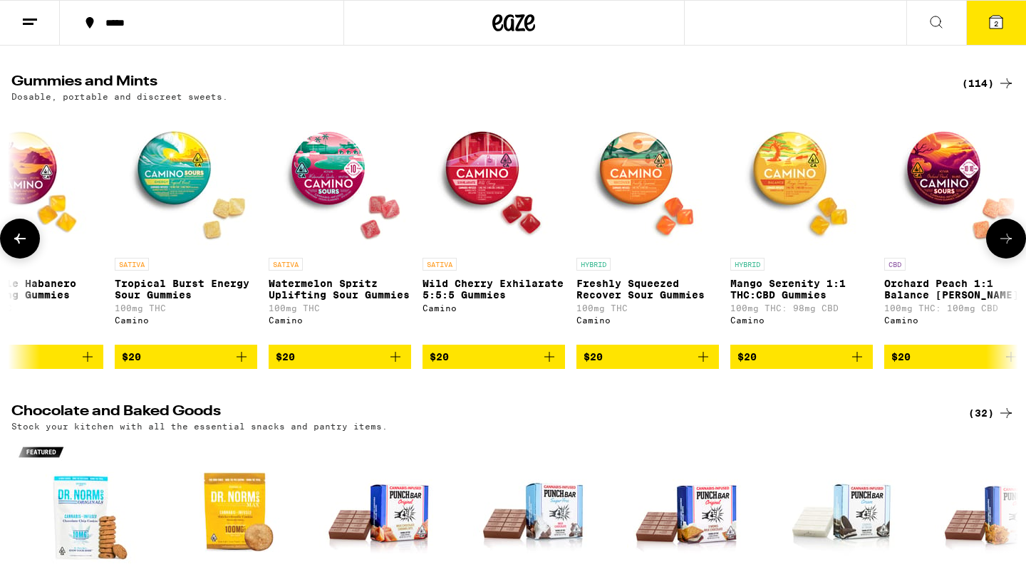
scroll to position [0, 10608]
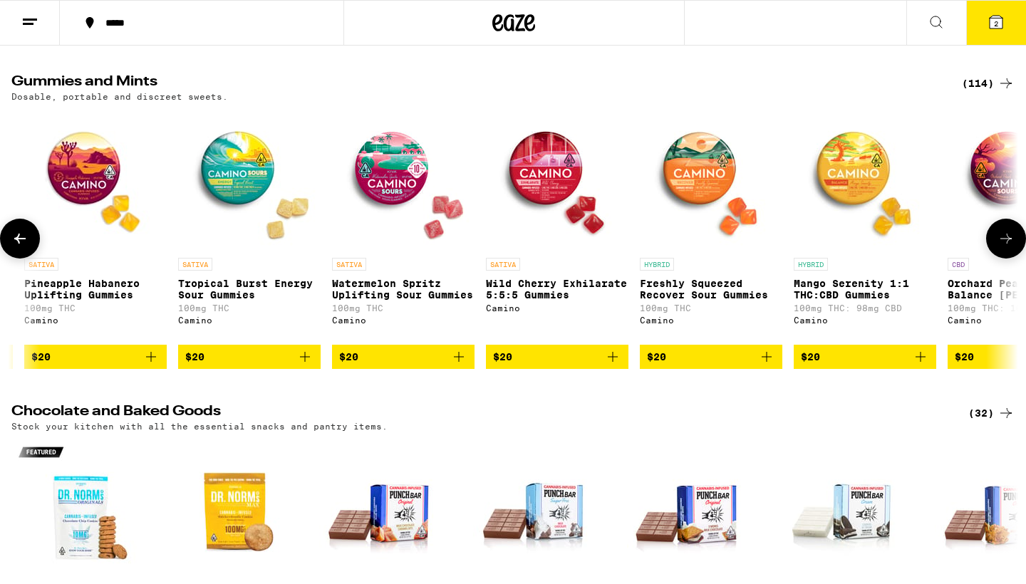
click at [19, 244] on icon at bounding box center [19, 239] width 11 height 10
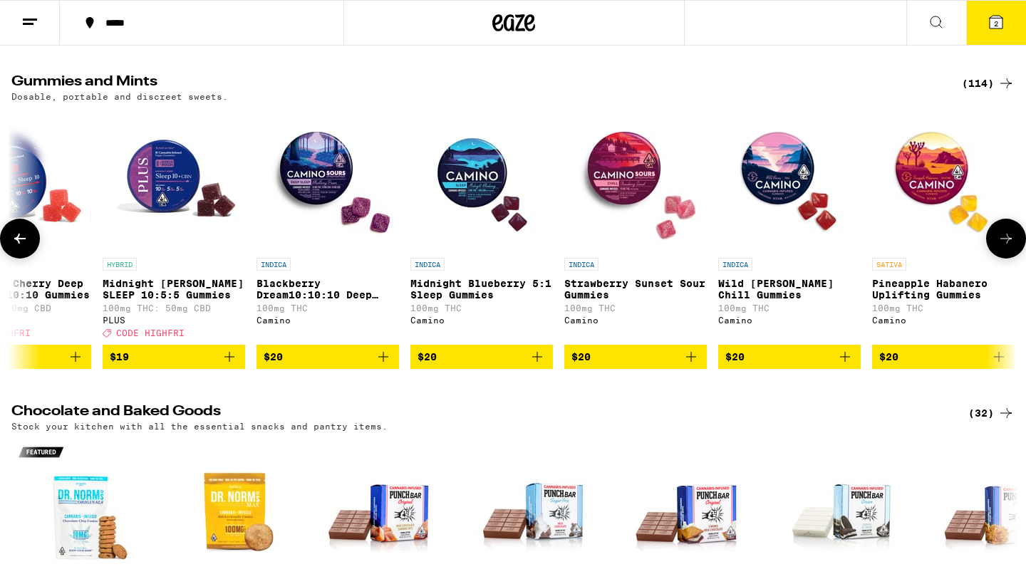
click at [19, 244] on icon at bounding box center [19, 239] width 11 height 10
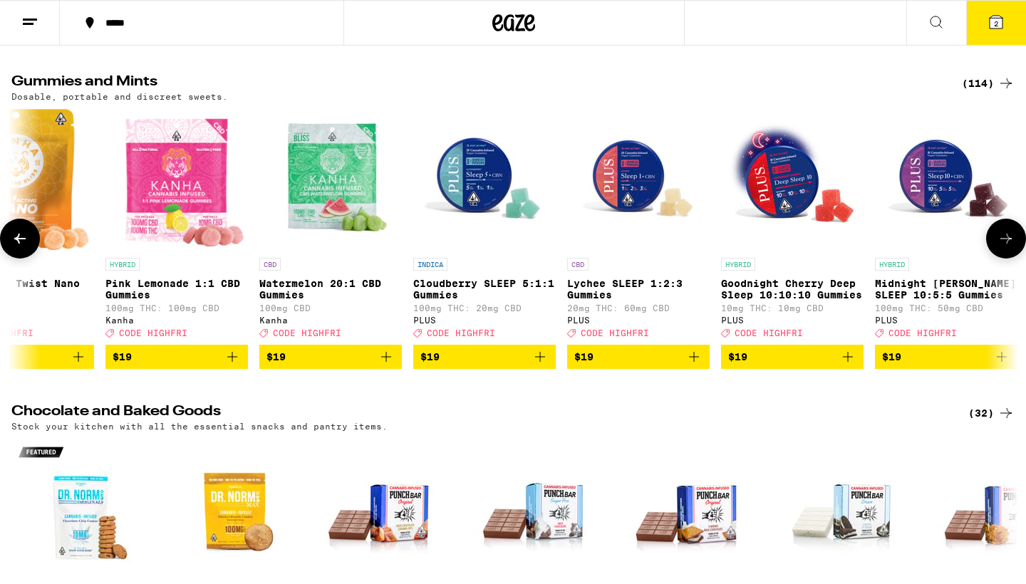
scroll to position [0, 8912]
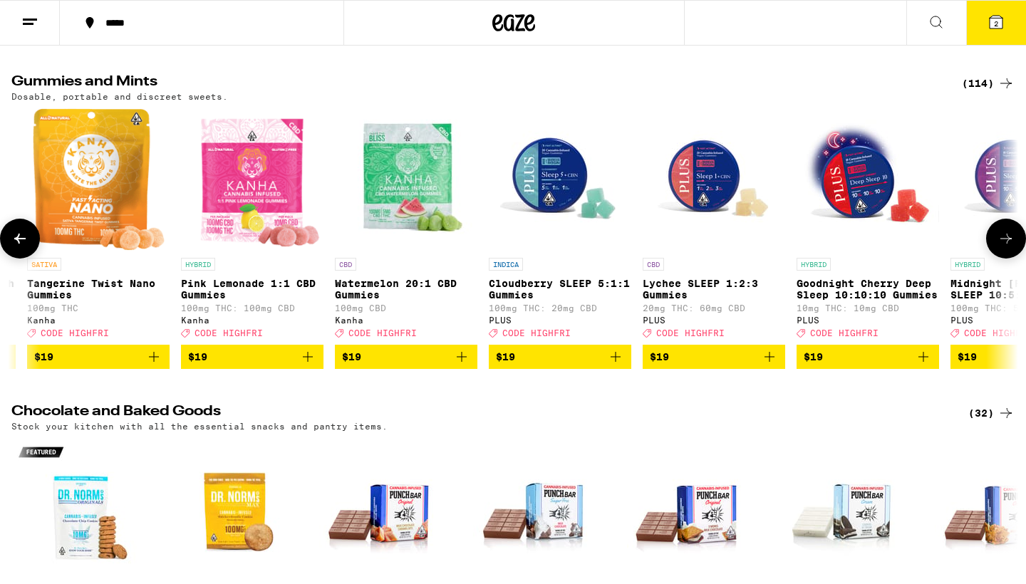
click at [19, 244] on icon at bounding box center [19, 239] width 11 height 10
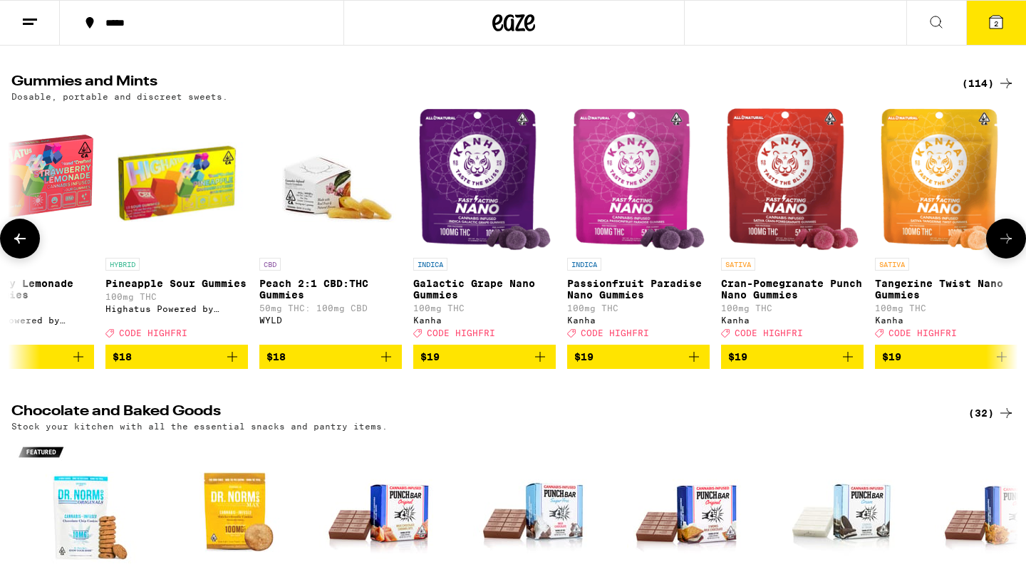
click at [19, 244] on icon at bounding box center [19, 239] width 11 height 10
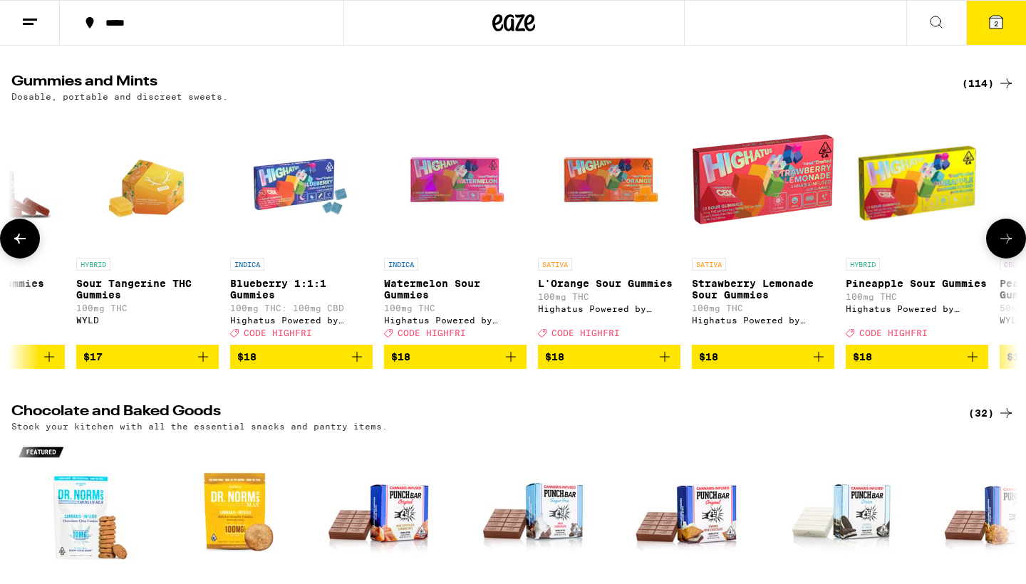
scroll to position [0, 7216]
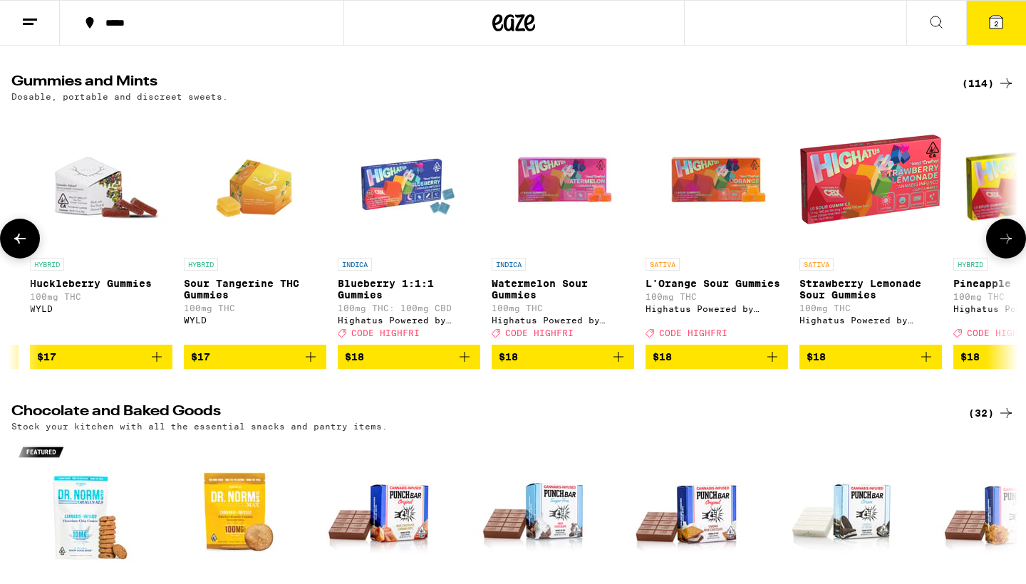
click at [19, 244] on icon at bounding box center [19, 239] width 11 height 10
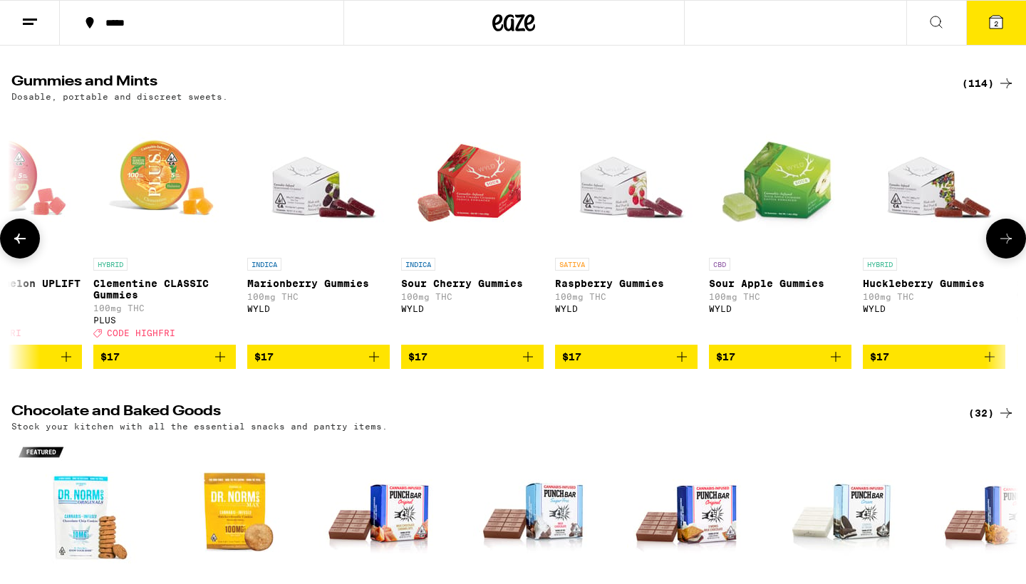
scroll to position [0, 6368]
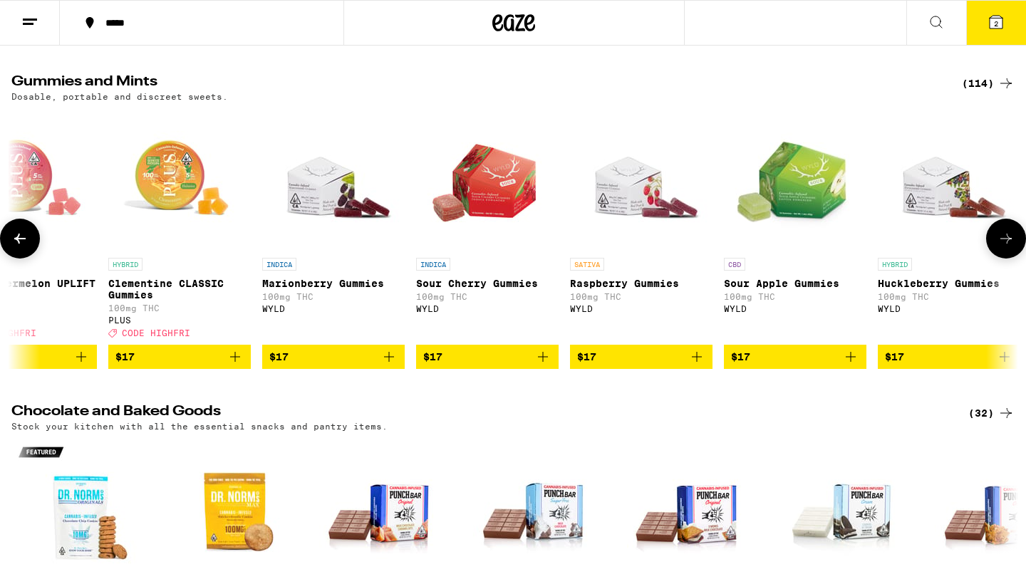
click at [19, 244] on icon at bounding box center [19, 239] width 11 height 10
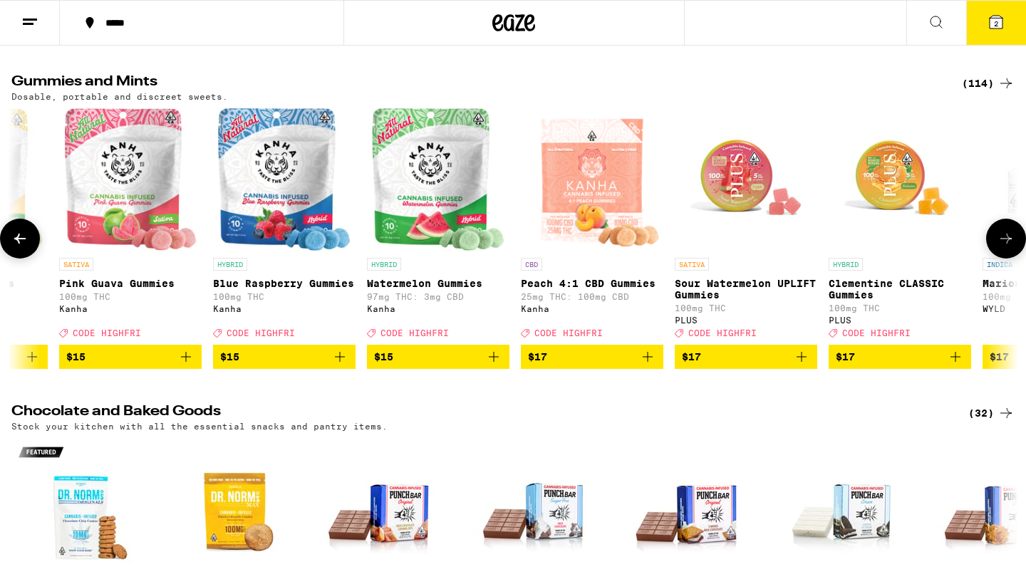
scroll to position [0, 5520]
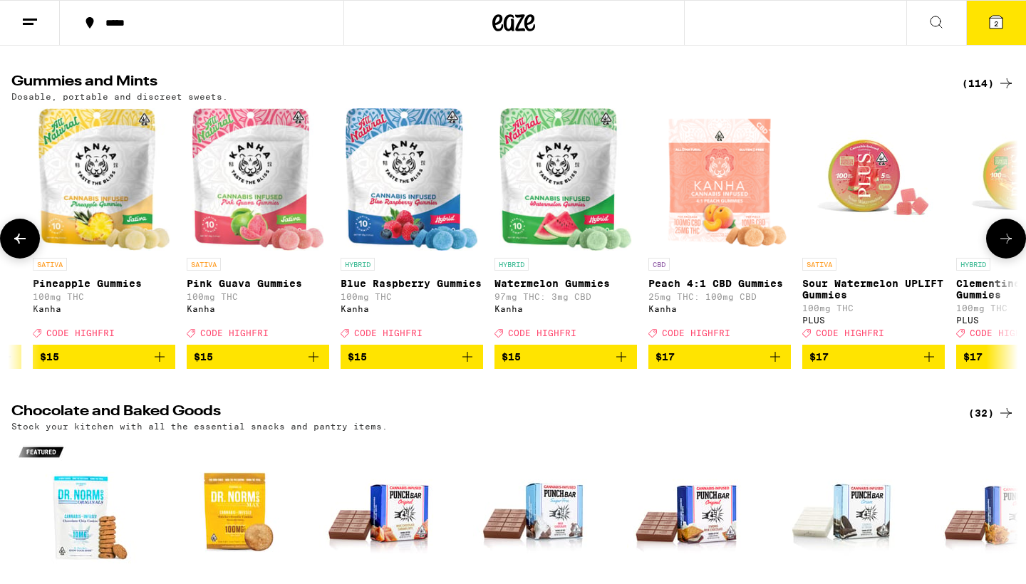
click at [259, 366] on span "$15" at bounding box center [258, 356] width 128 height 17
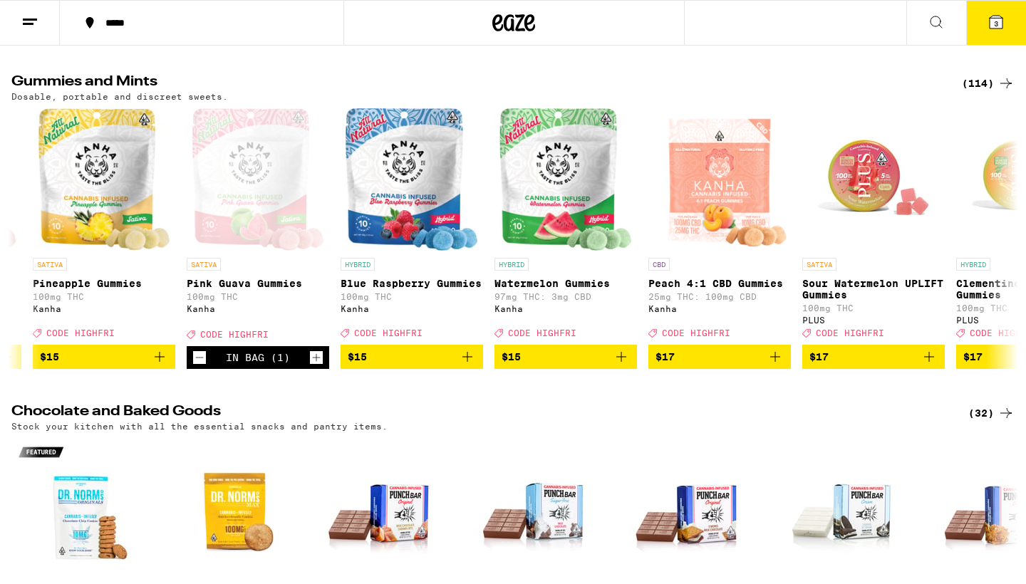
click at [1005, 24] on button "3" at bounding box center [996, 23] width 60 height 44
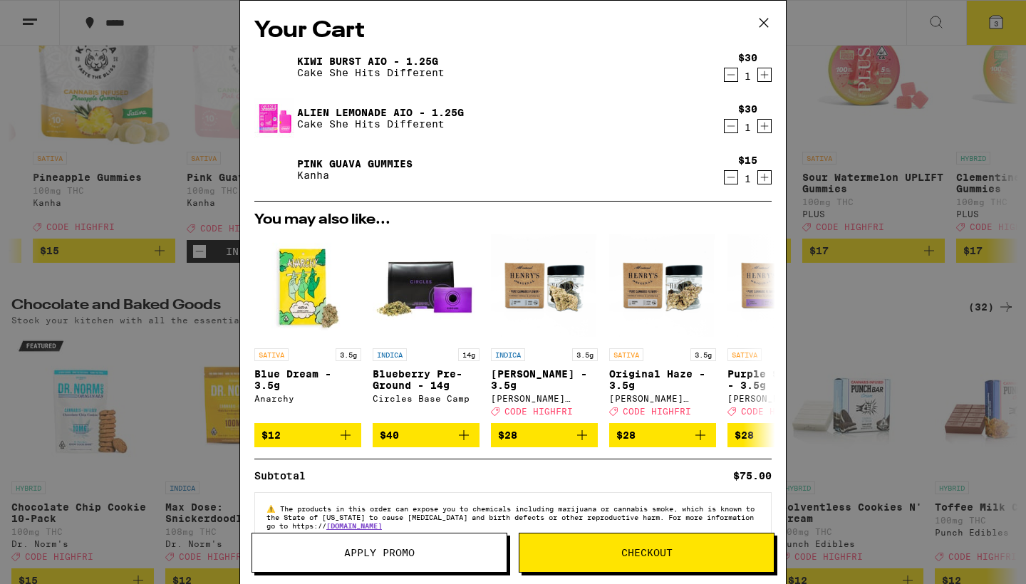
click at [375, 558] on span "Apply Promo" at bounding box center [379, 553] width 71 height 10
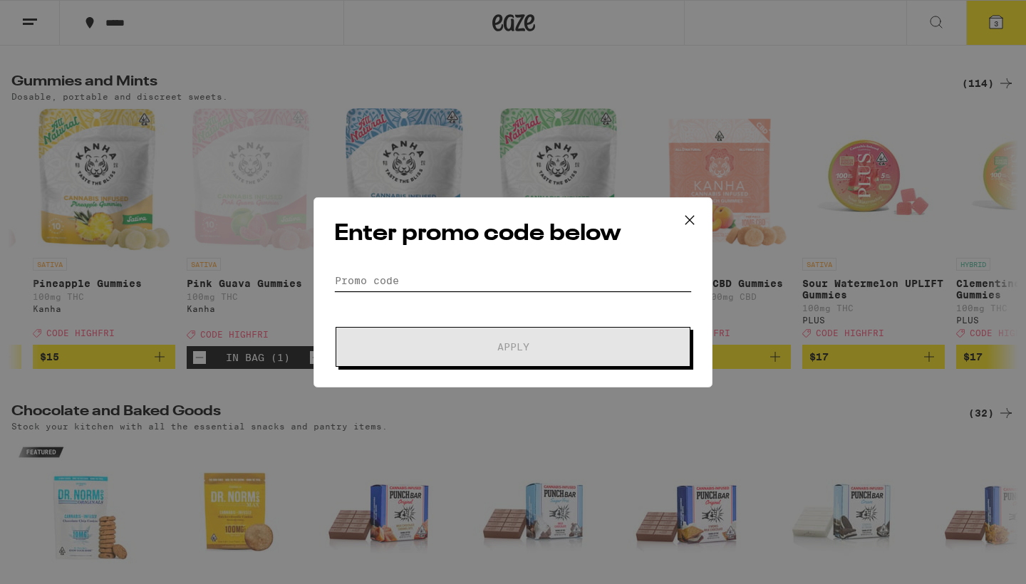
click at [453, 278] on input "Promo Code" at bounding box center [513, 280] width 358 height 21
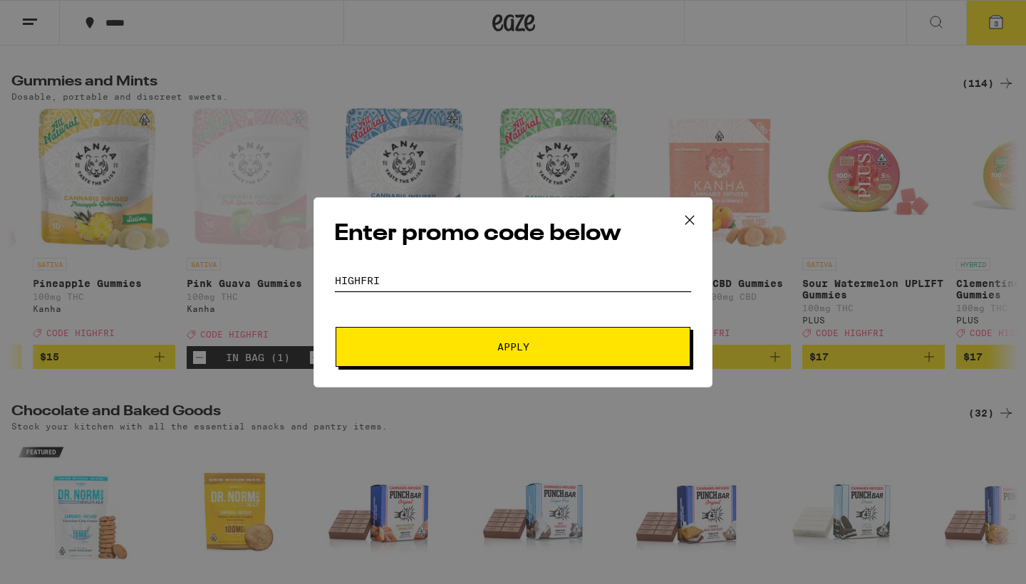
type input "HIGHFRI"
click at [472, 344] on span "Apply" at bounding box center [513, 347] width 257 height 10
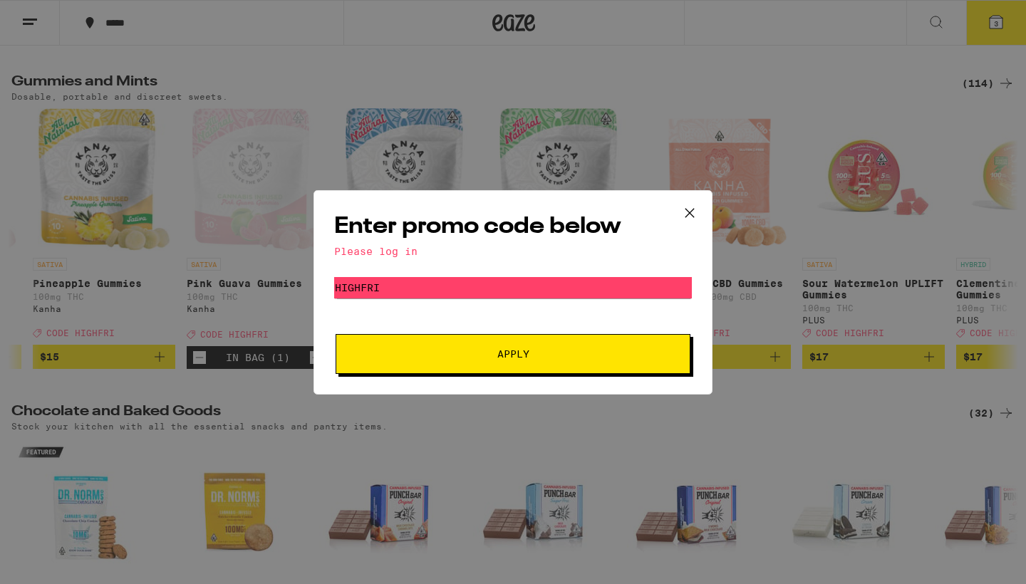
click at [438, 348] on button "Apply" at bounding box center [513, 354] width 355 height 40
click at [690, 209] on icon at bounding box center [689, 212] width 21 height 21
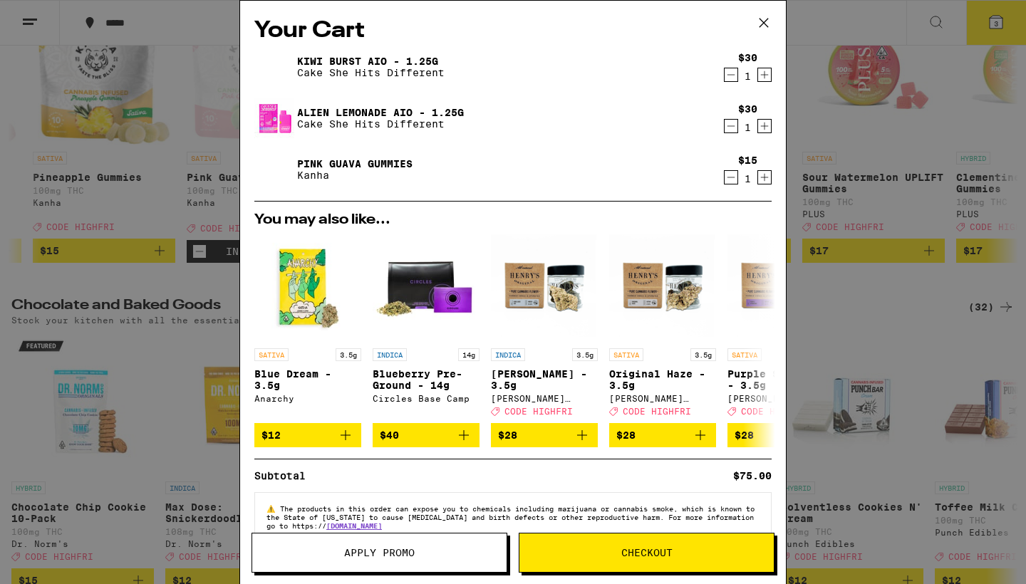
click at [622, 548] on span "Checkout" at bounding box center [646, 553] width 51 height 10
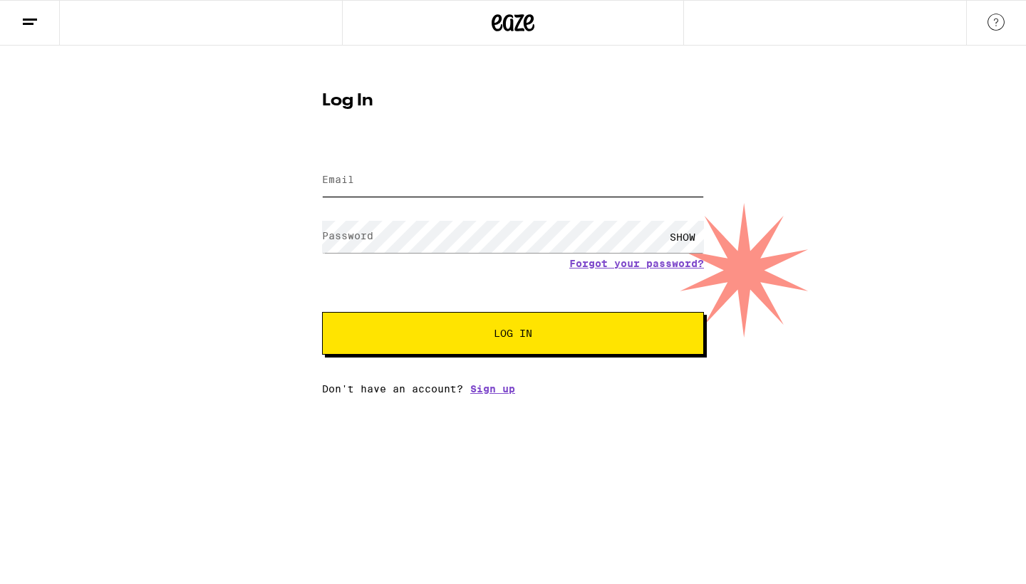
type input "[EMAIL_ADDRESS][DOMAIN_NAME]"
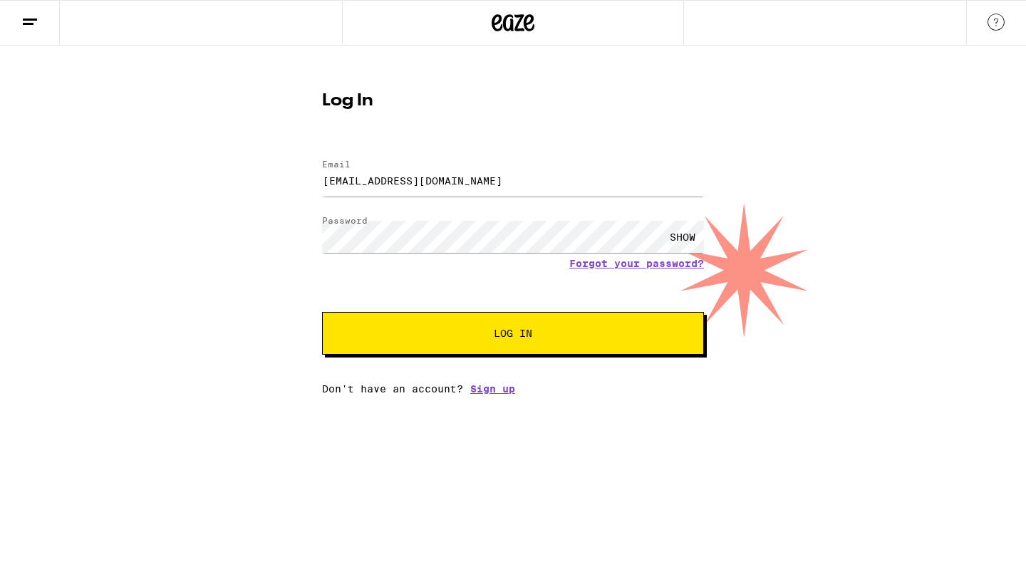
click at [480, 325] on button "Log In" at bounding box center [513, 333] width 382 height 43
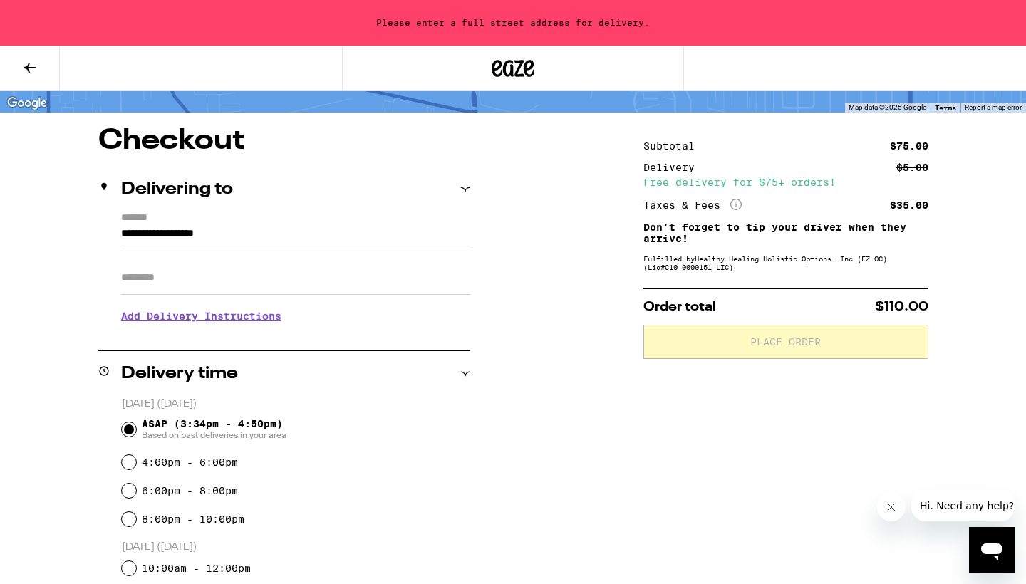
scroll to position [92, 0]
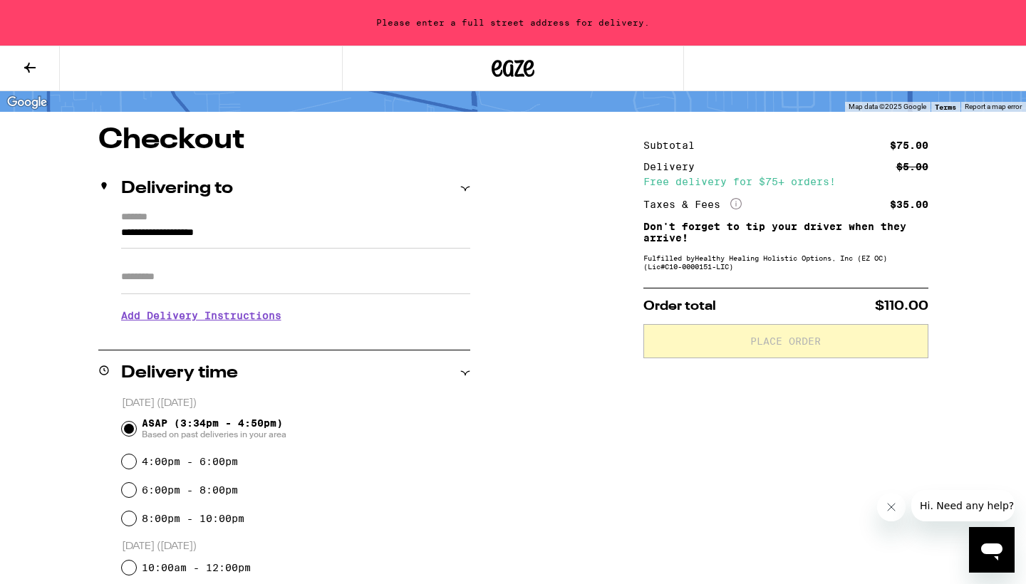
click at [354, 235] on input "**********" at bounding box center [295, 236] width 349 height 24
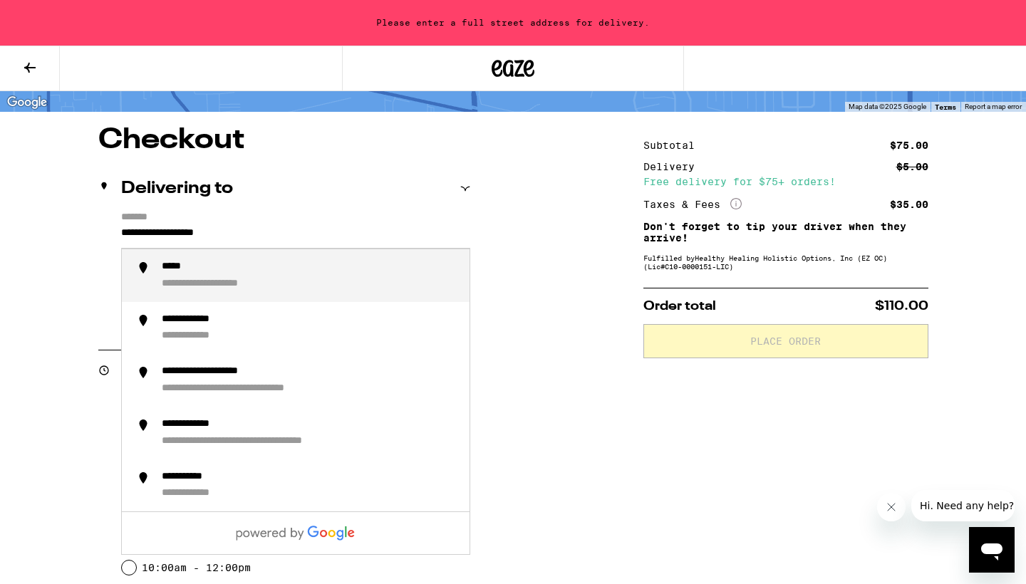
drag, startPoint x: 354, startPoint y: 235, endPoint x: 100, endPoint y: 235, distance: 254.4
click at [99, 239] on div "**********" at bounding box center [284, 273] width 372 height 123
click at [229, 271] on div "**********" at bounding box center [220, 267] width 116 height 13
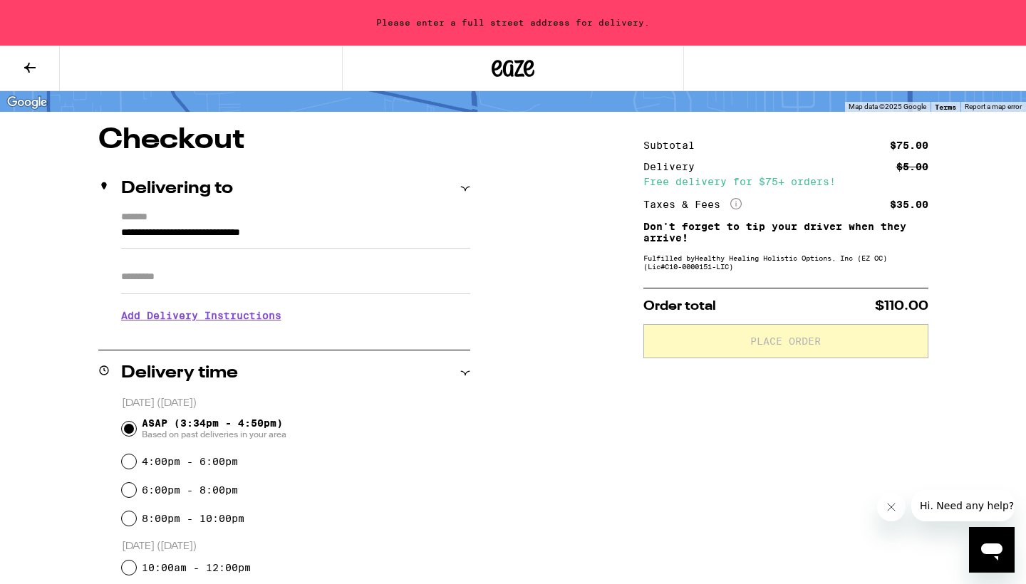
type input "**********"
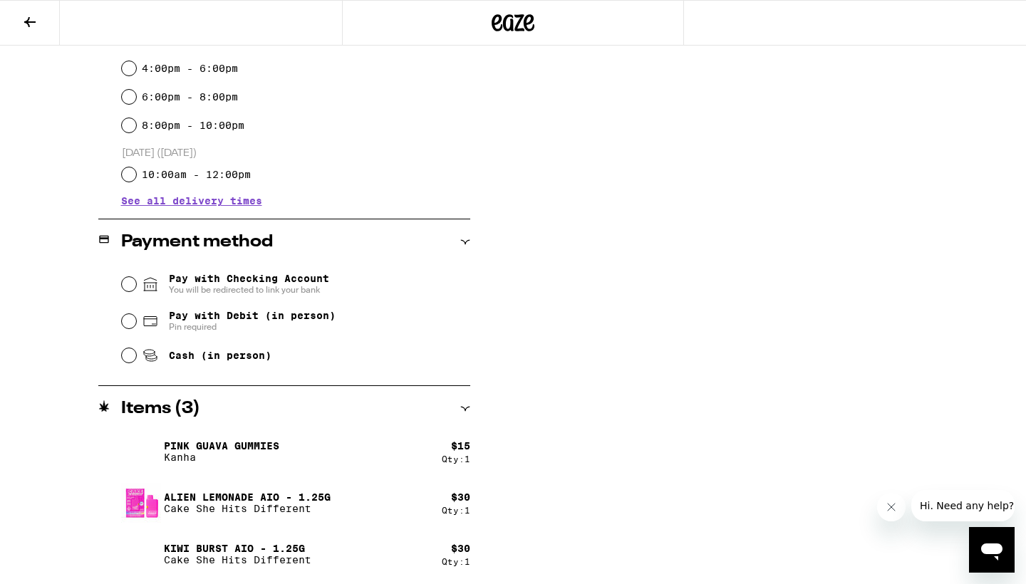
scroll to position [440, 0]
click at [126, 357] on input "Cash (in person)" at bounding box center [129, 355] width 14 height 14
radio input "true"
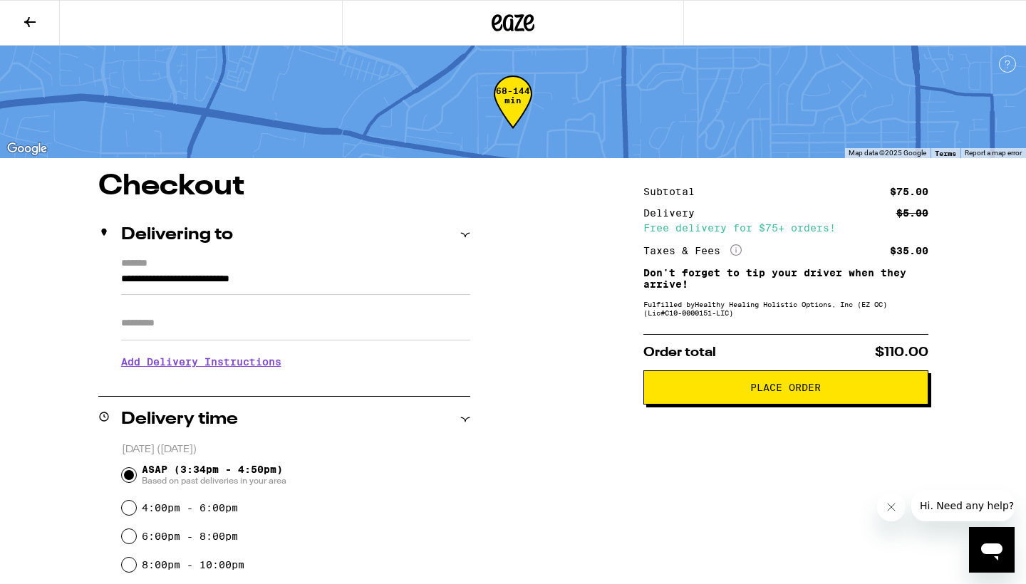
scroll to position [0, 0]
click at [685, 402] on button "Place Order" at bounding box center [785, 388] width 285 height 34
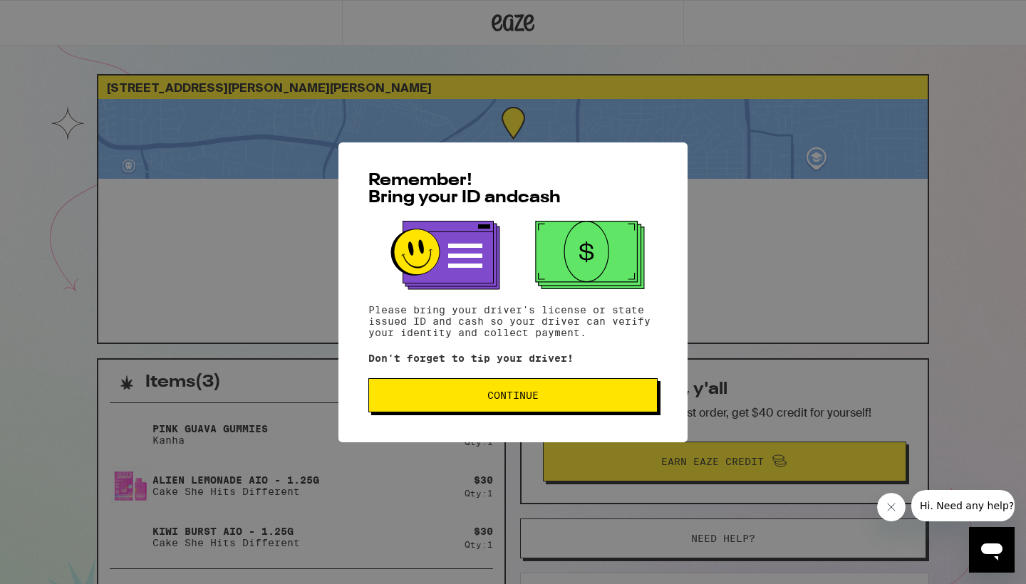
click at [502, 400] on span "Continue" at bounding box center [512, 396] width 51 height 10
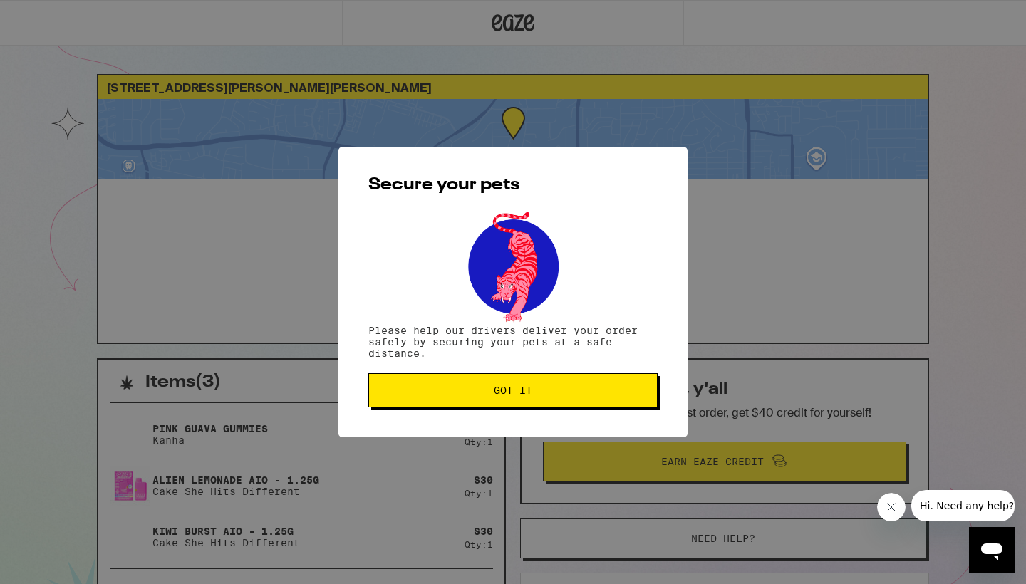
click at [502, 400] on button "Got it" at bounding box center [512, 390] width 289 height 34
click at [532, 392] on span "Got it" at bounding box center [513, 391] width 38 height 10
